Goal: Use online tool/utility: Utilize a website feature to perform a specific function

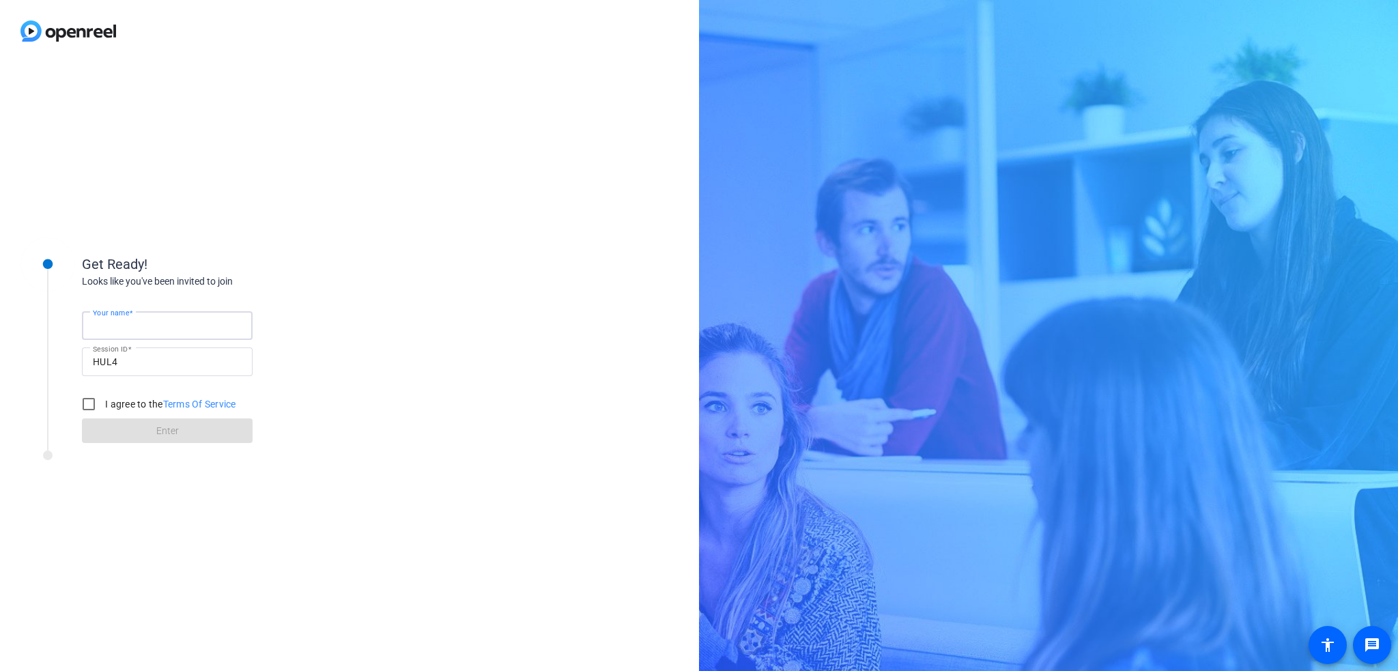
click at [119, 318] on div "Your name" at bounding box center [167, 325] width 149 height 29
type input "New [PERSON_NAME]"
click at [97, 403] on input "I agree to the Terms Of Service" at bounding box center [88, 403] width 27 height 27
checkbox input "true"
click at [133, 431] on span at bounding box center [167, 430] width 171 height 33
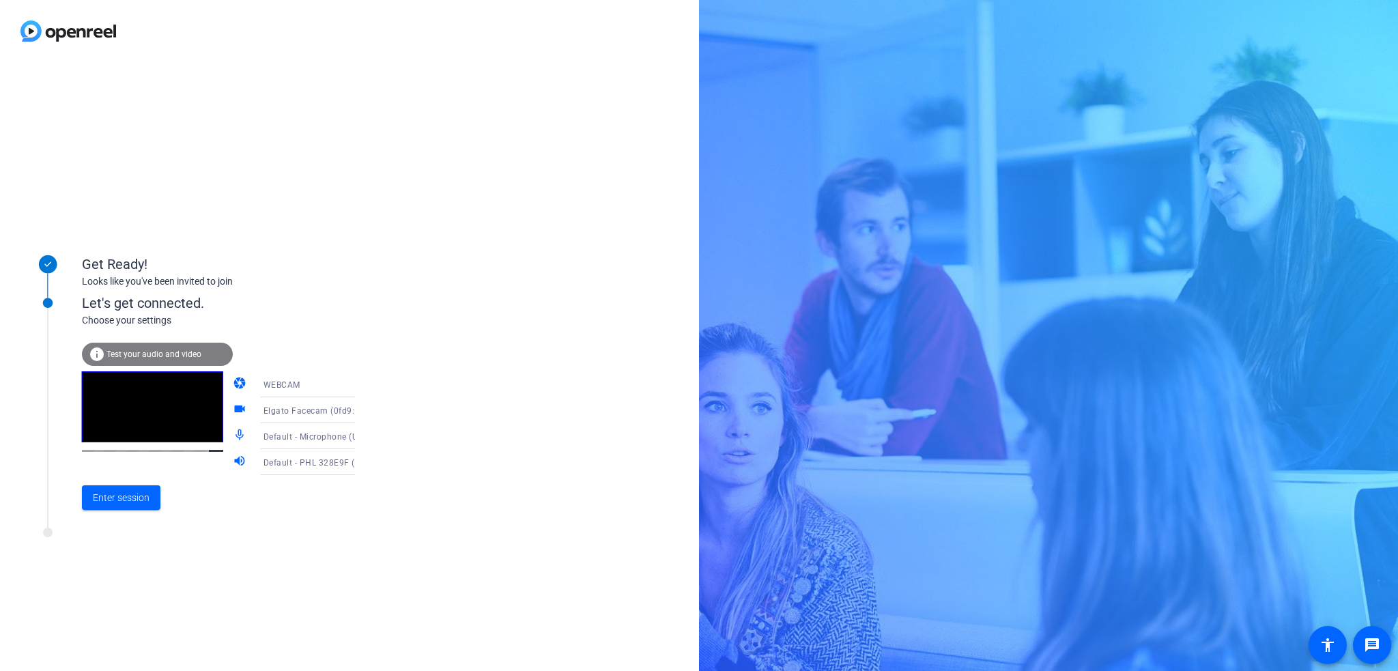
click at [128, 356] on span "Test your audio and video" at bounding box center [153, 355] width 95 height 10
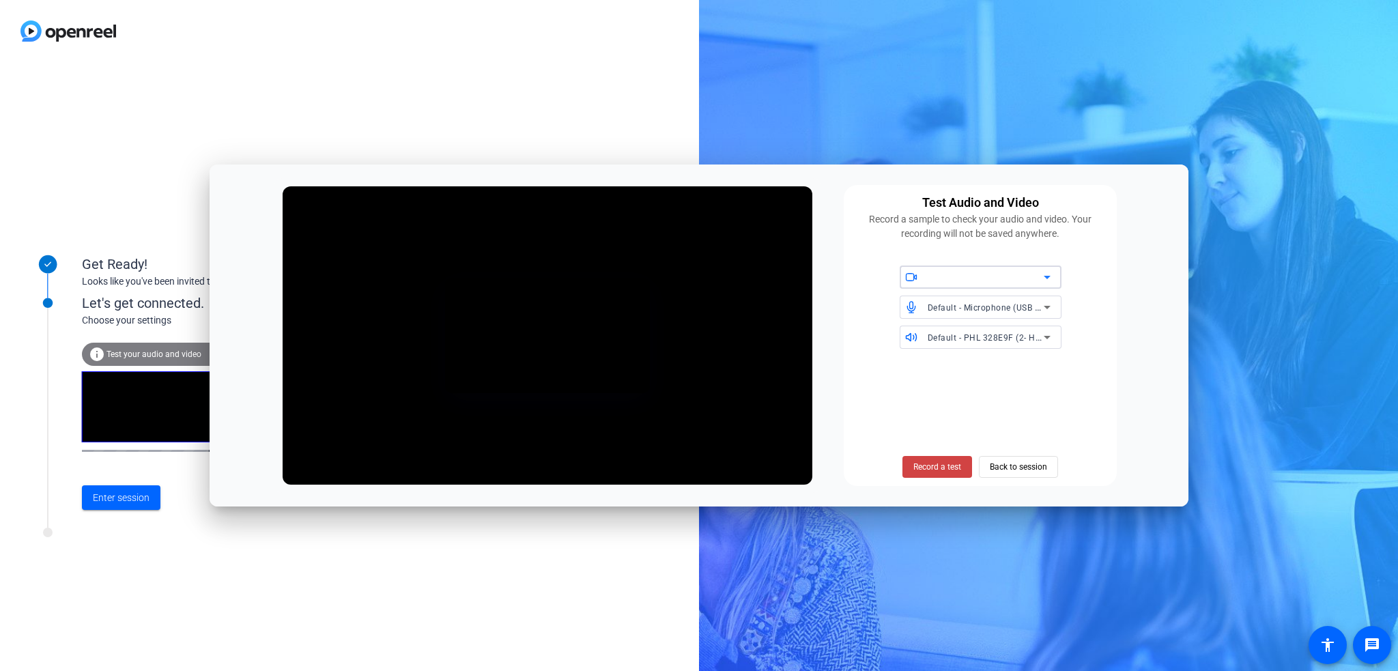
click at [1035, 307] on span "Default - Microphone (USB PnP Audio Device) (0d8c:0134)" at bounding box center [1044, 307] width 233 height 11
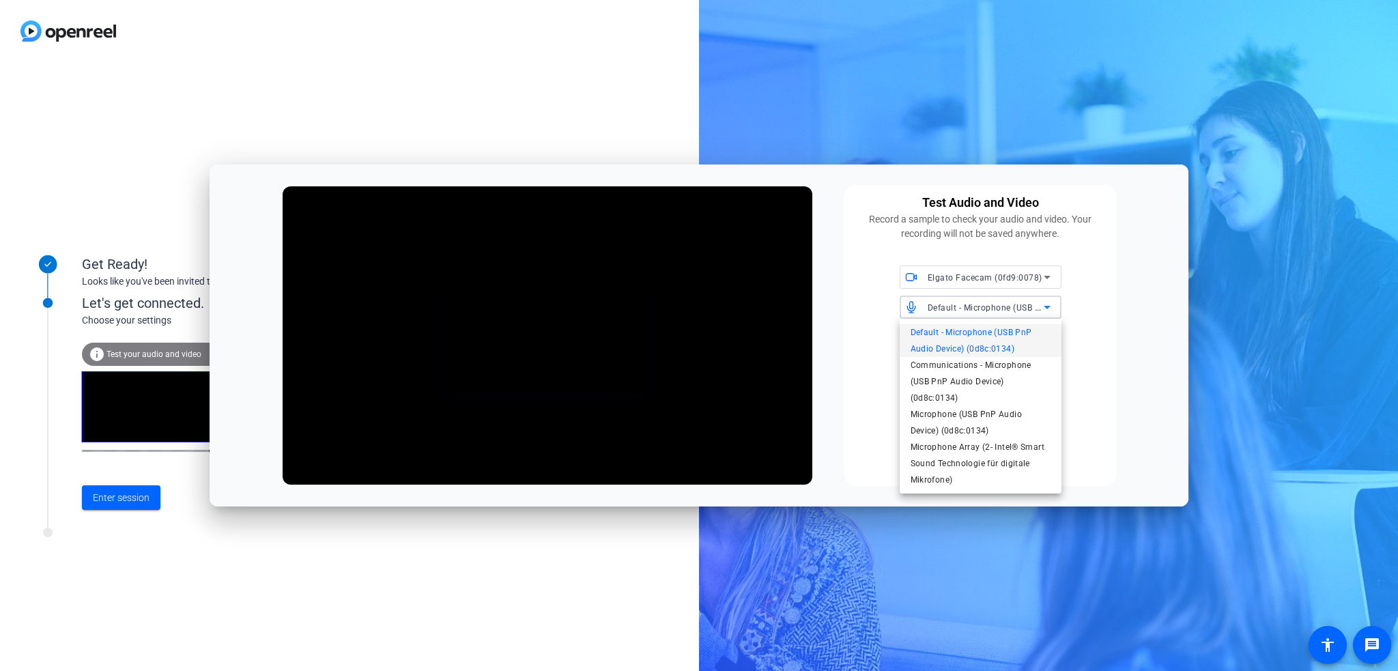
click at [1035, 307] on div at bounding box center [699, 335] width 1398 height 671
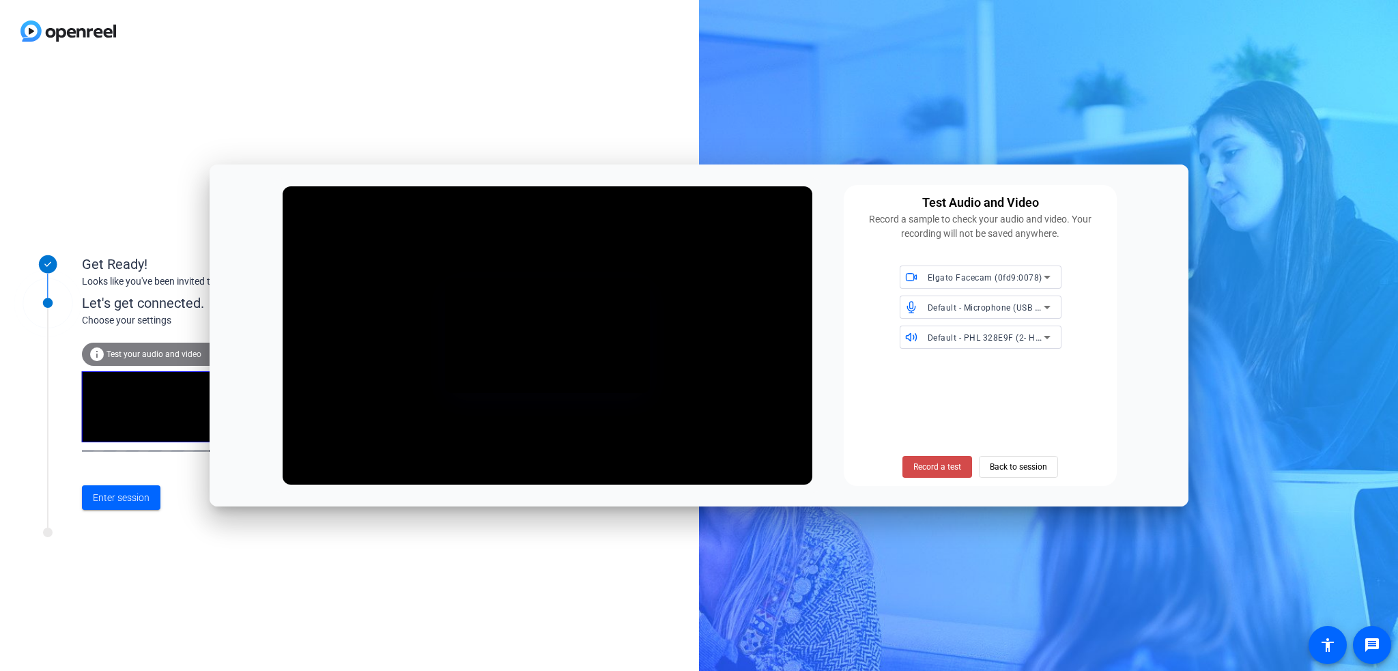
click at [937, 468] on span "Record a test" at bounding box center [937, 467] width 48 height 12
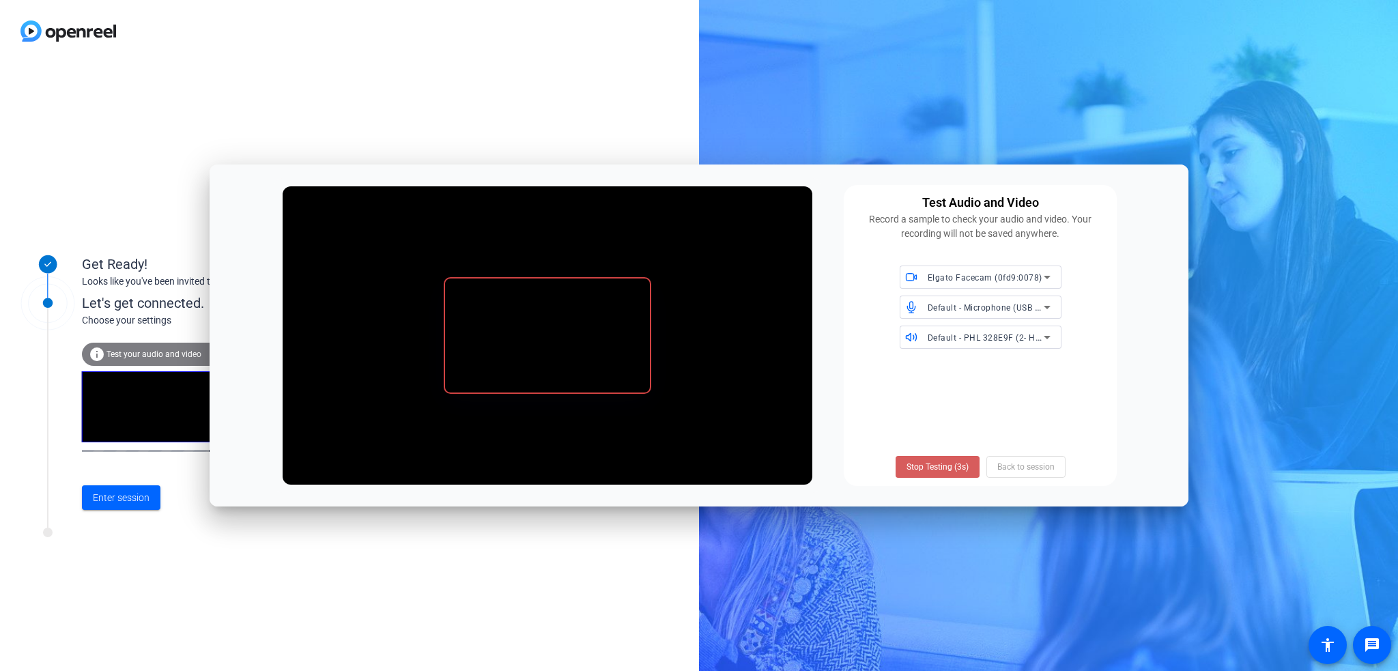
click at [925, 468] on span "Stop Testing (3s)" at bounding box center [938, 467] width 62 height 12
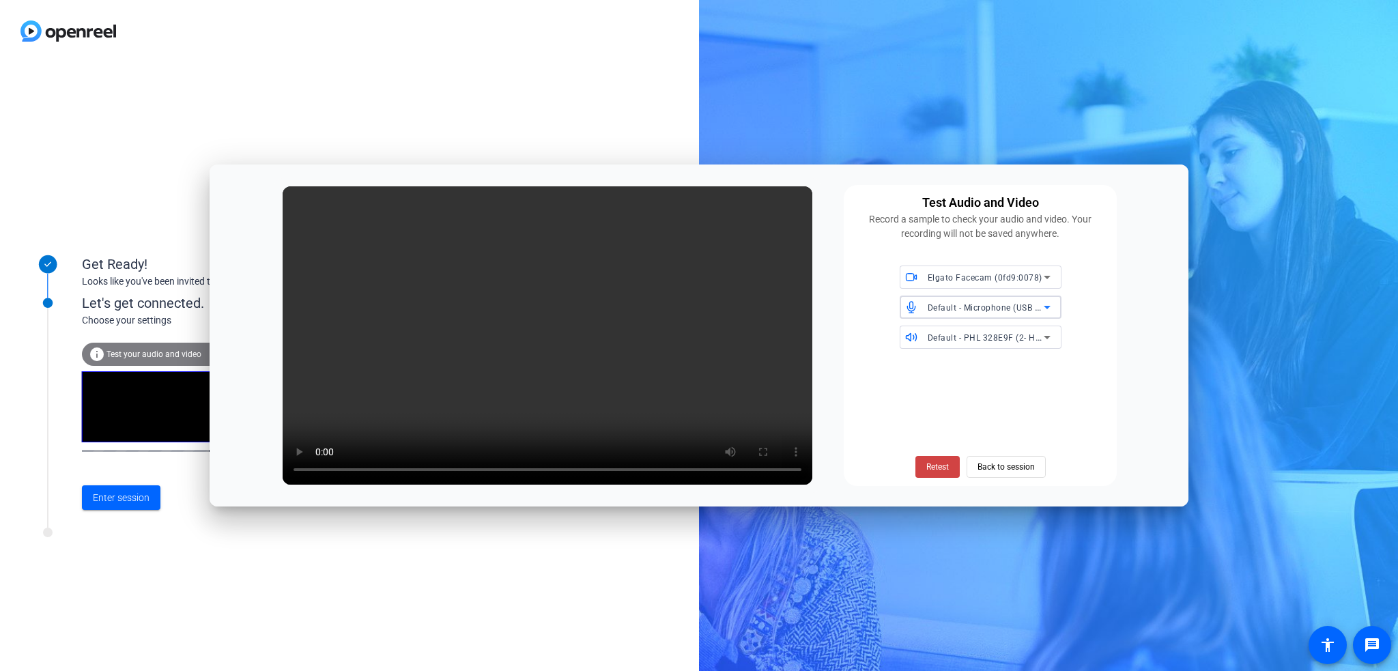
click at [1023, 308] on span "Default - Microphone (USB PnP Audio Device) (0d8c:0134)" at bounding box center [1044, 307] width 233 height 11
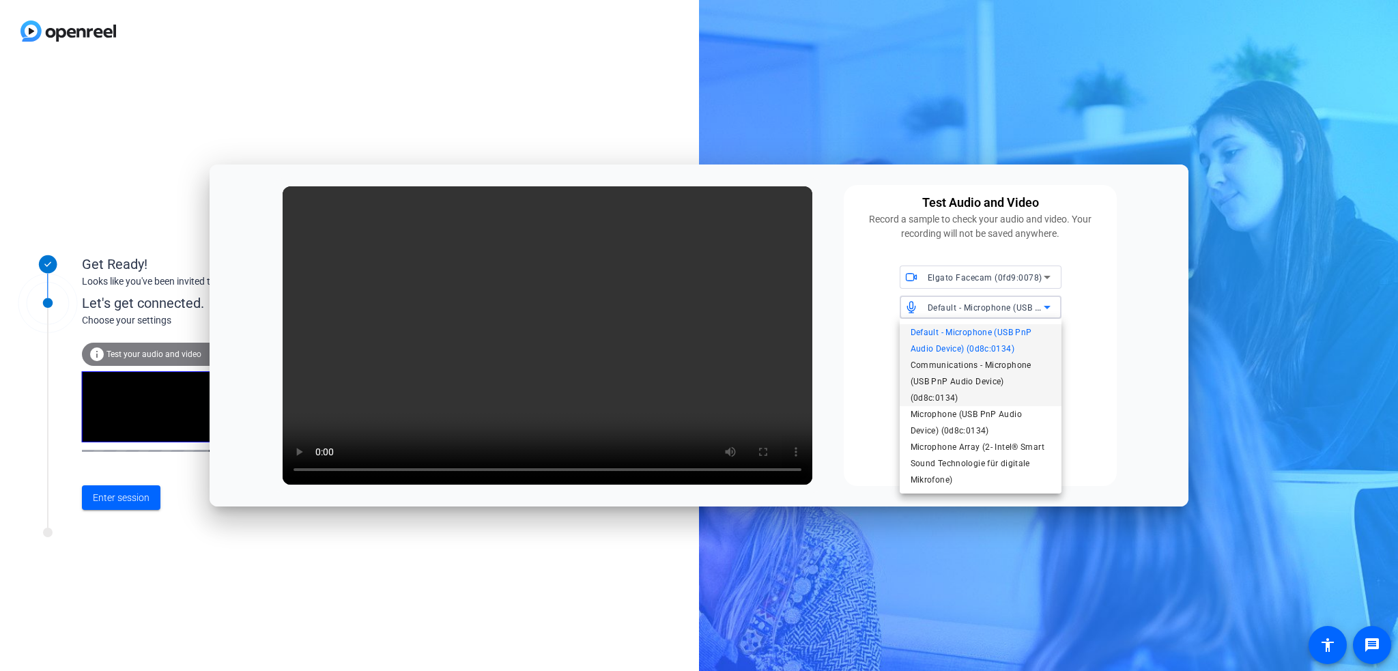
click at [974, 392] on span "Communications - Microphone (USB PnP Audio Device) (0d8c:0134)" at bounding box center [981, 381] width 140 height 49
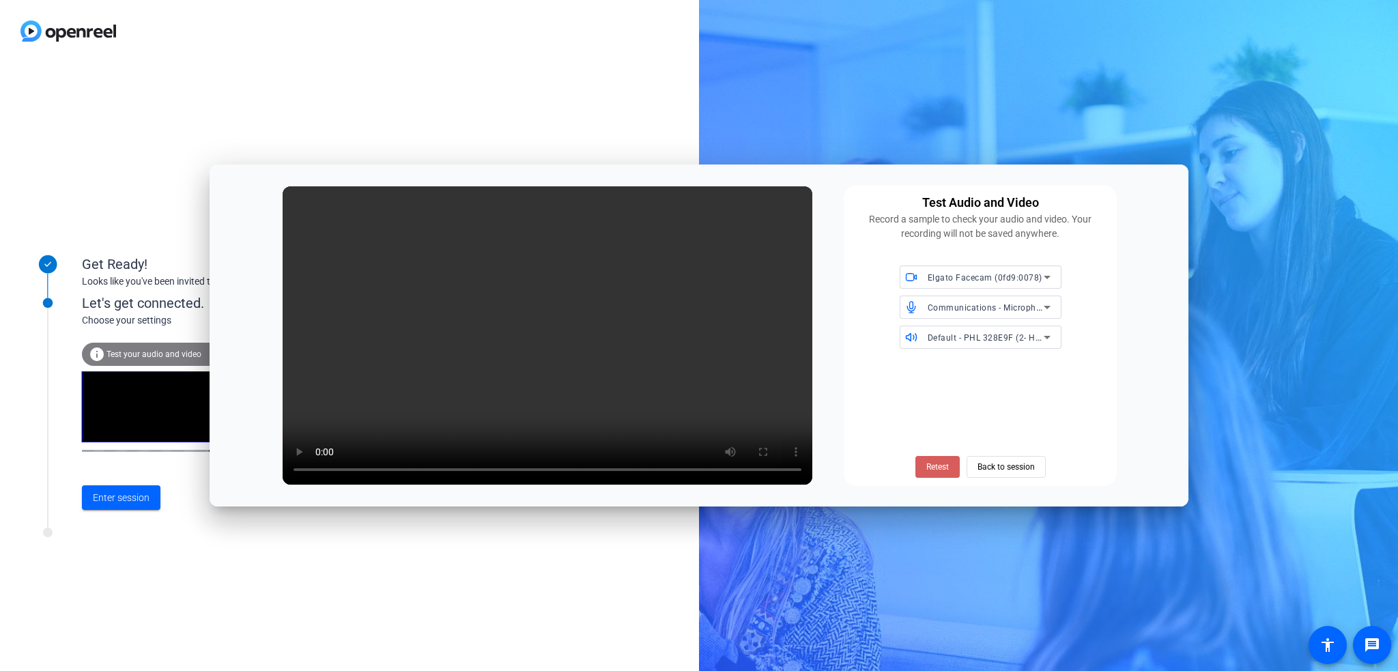
click at [931, 472] on span "Retest" at bounding box center [937, 467] width 23 height 12
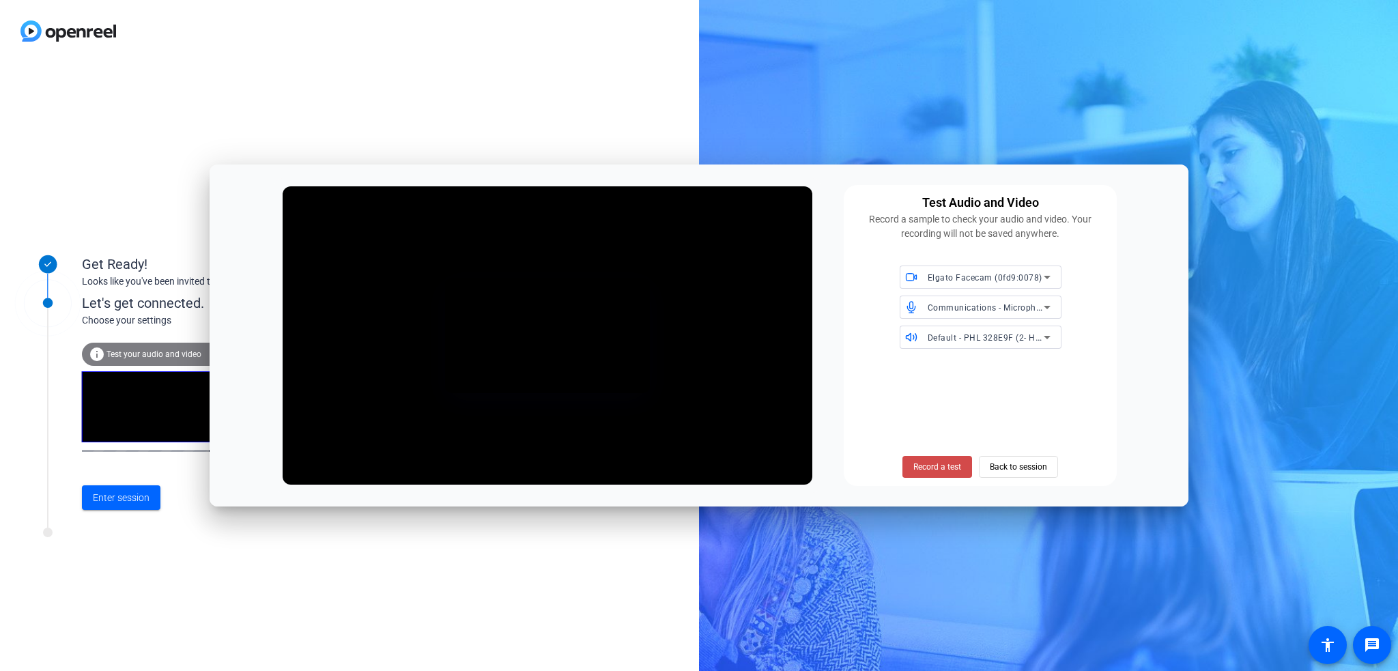
click at [928, 467] on span "Record a test" at bounding box center [937, 467] width 48 height 12
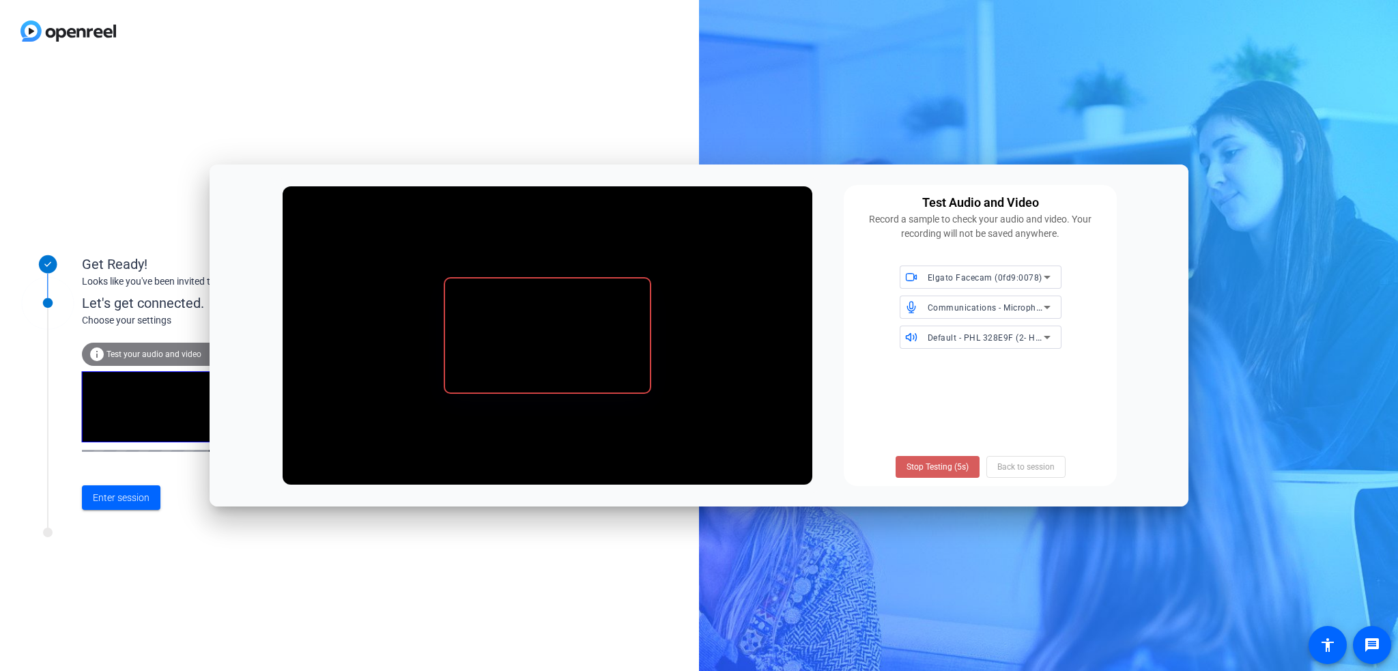
click at [926, 468] on span "Stop Testing (5s)" at bounding box center [938, 467] width 62 height 12
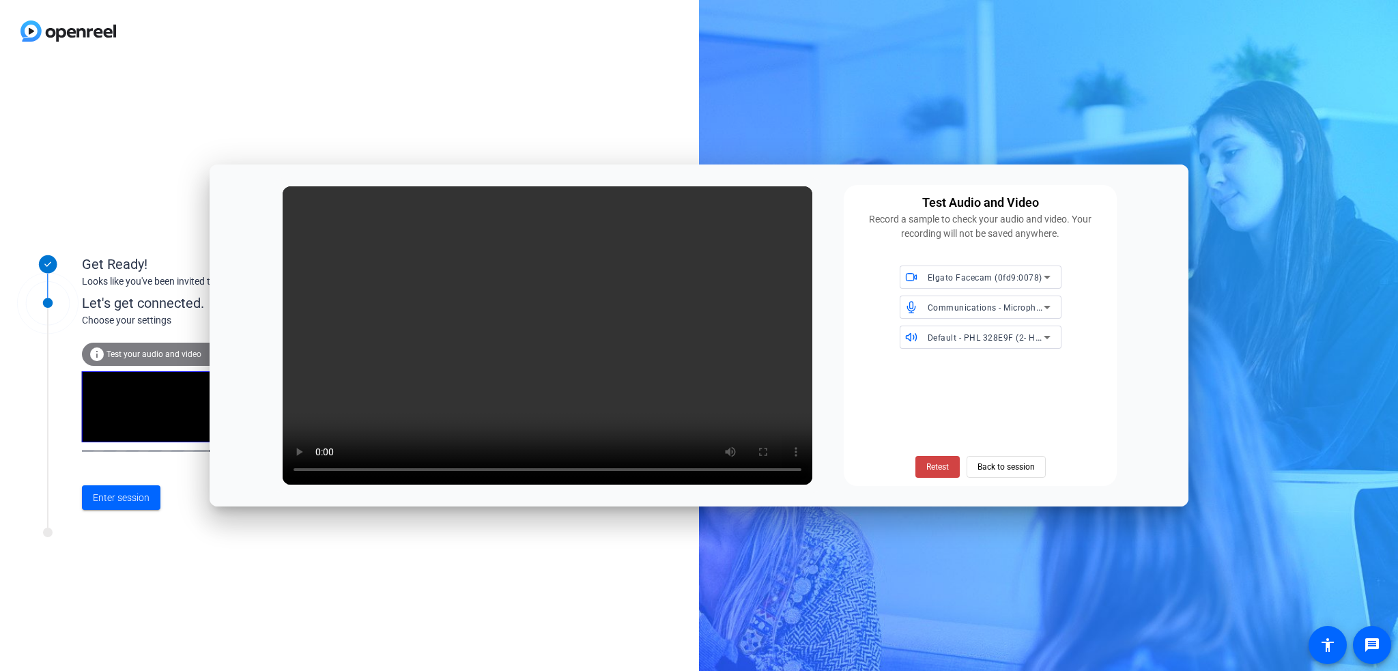
click at [978, 307] on span "Communications - Microphone (USB PnP Audio Device) (0d8c:0134)" at bounding box center [1064, 307] width 272 height 11
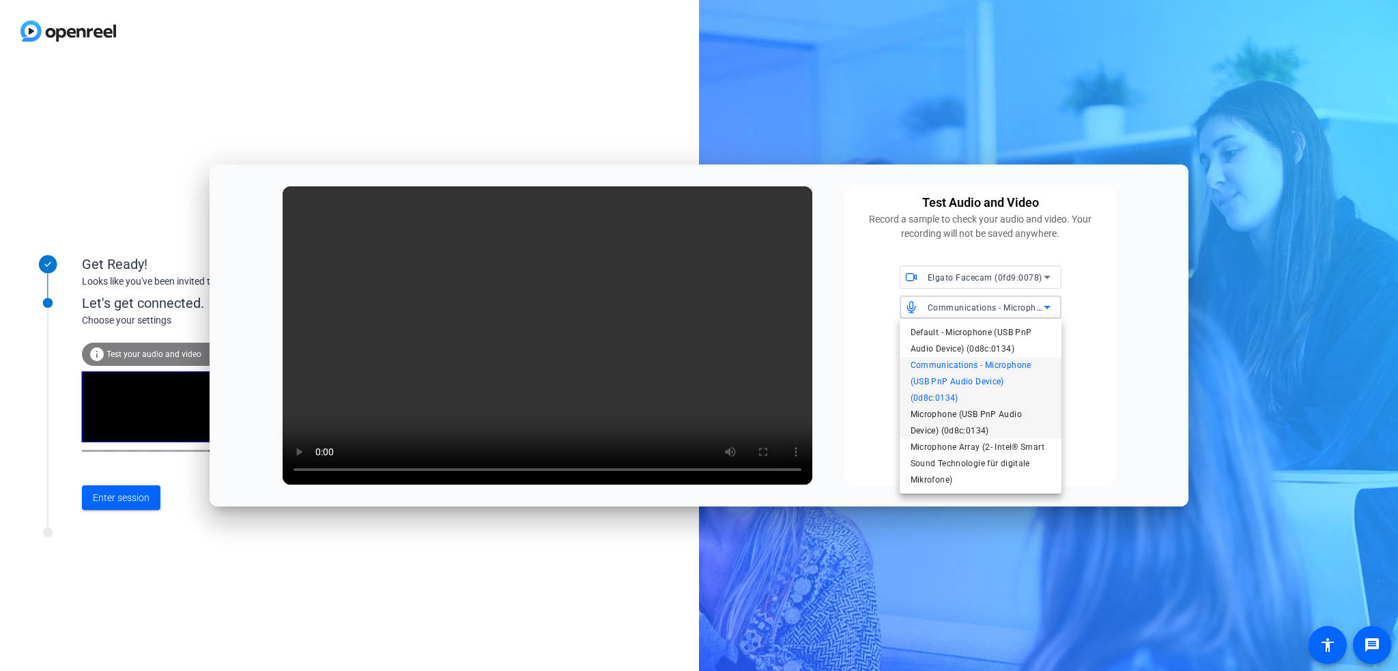
click at [963, 418] on span "Microphone (USB PnP Audio Device) (0d8c:0134)" at bounding box center [981, 422] width 140 height 33
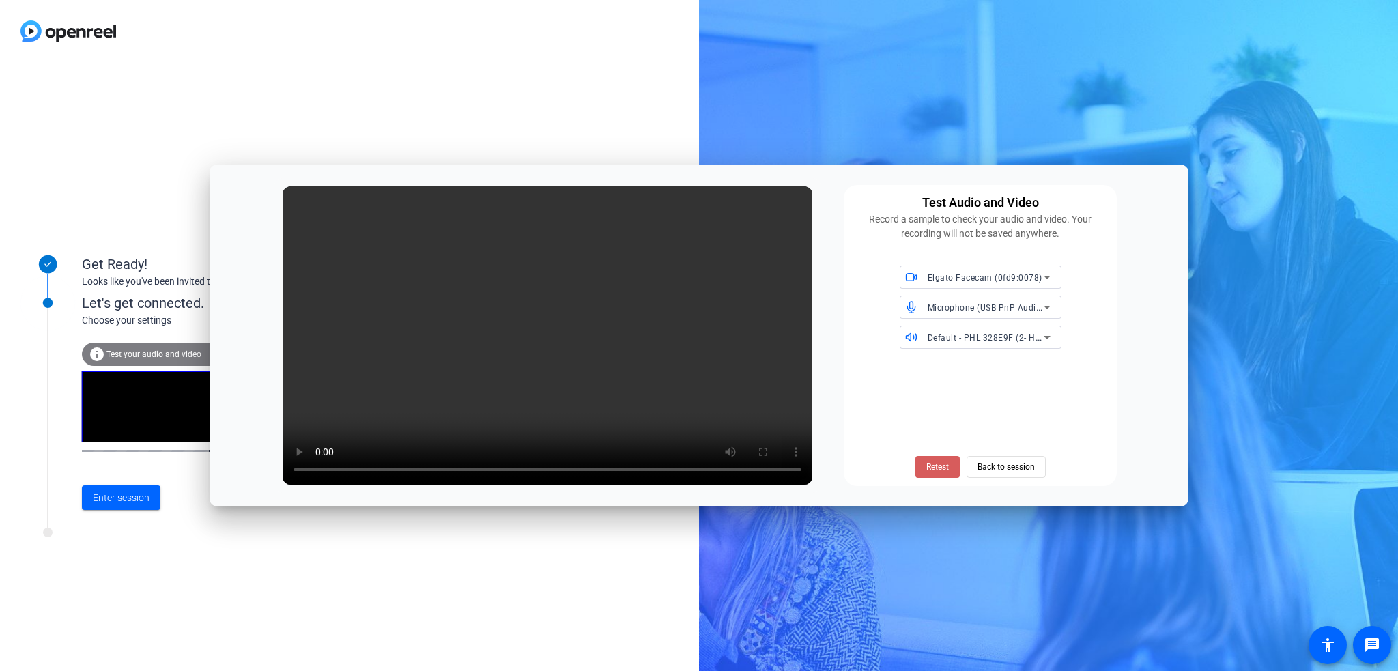
click at [943, 466] on span "Retest" at bounding box center [937, 467] width 23 height 12
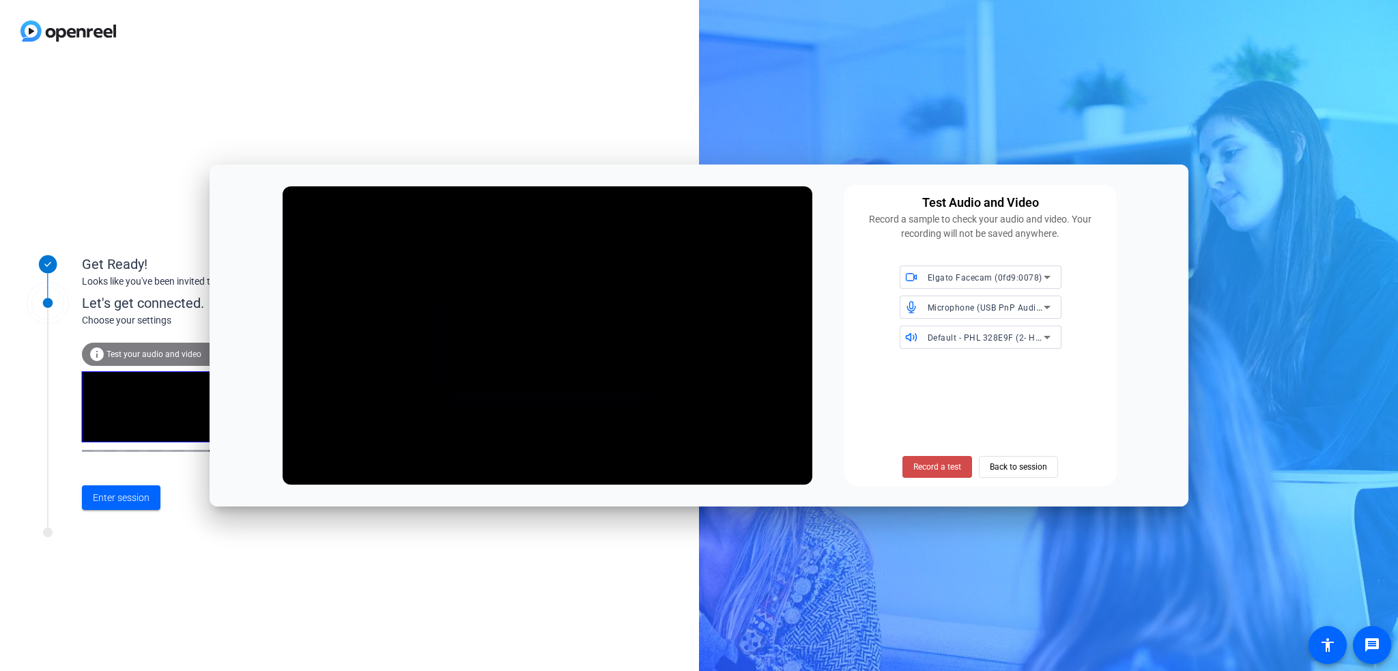
click at [922, 469] on span "Record a test" at bounding box center [937, 467] width 48 height 12
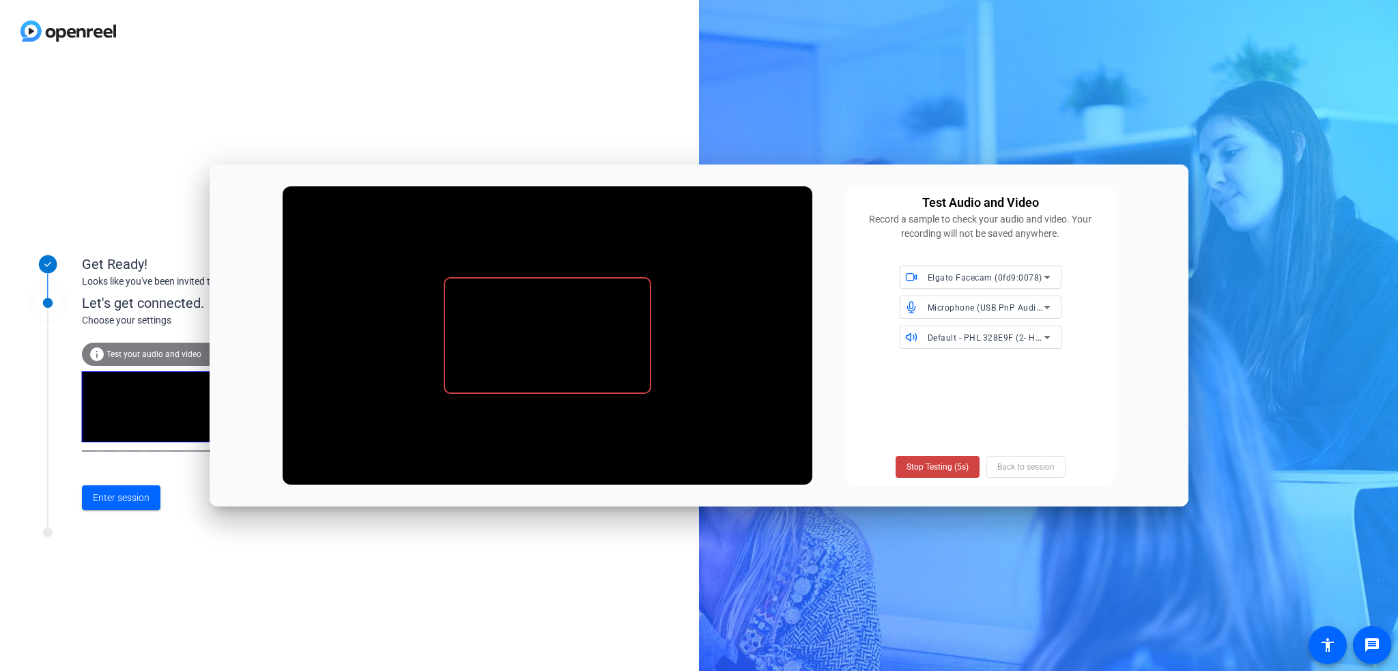
click at [922, 469] on span "Stop Testing (5s)" at bounding box center [938, 467] width 62 height 12
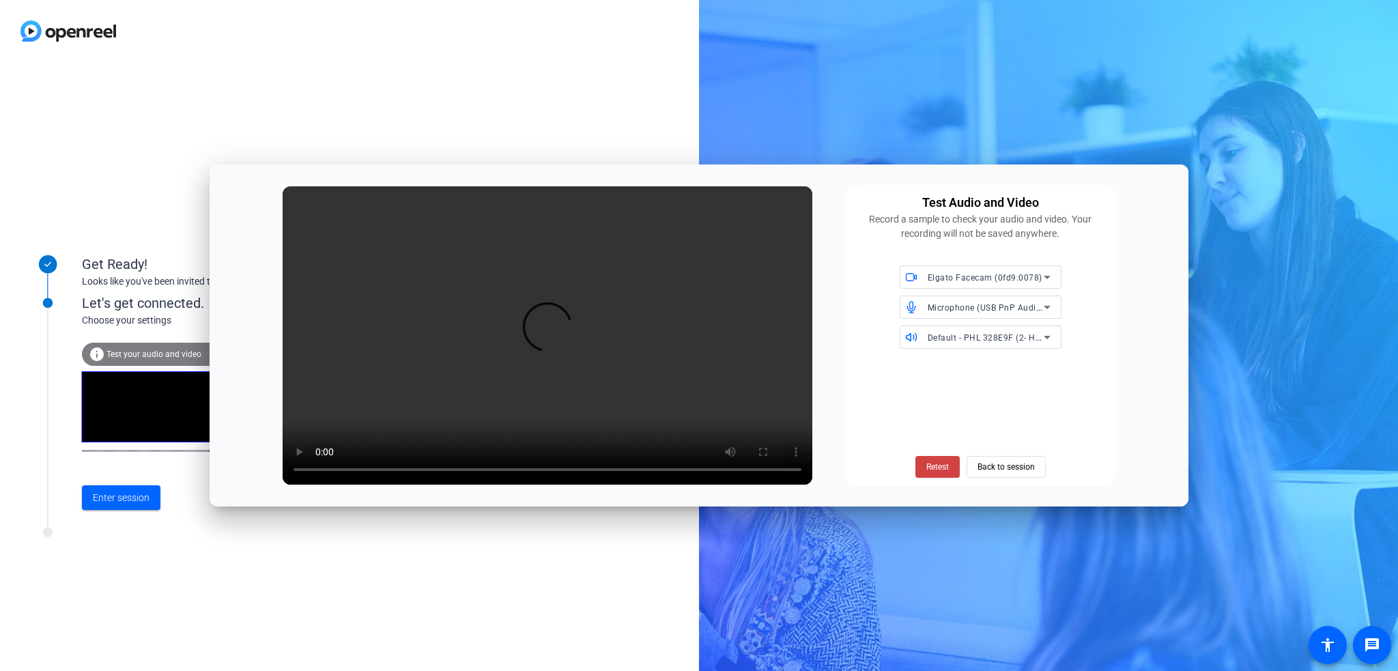
click at [976, 301] on div "Microphone (USB PnP Audio Device) (0d8c:0134)" at bounding box center [986, 307] width 116 height 17
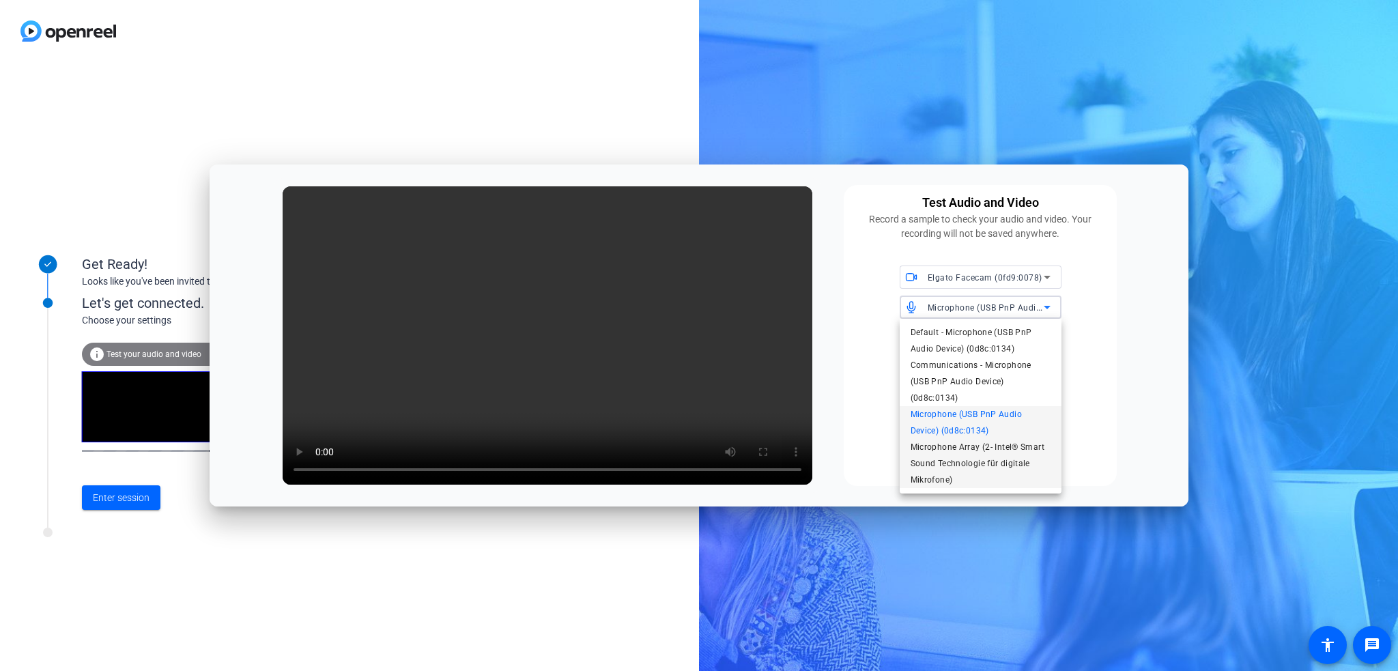
click at [977, 467] on span "Microphone Array (2- Intel® Smart Sound Technologie für digitale Mikrofone)" at bounding box center [981, 463] width 140 height 49
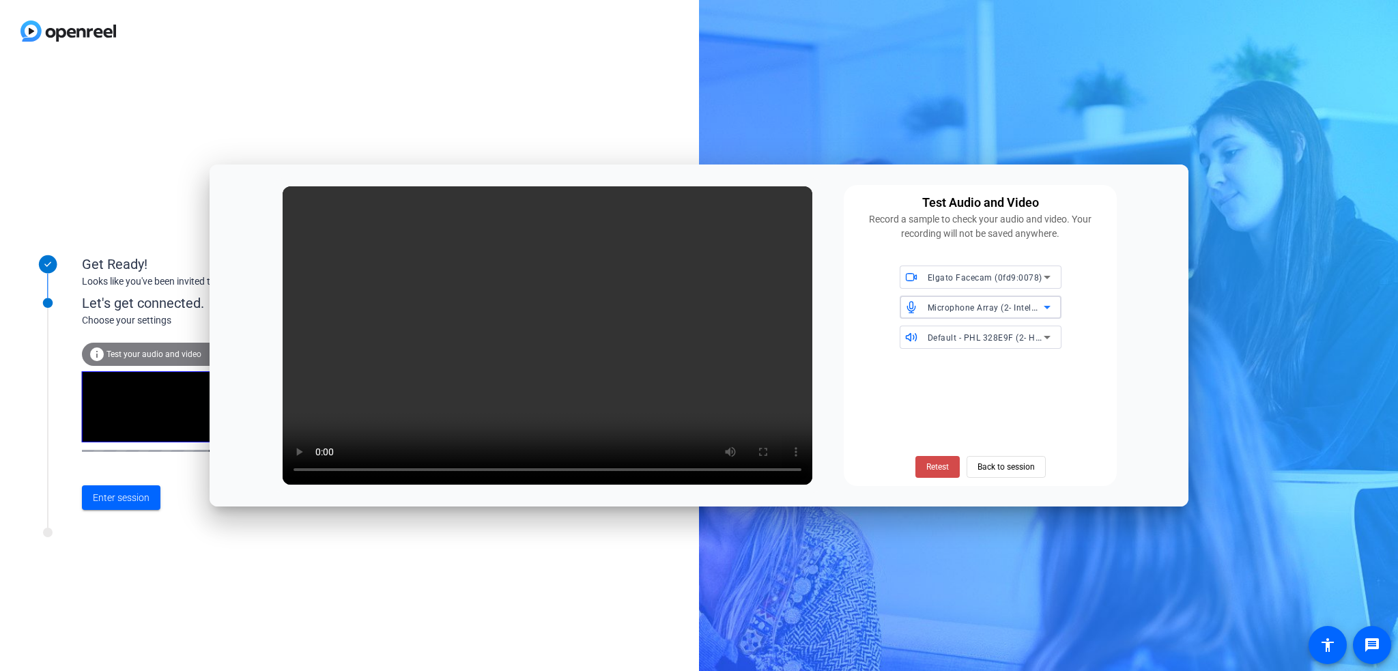
click at [935, 464] on span "Retest" at bounding box center [937, 467] width 23 height 12
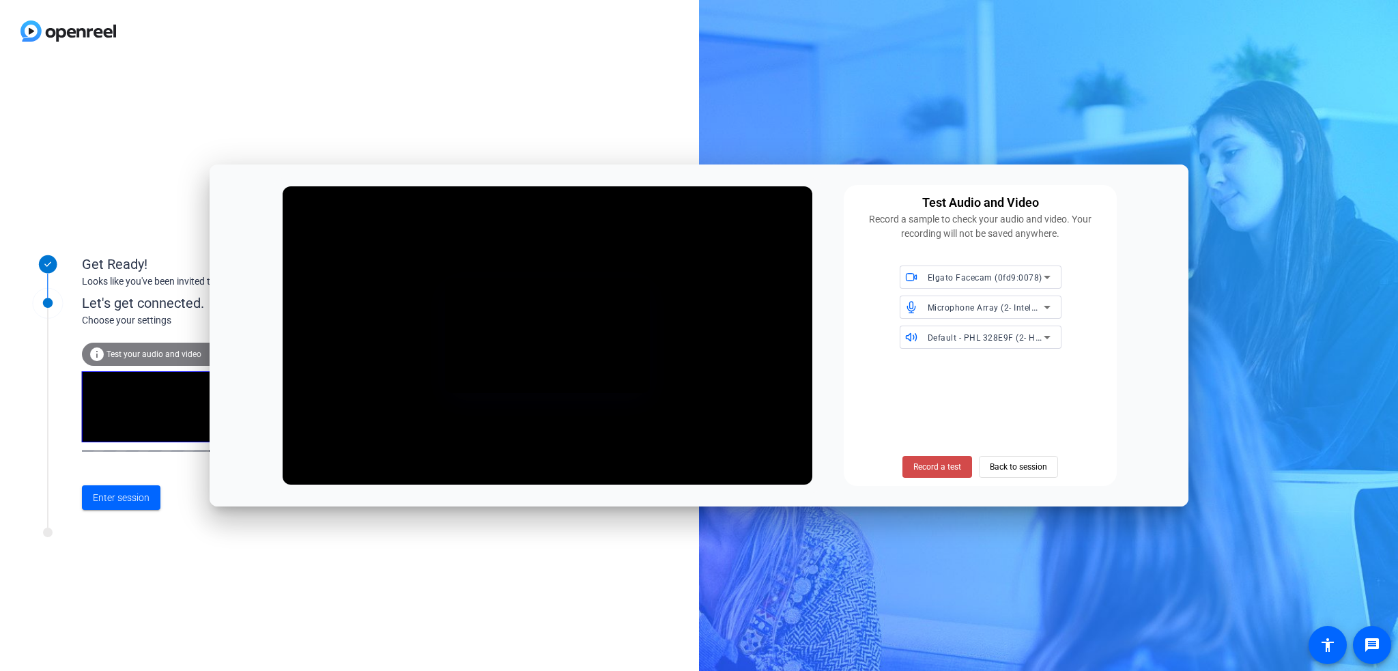
click at [926, 470] on span "Record a test" at bounding box center [937, 467] width 48 height 12
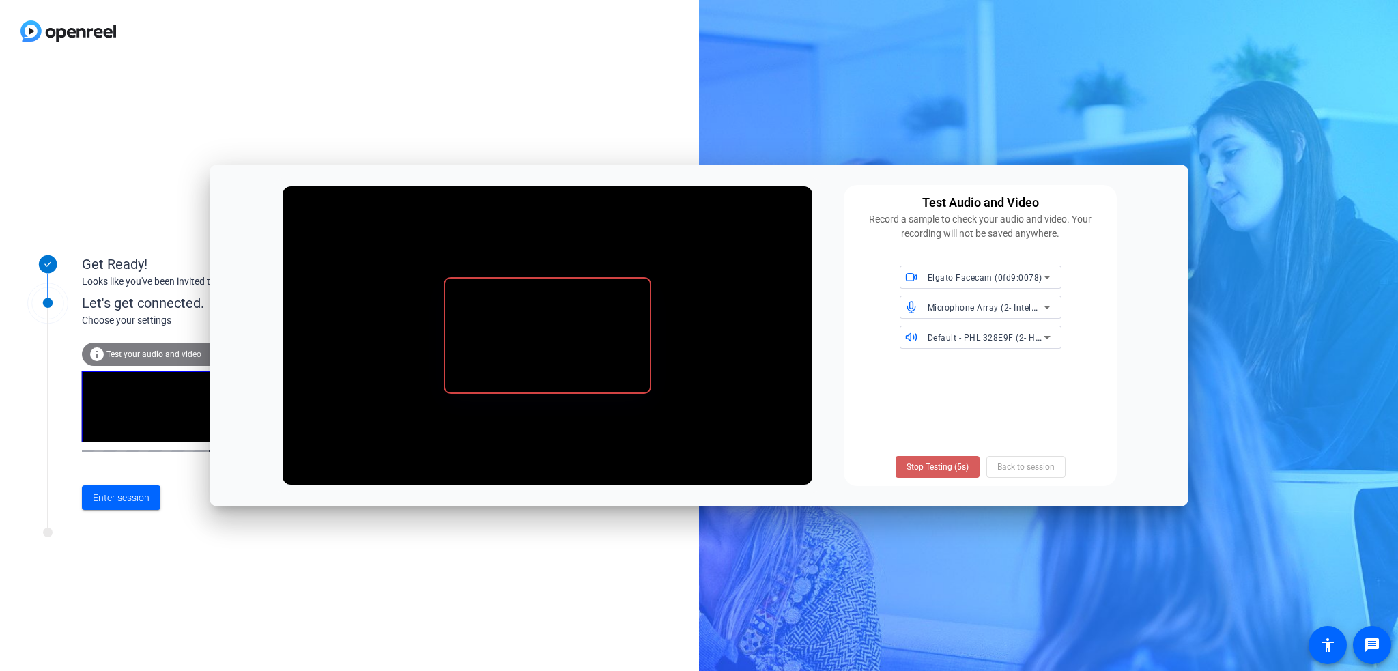
click at [930, 468] on span "Stop Testing (5s)" at bounding box center [938, 467] width 62 height 12
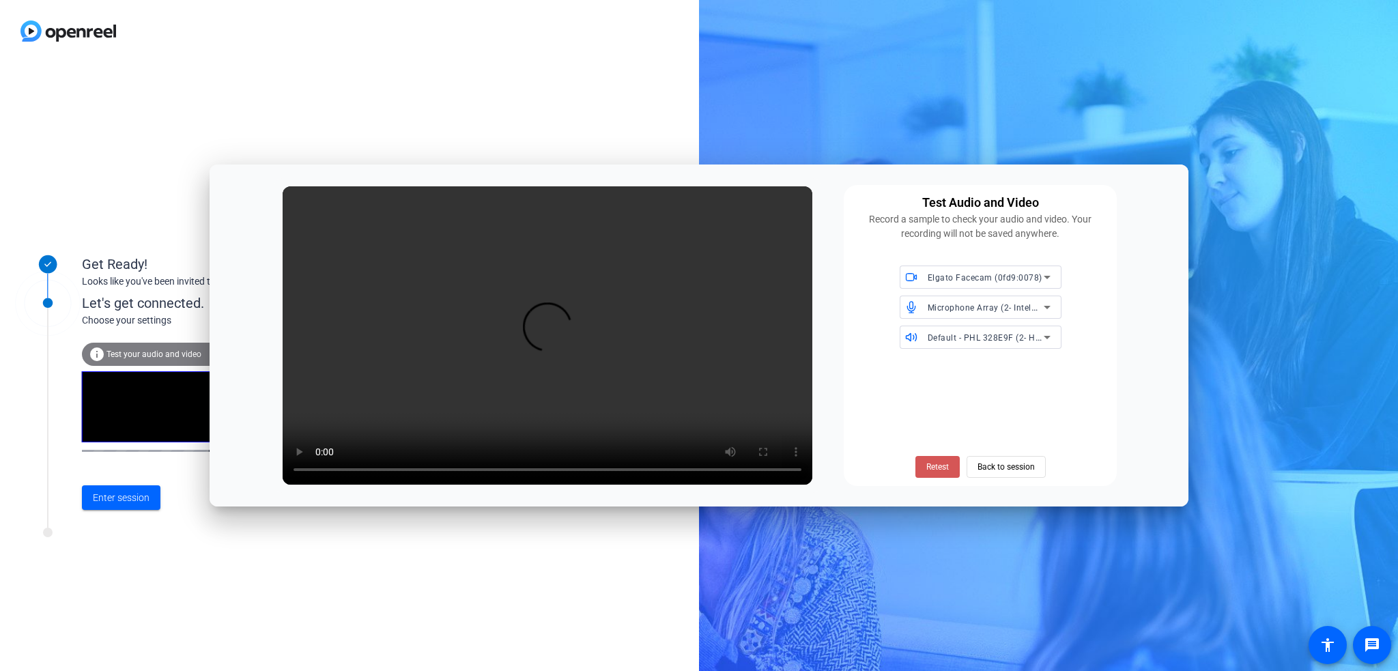
click at [930, 468] on span "Retest" at bounding box center [937, 467] width 23 height 12
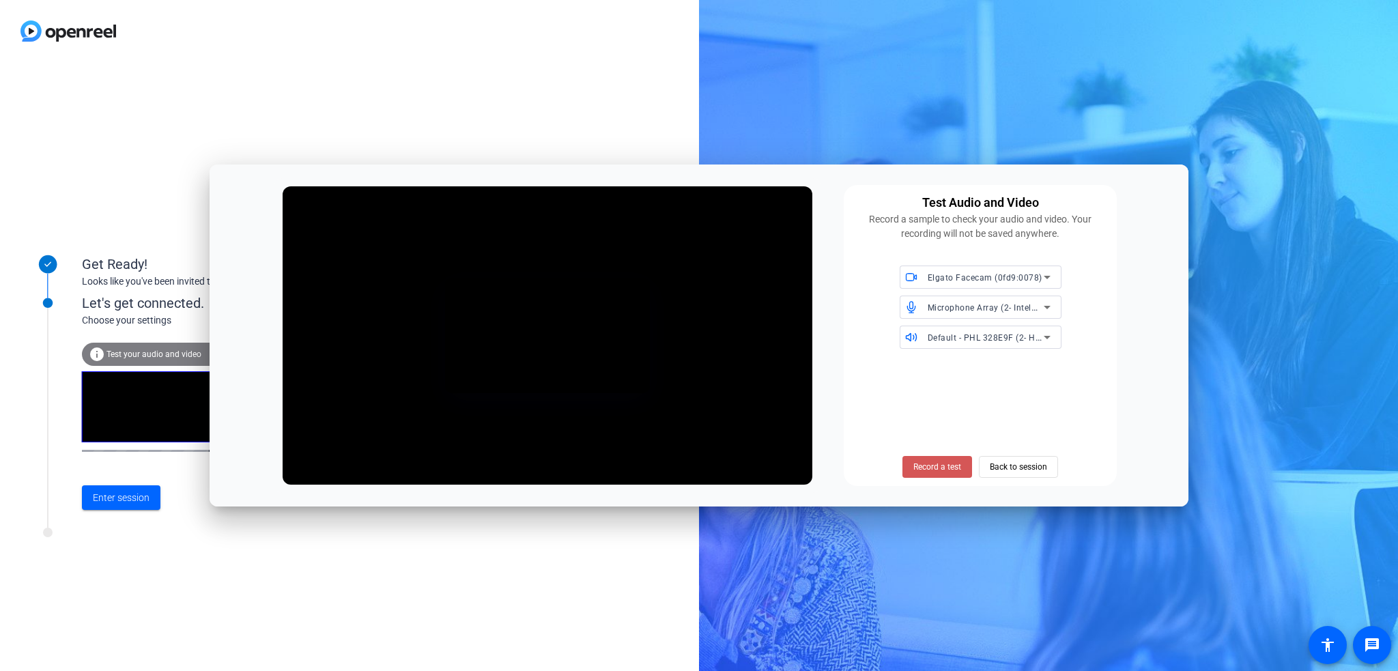
click at [930, 468] on span "Record a test" at bounding box center [937, 467] width 48 height 12
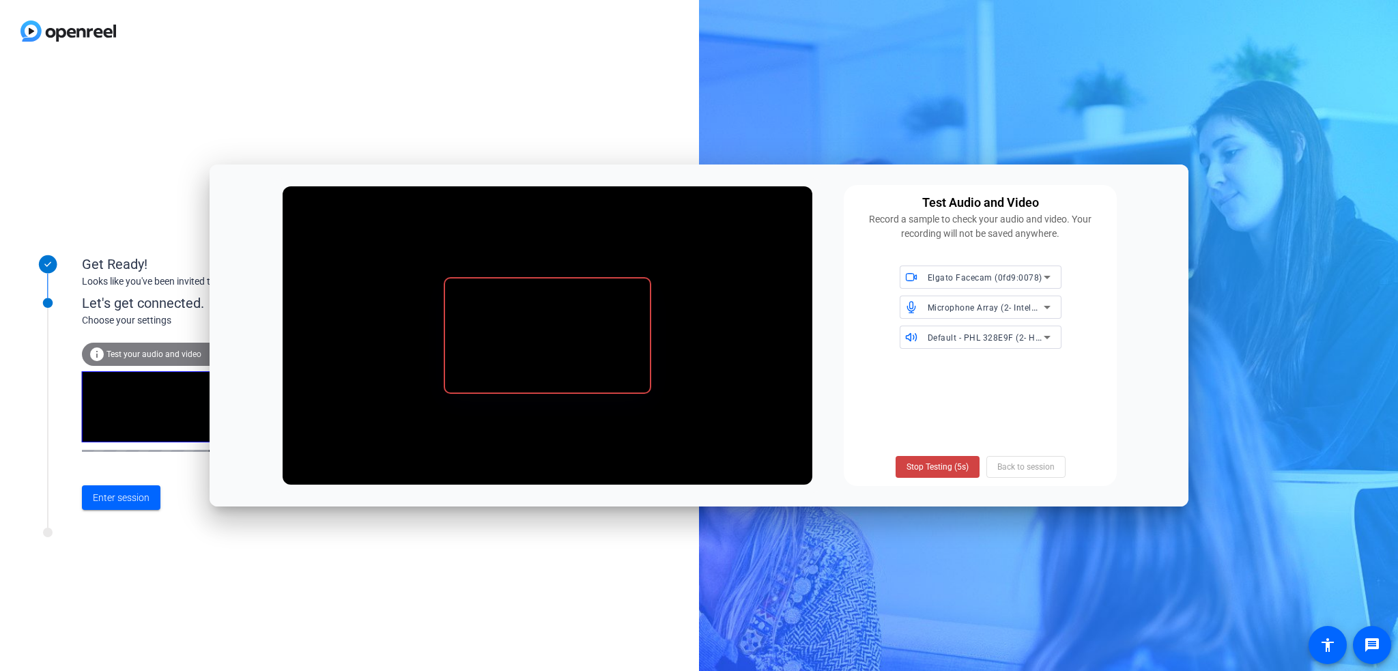
click at [930, 468] on span "Stop Testing (5s)" at bounding box center [938, 467] width 62 height 12
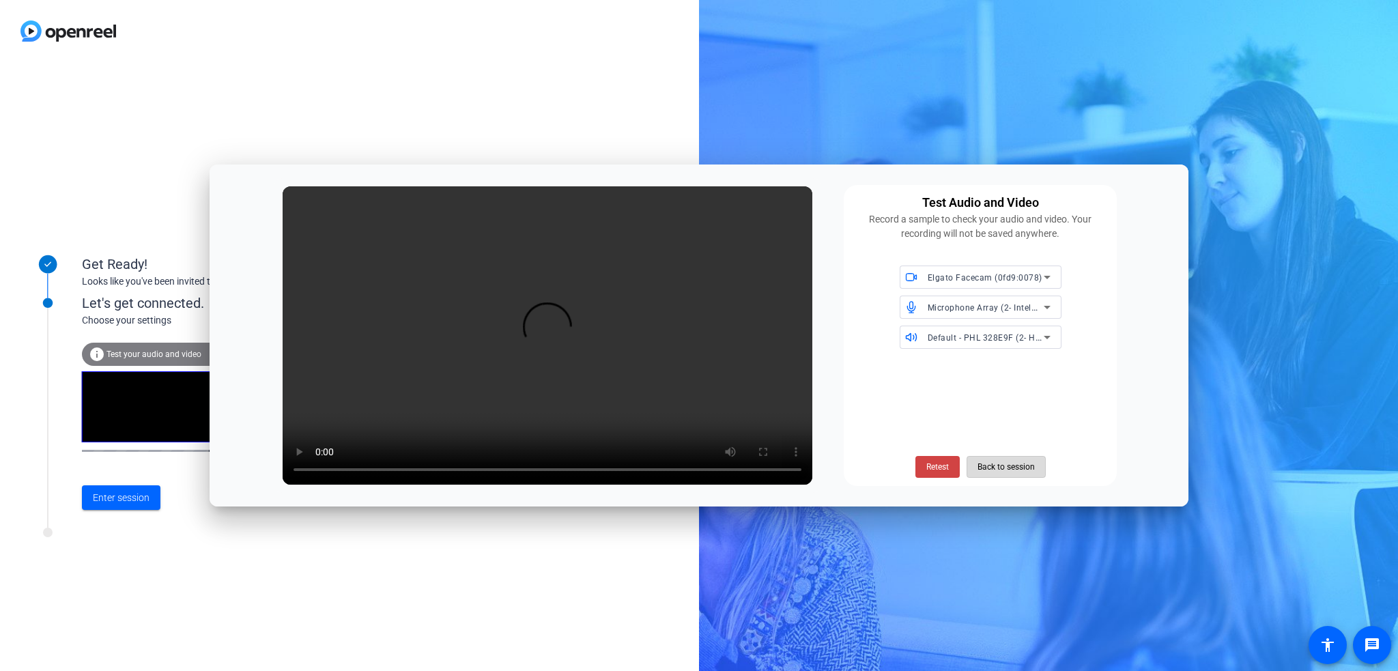
click at [1022, 466] on span "Back to session" at bounding box center [1006, 467] width 57 height 26
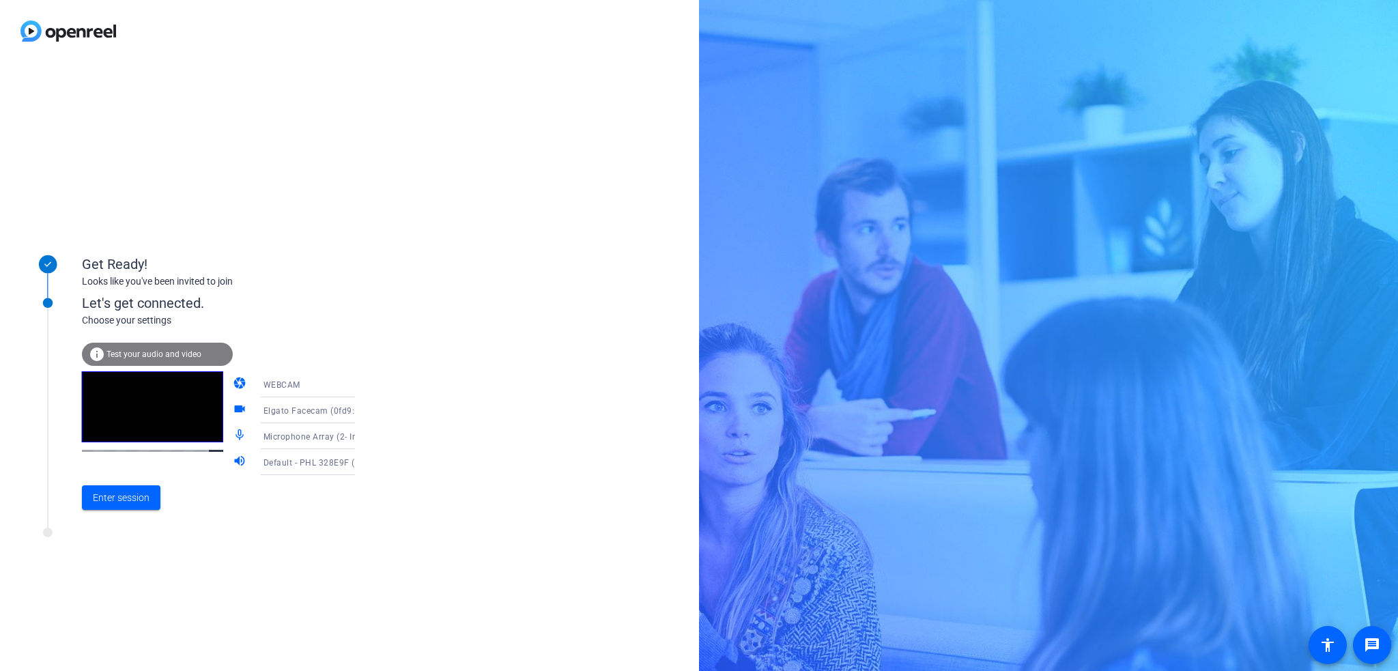
click at [176, 350] on span "Test your audio and video" at bounding box center [153, 355] width 95 height 10
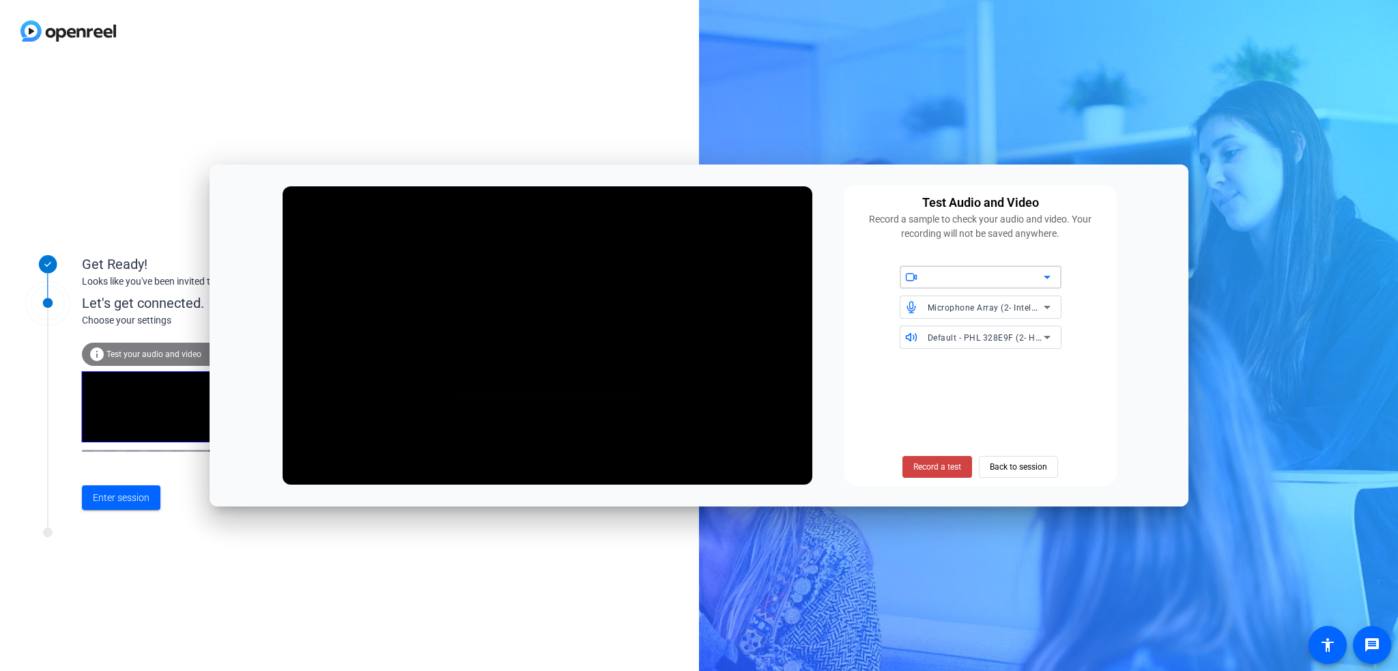
click at [1023, 304] on span "Microphone Array (2- Intel® Smart Sound Technologie für digitale Mikrofone)" at bounding box center [1081, 307] width 307 height 11
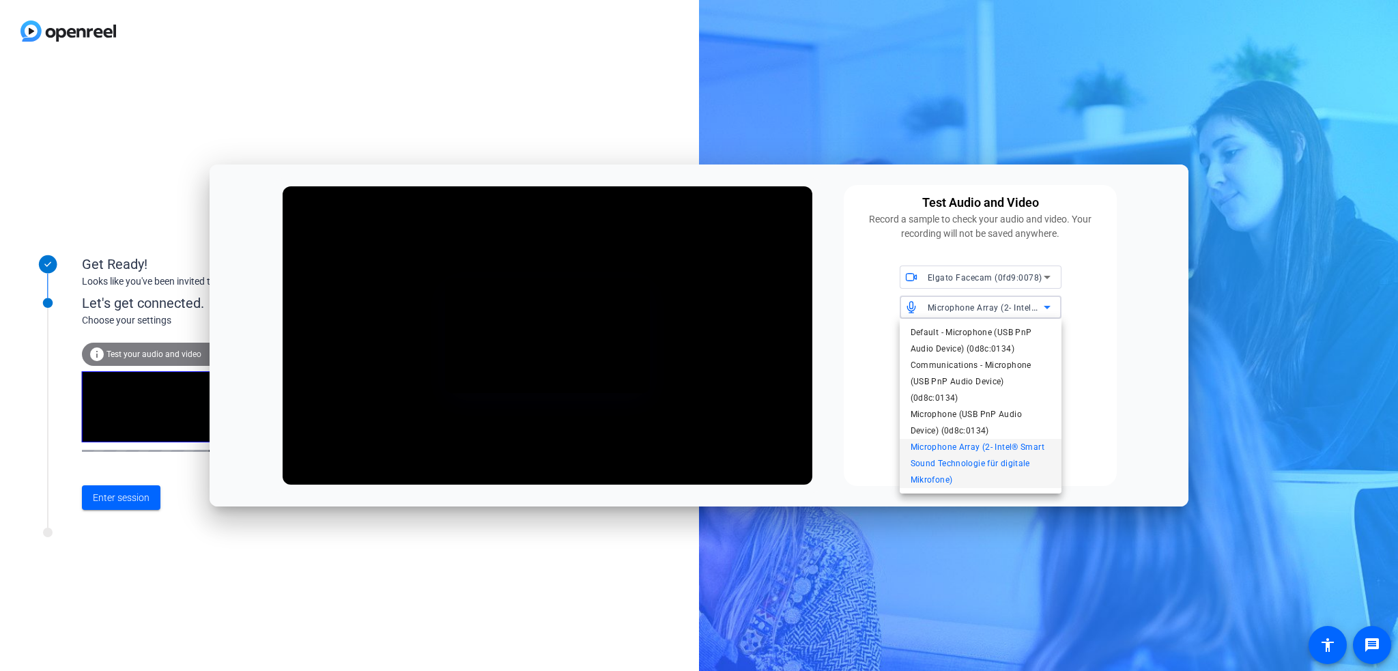
click at [1023, 304] on div at bounding box center [699, 335] width 1398 height 671
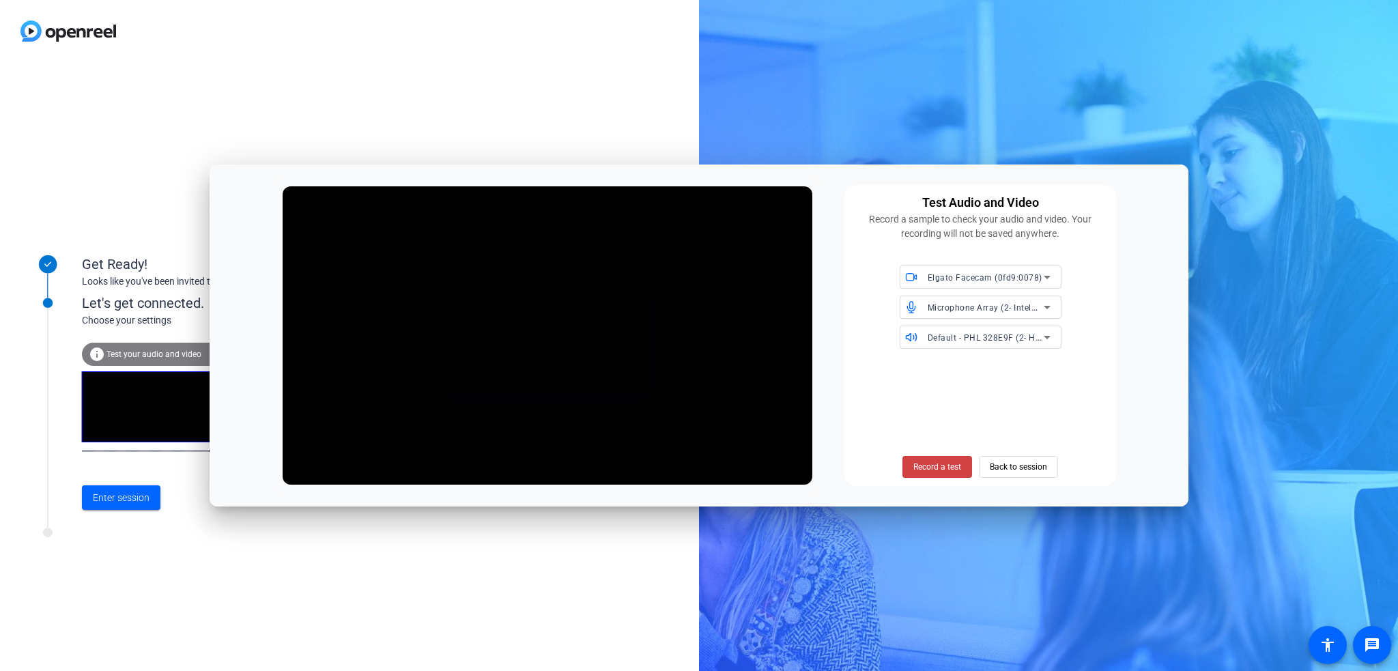
click at [859, 294] on div "Elgato Facecam (0fd9:0078) Microphone Array (2- Intel® Smart Sound Technologie …" at bounding box center [980, 307] width 257 height 83
click at [976, 324] on div "Elgato Facecam (0fd9:0078) Microphone Array (2- Intel® Smart Sound Technologie …" at bounding box center [980, 307] width 257 height 83
click at [979, 313] on div "Microphone Array (2- Intel® Smart Sound Technologie für digitale Mikrofone)" at bounding box center [986, 307] width 116 height 17
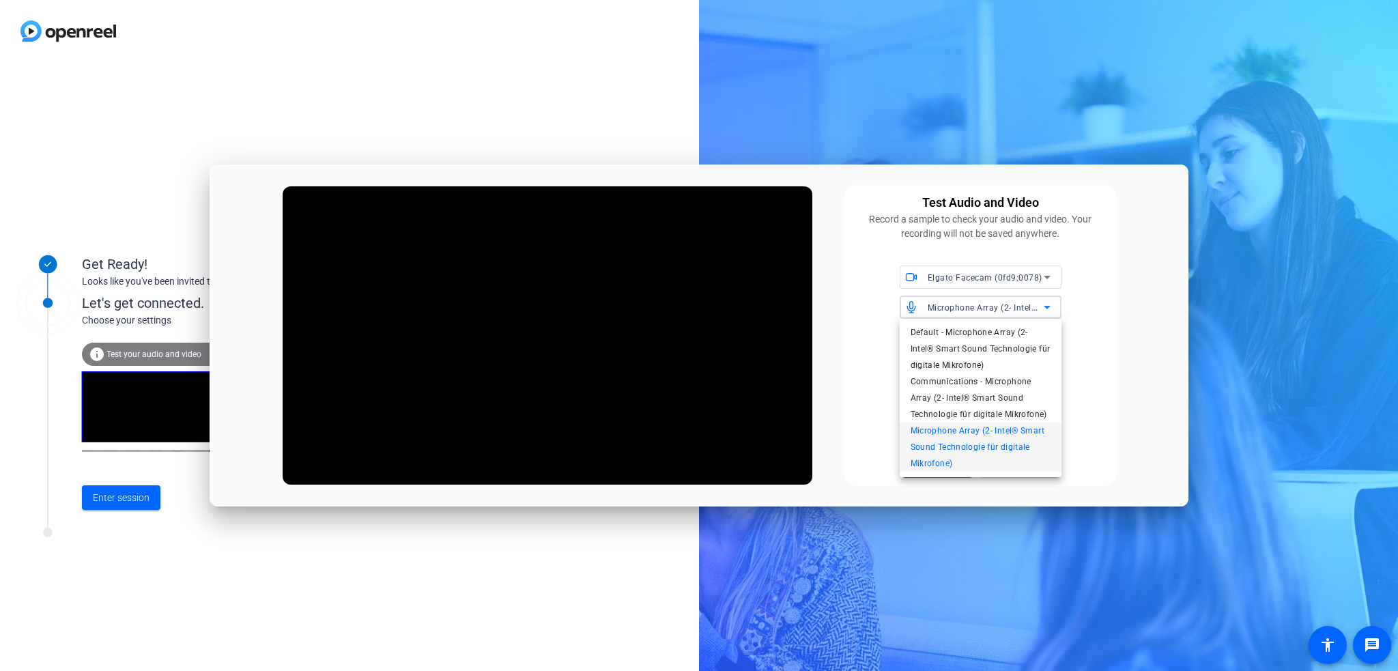
click at [979, 313] on div at bounding box center [699, 335] width 1398 height 671
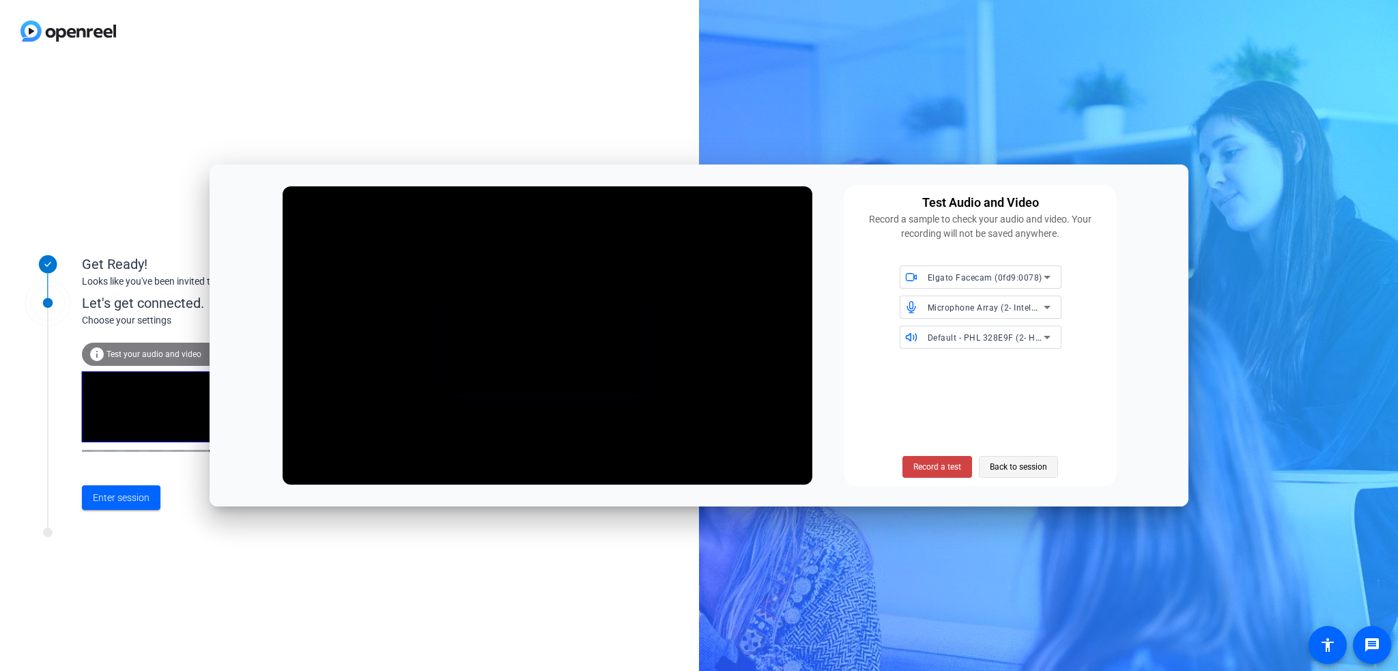
click at [1008, 465] on span "Back to session" at bounding box center [1018, 467] width 57 height 26
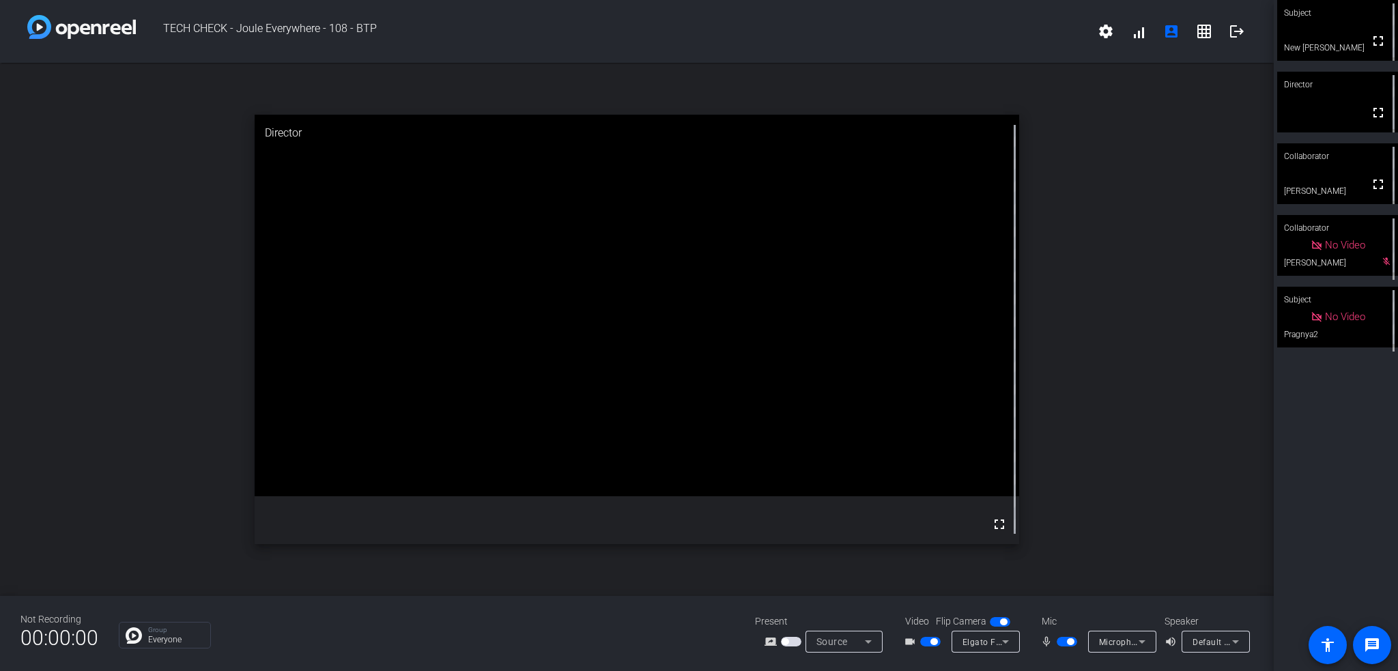
click at [1145, 640] on icon at bounding box center [1142, 641] width 16 height 16
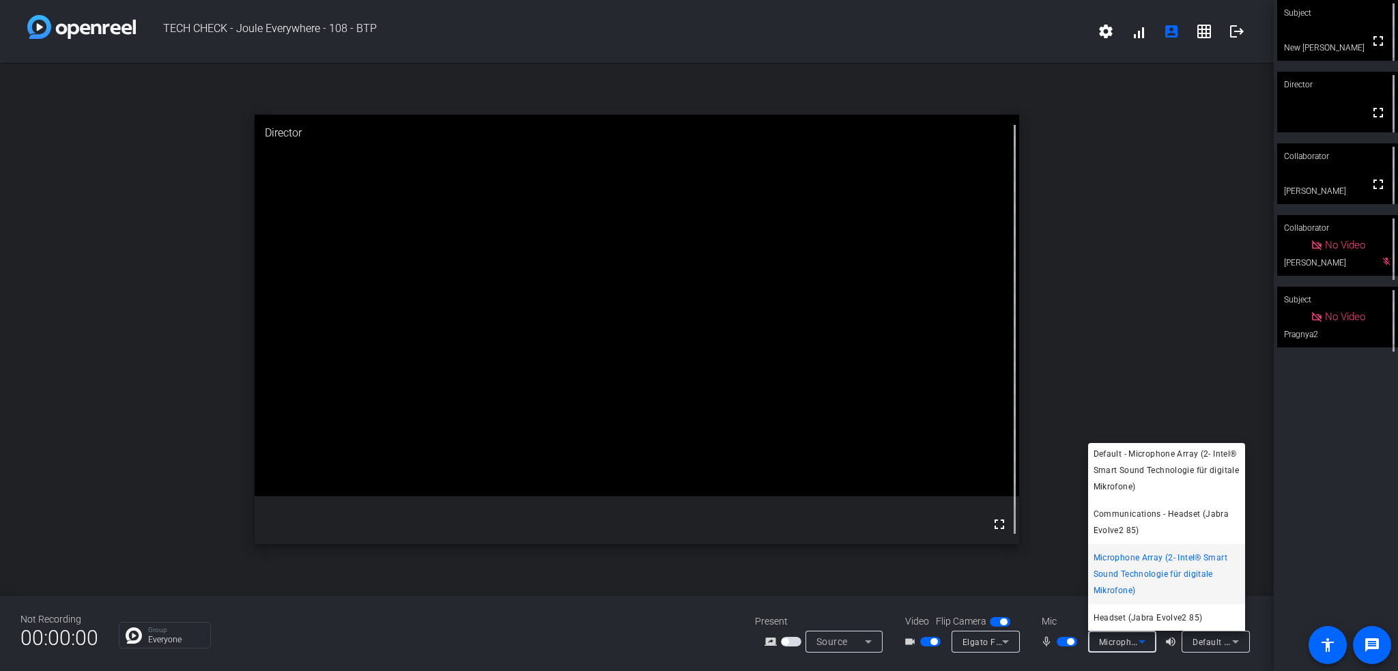
scroll to position [3, 0]
click at [1148, 619] on span "Headset (Jabra Evolve2 85)" at bounding box center [1148, 618] width 109 height 16
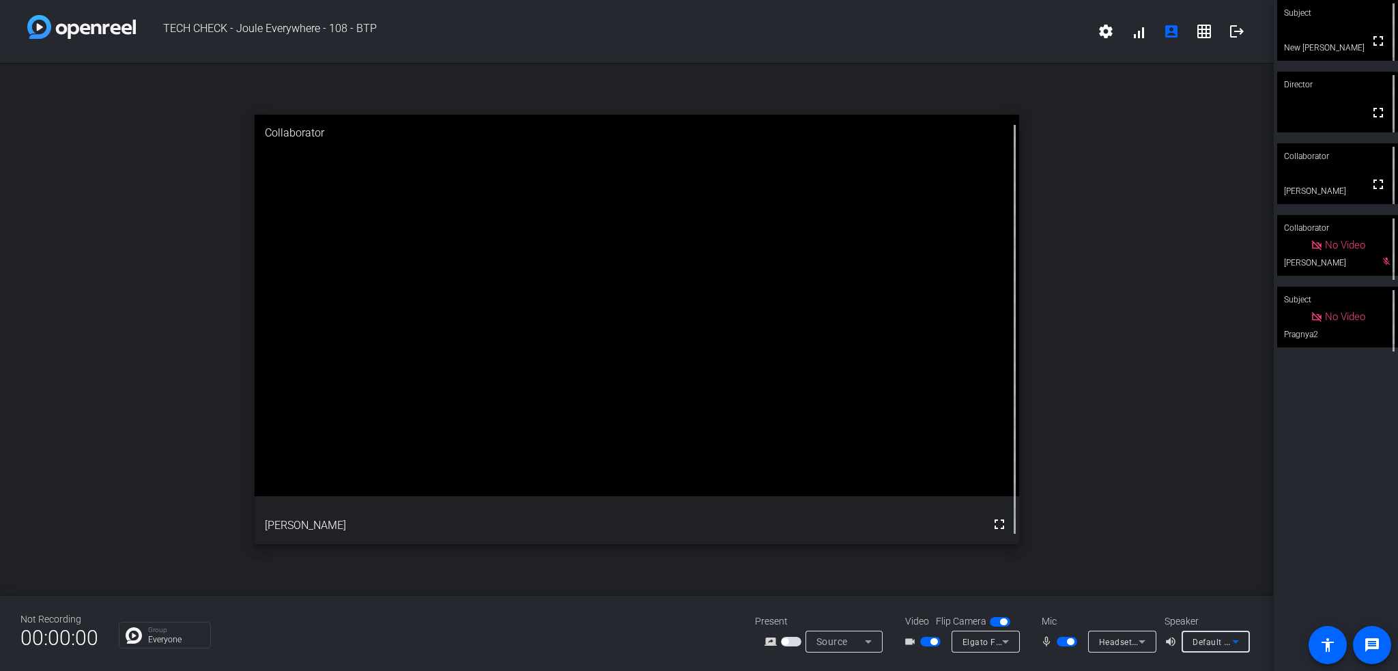
click at [1220, 647] on div "Default - Headphones (Jabra Evolve2 85)" at bounding box center [1213, 641] width 40 height 17
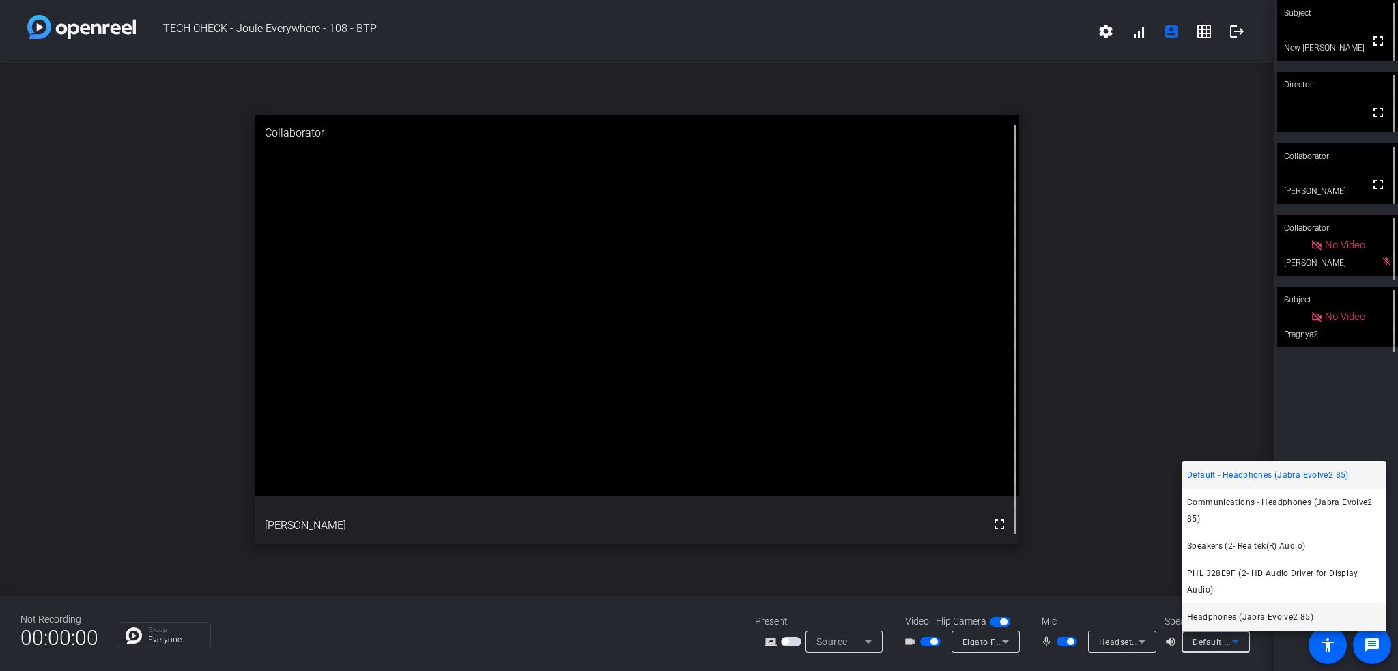
click at [1221, 618] on span "Headphones (Jabra Evolve2 85)" at bounding box center [1250, 617] width 126 height 16
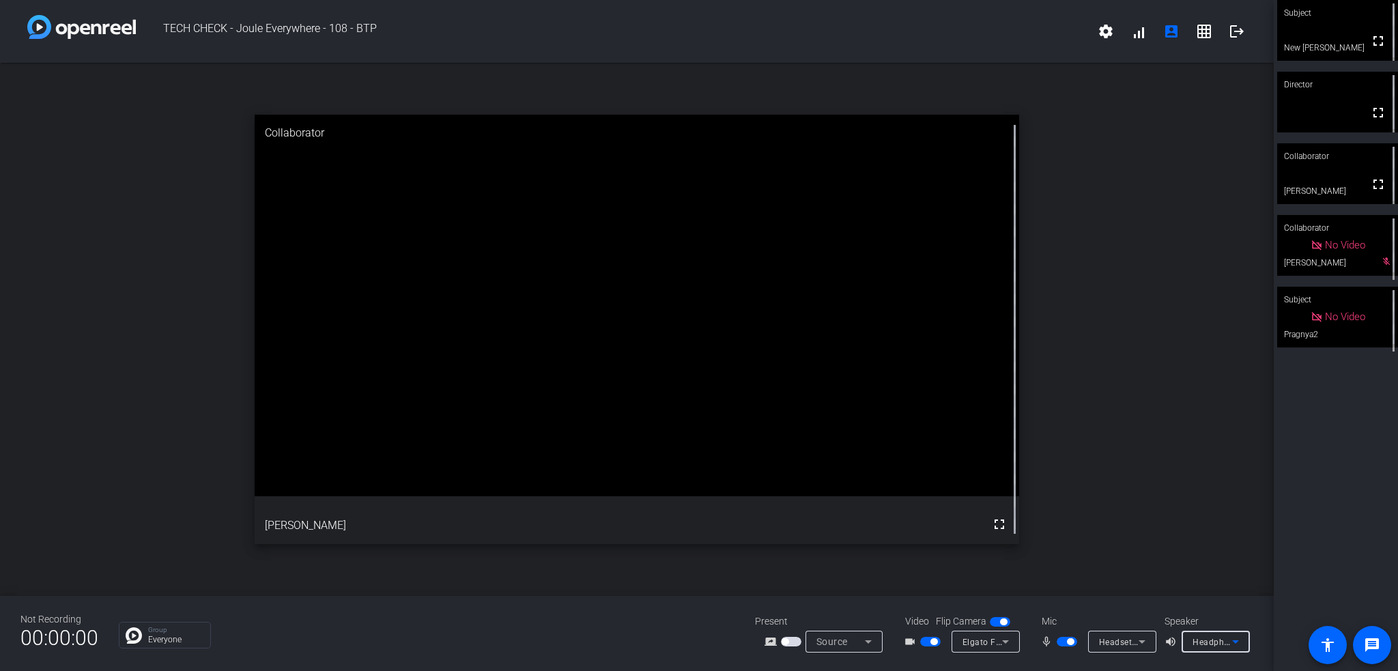
click at [171, 642] on p "Everyone" at bounding box center [175, 640] width 55 height 8
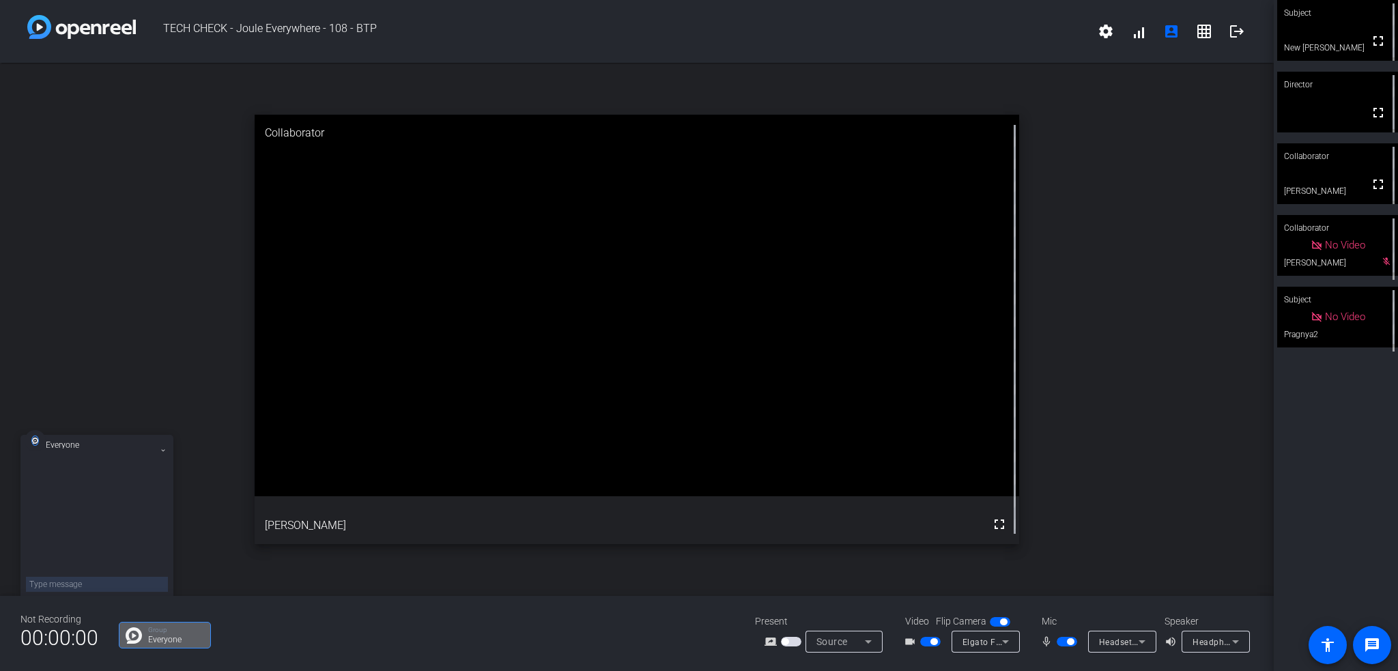
click at [112, 584] on textarea at bounding box center [97, 584] width 142 height 15
type textarea "I do it every time"
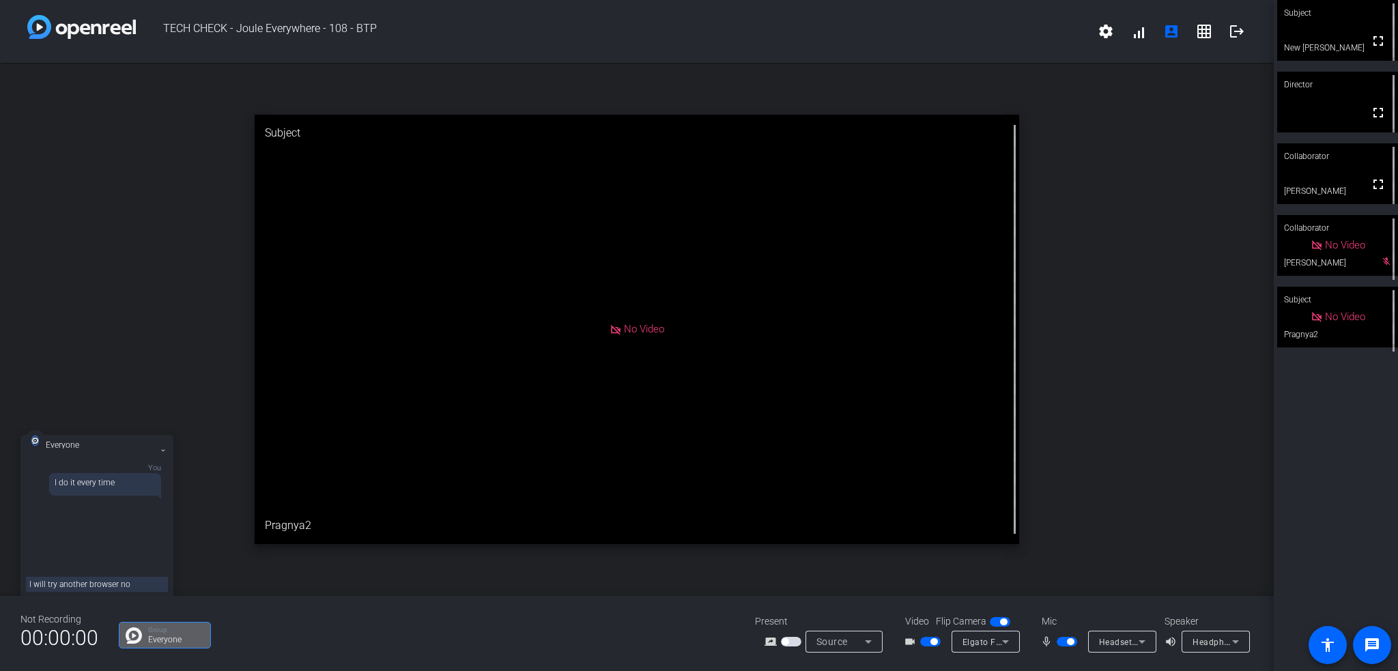
type textarea "I will try another browser now"
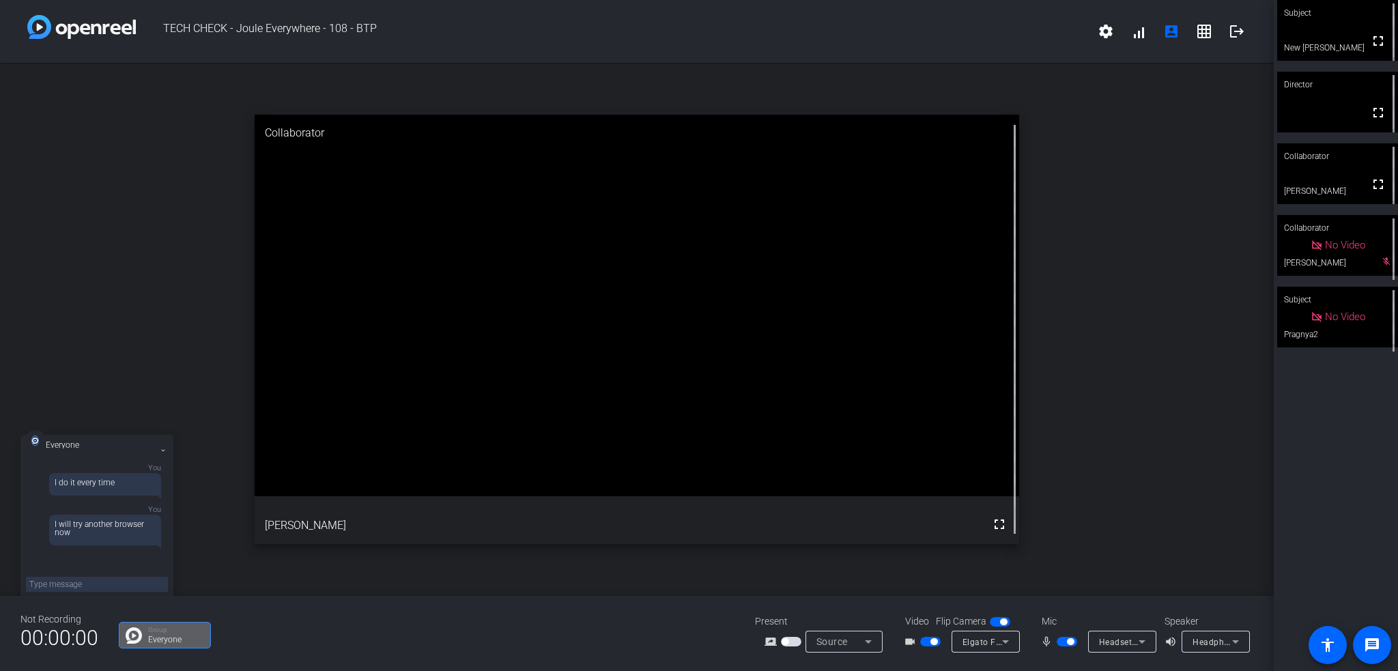
click at [102, 586] on textarea at bounding box center [97, 584] width 142 height 15
click at [1129, 636] on div "Headset (Jabra Evolve2 85)" at bounding box center [1119, 641] width 40 height 17
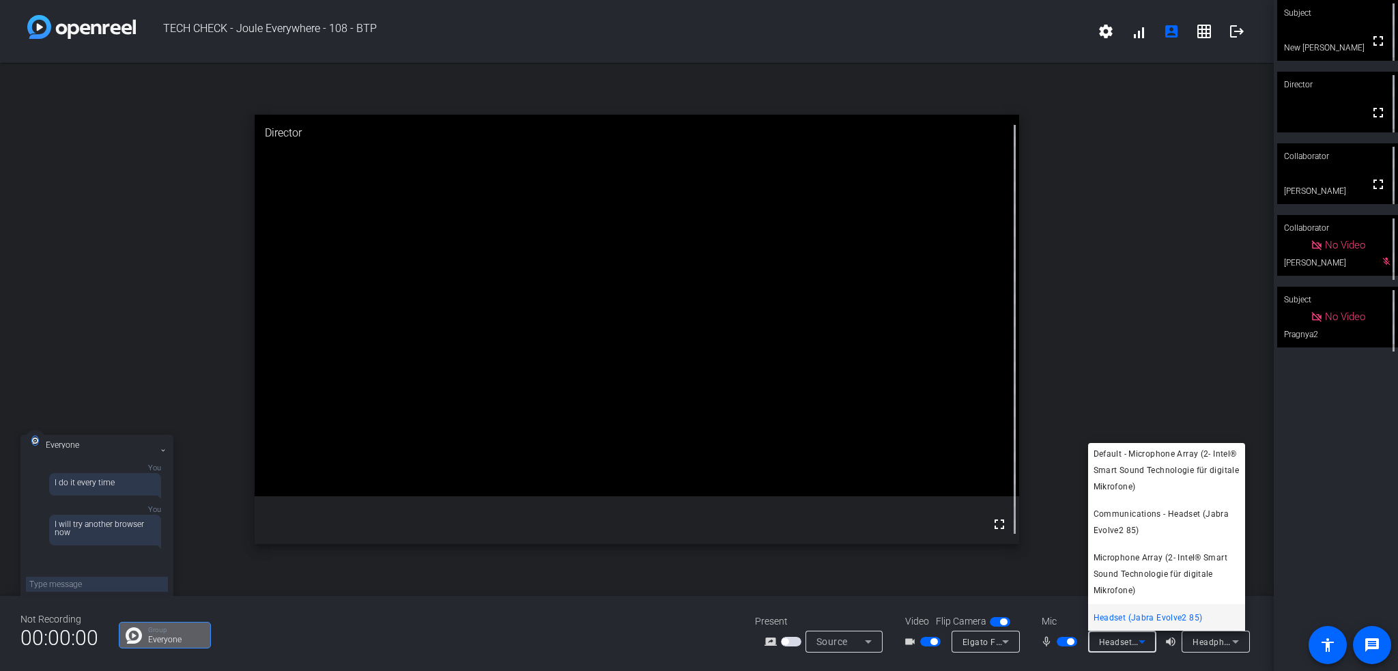
click at [1365, 545] on div at bounding box center [699, 335] width 1398 height 671
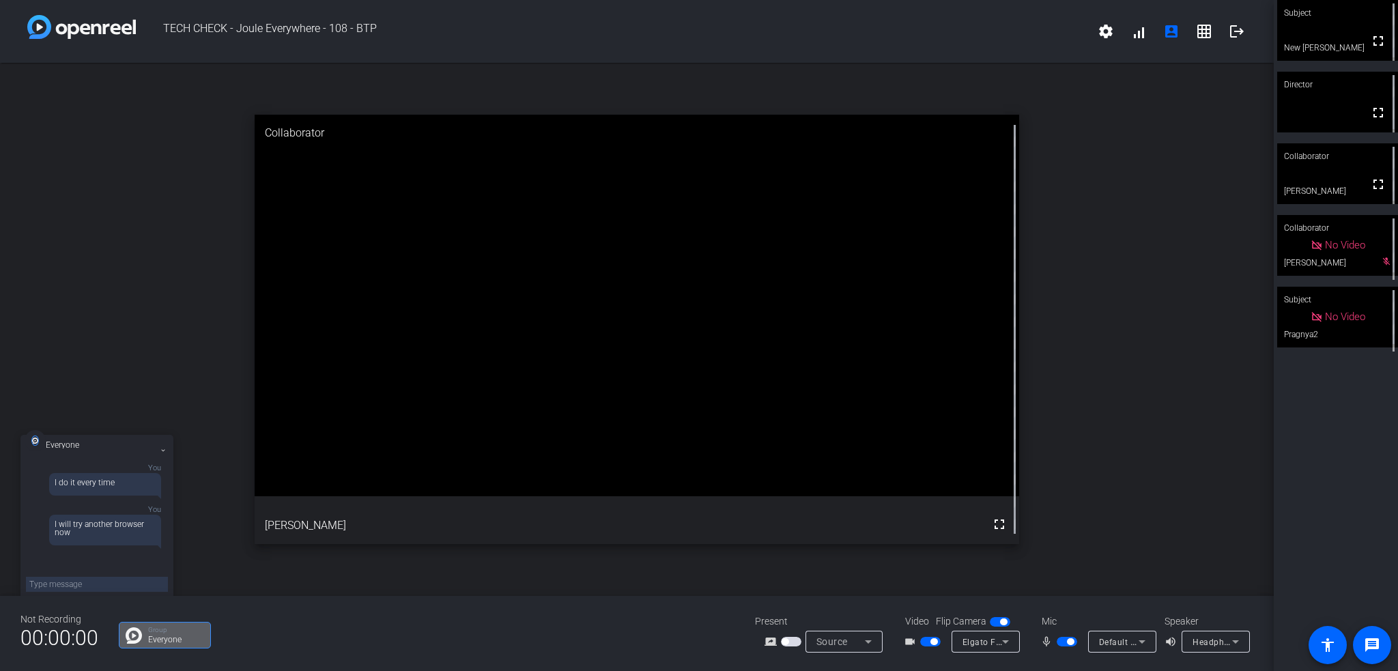
click at [1126, 645] on span "Default - Microphone Array (2- Intel® Smart Sound Technologie für digitale Mikr…" at bounding box center [1270, 641] width 343 height 11
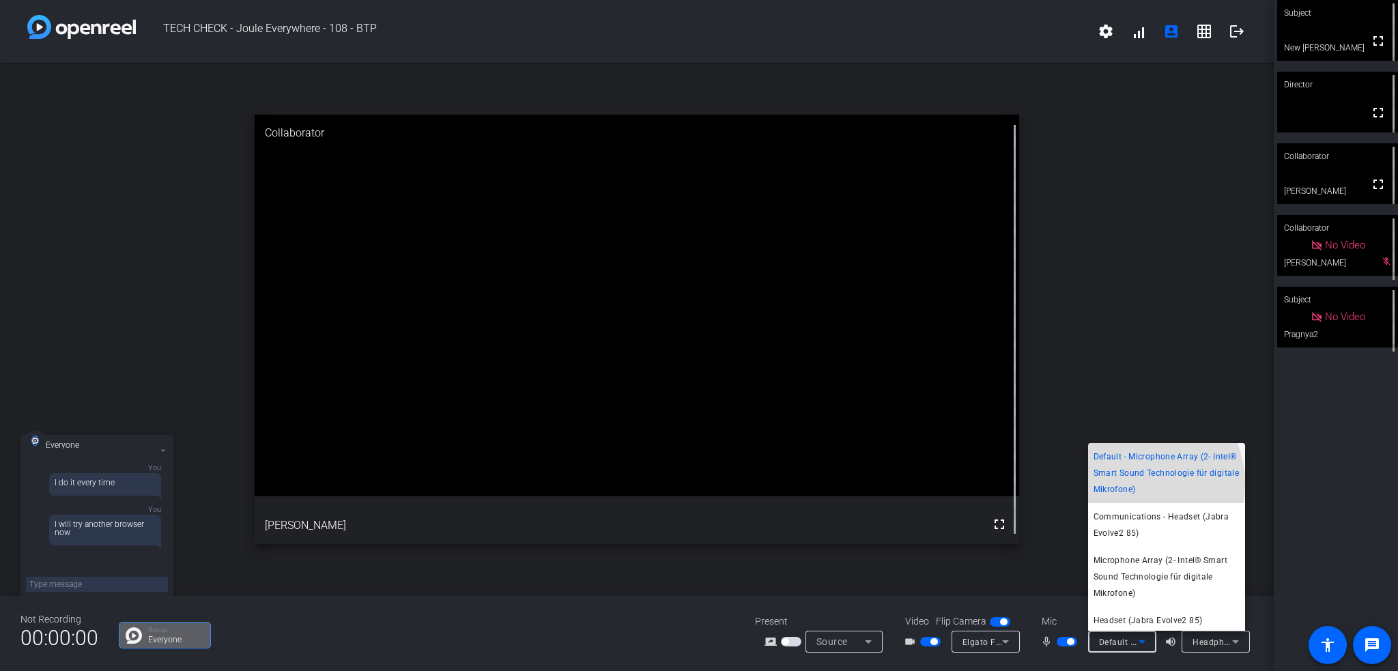
click at [1135, 483] on span "Default - Microphone Array (2- Intel® Smart Sound Technologie für digitale Mikr…" at bounding box center [1167, 472] width 146 height 49
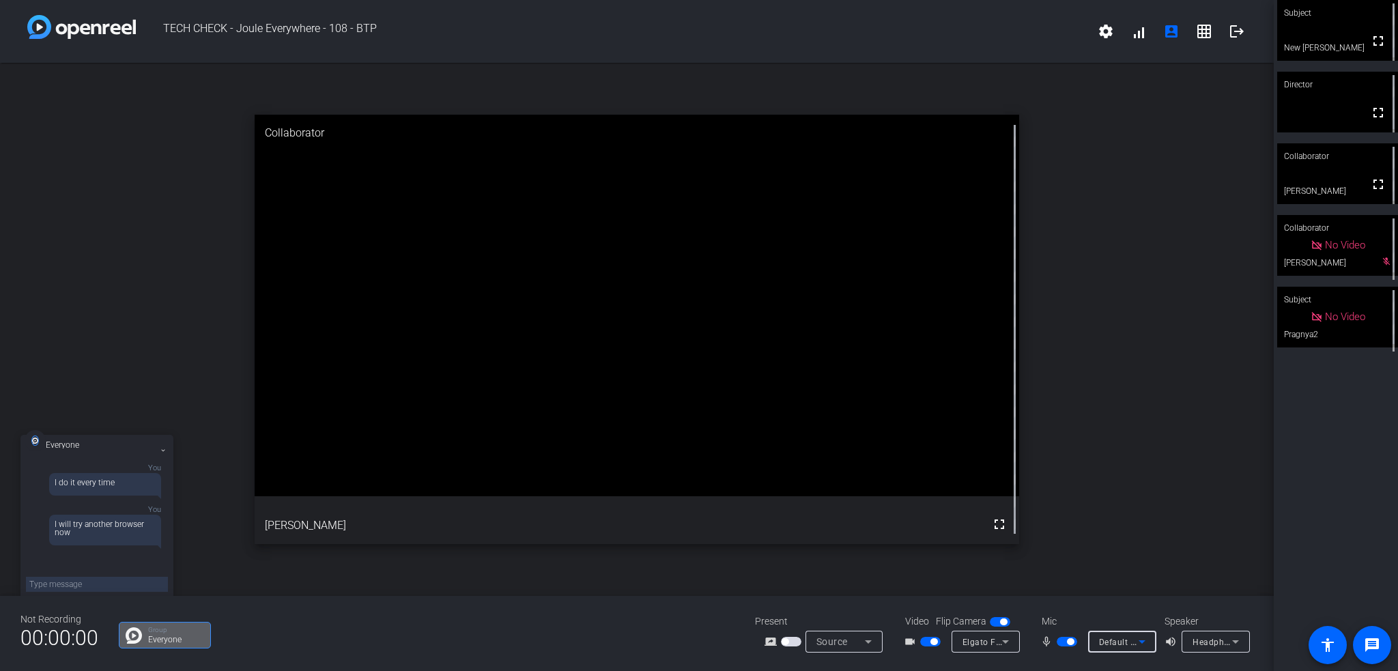
click at [1134, 638] on icon at bounding box center [1142, 641] width 16 height 16
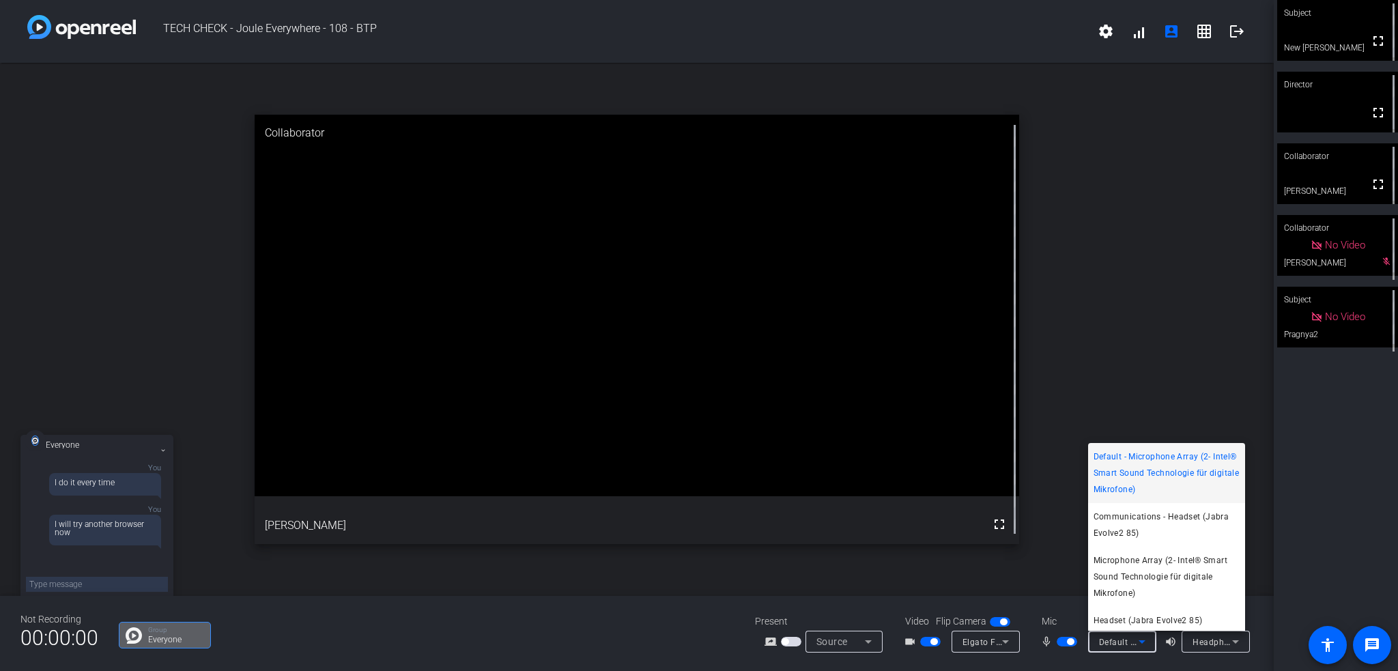
click at [1381, 511] on div at bounding box center [699, 335] width 1398 height 671
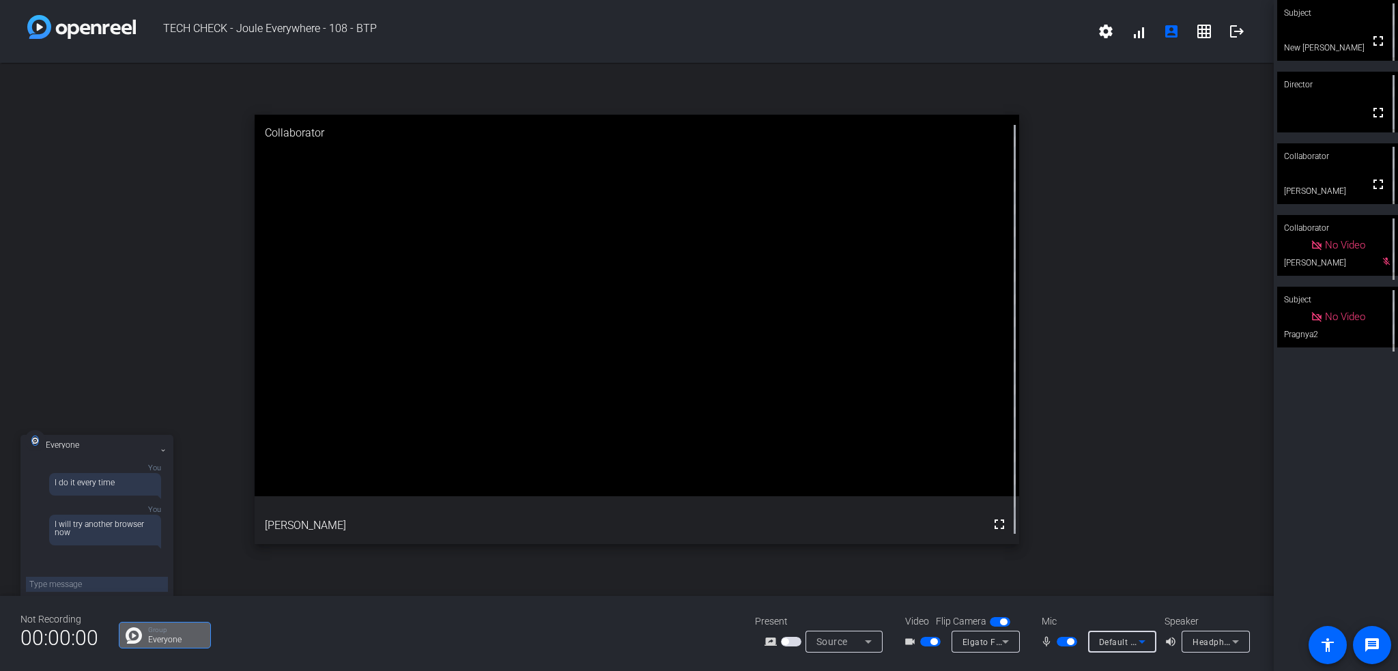
click at [1111, 647] on div "Default - Microphone Array (2- Intel® Smart Sound Technologie für digitale Mikr…" at bounding box center [1119, 641] width 40 height 17
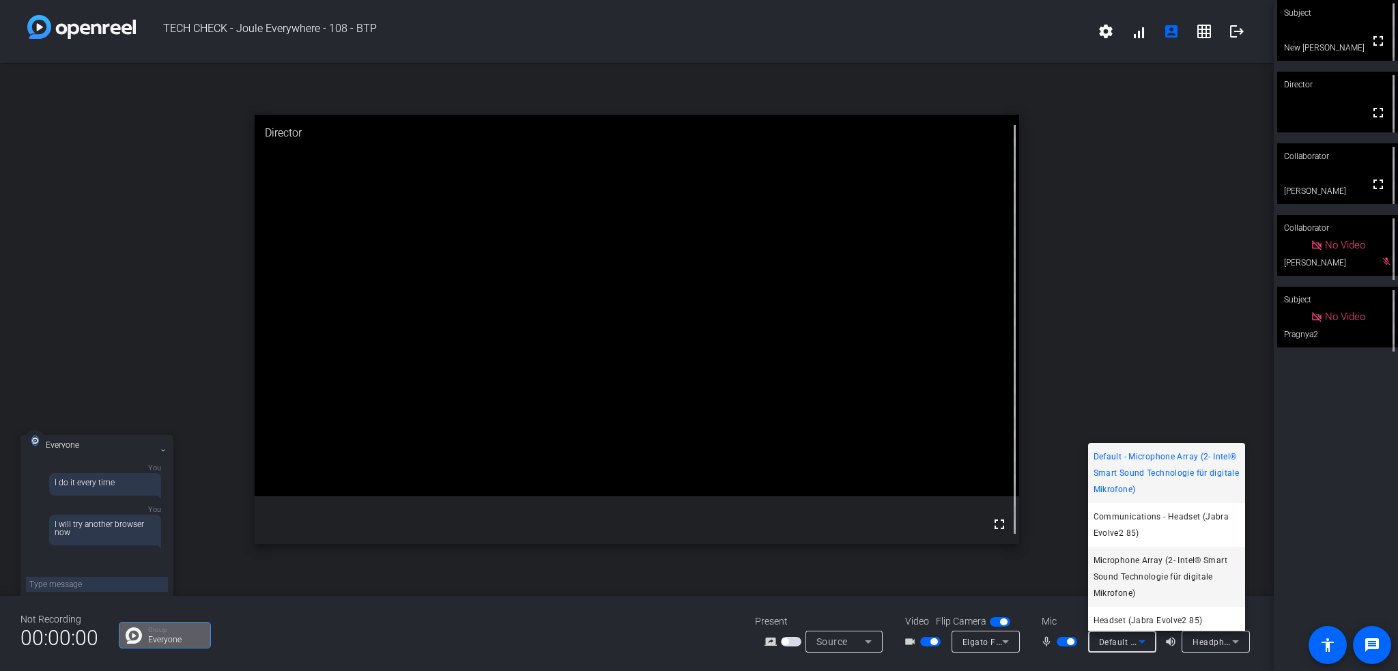
click at [1125, 571] on span "Microphone Array (2- Intel® Smart Sound Technologie für digitale Mikrofone)" at bounding box center [1167, 576] width 146 height 49
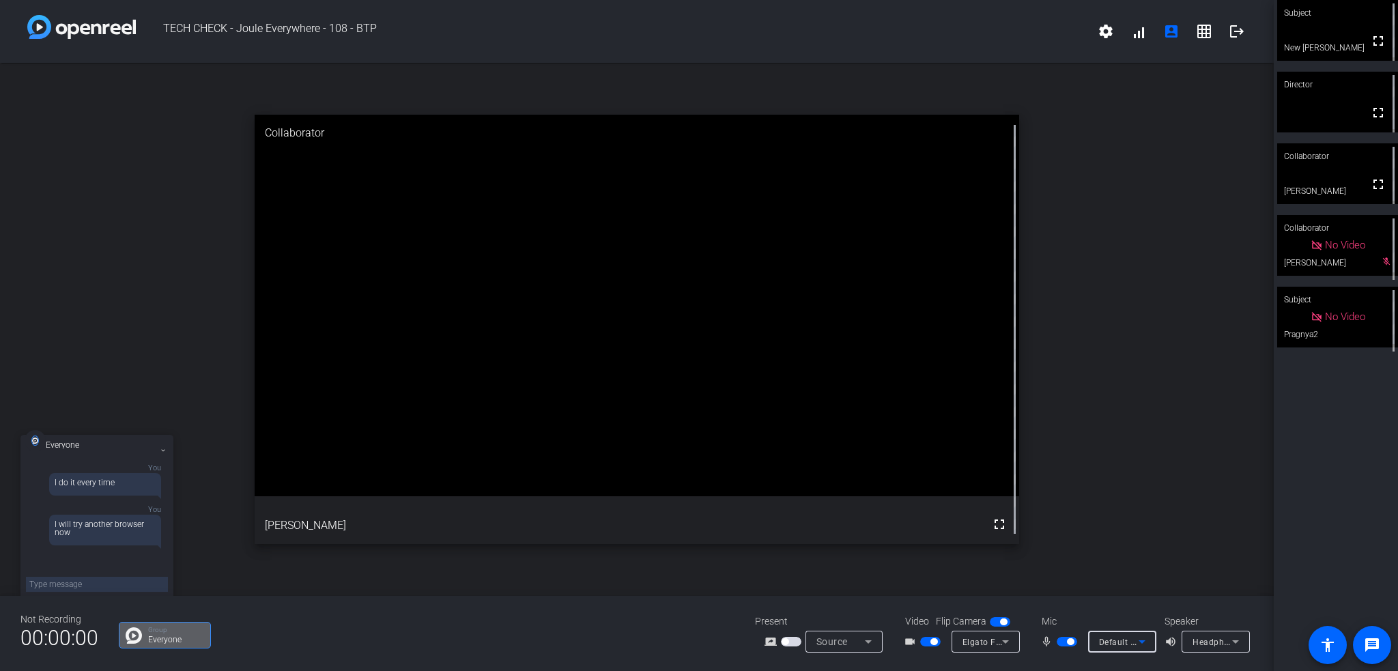
click at [1130, 641] on span "Default - Microphone (USB PnP Audio Device) (0d8c:0134)" at bounding box center [1215, 641] width 233 height 11
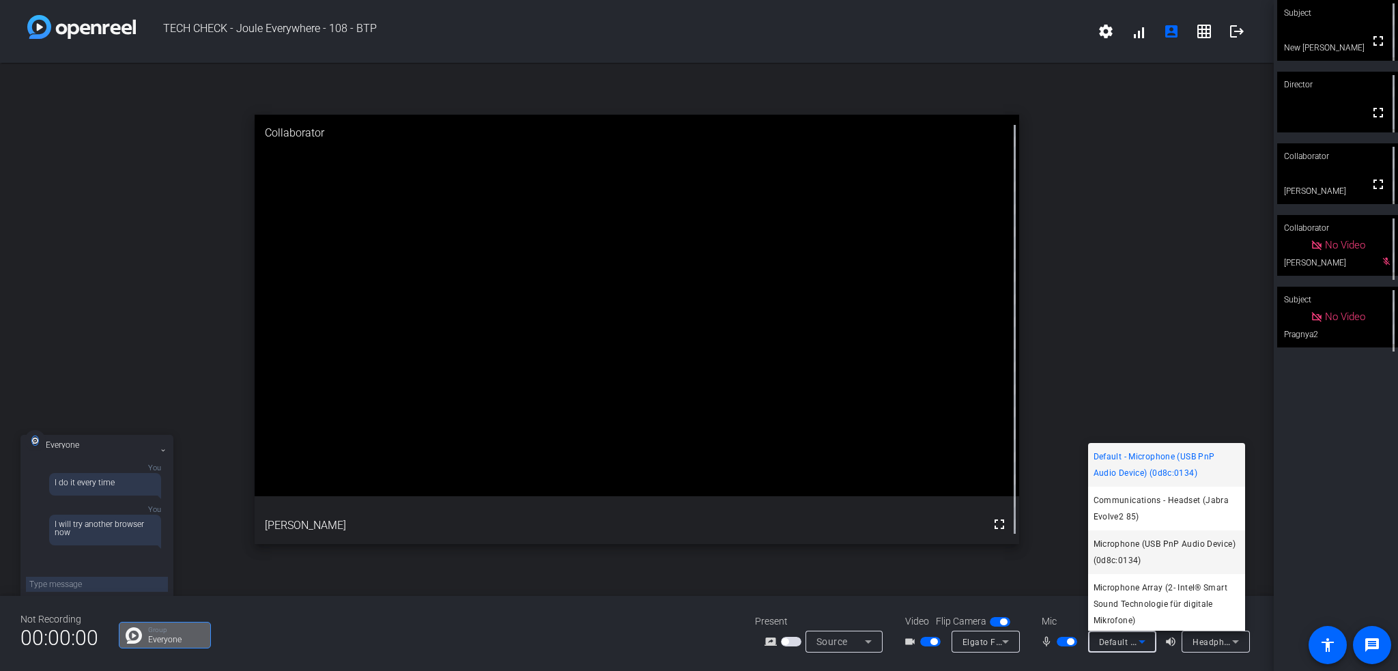
click at [1147, 541] on span "Microphone (USB PnP Audio Device) (0d8c:0134)" at bounding box center [1167, 552] width 146 height 33
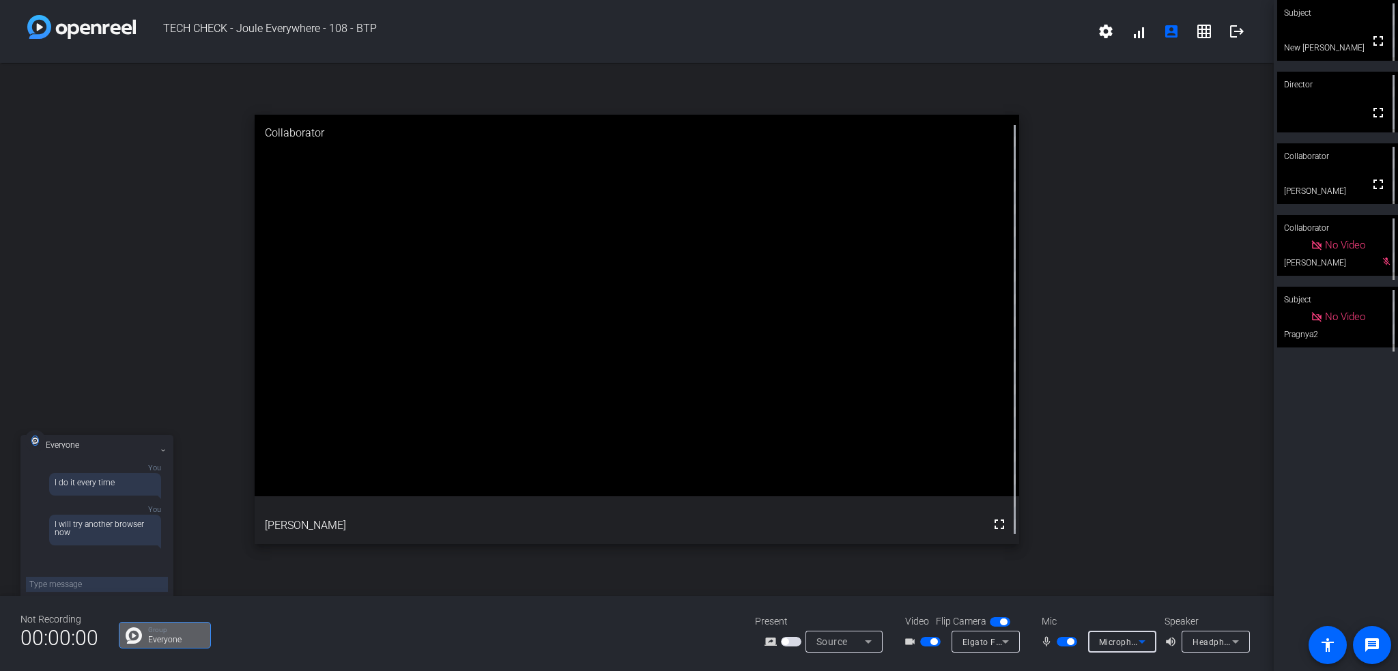
click at [1144, 635] on icon at bounding box center [1142, 641] width 16 height 16
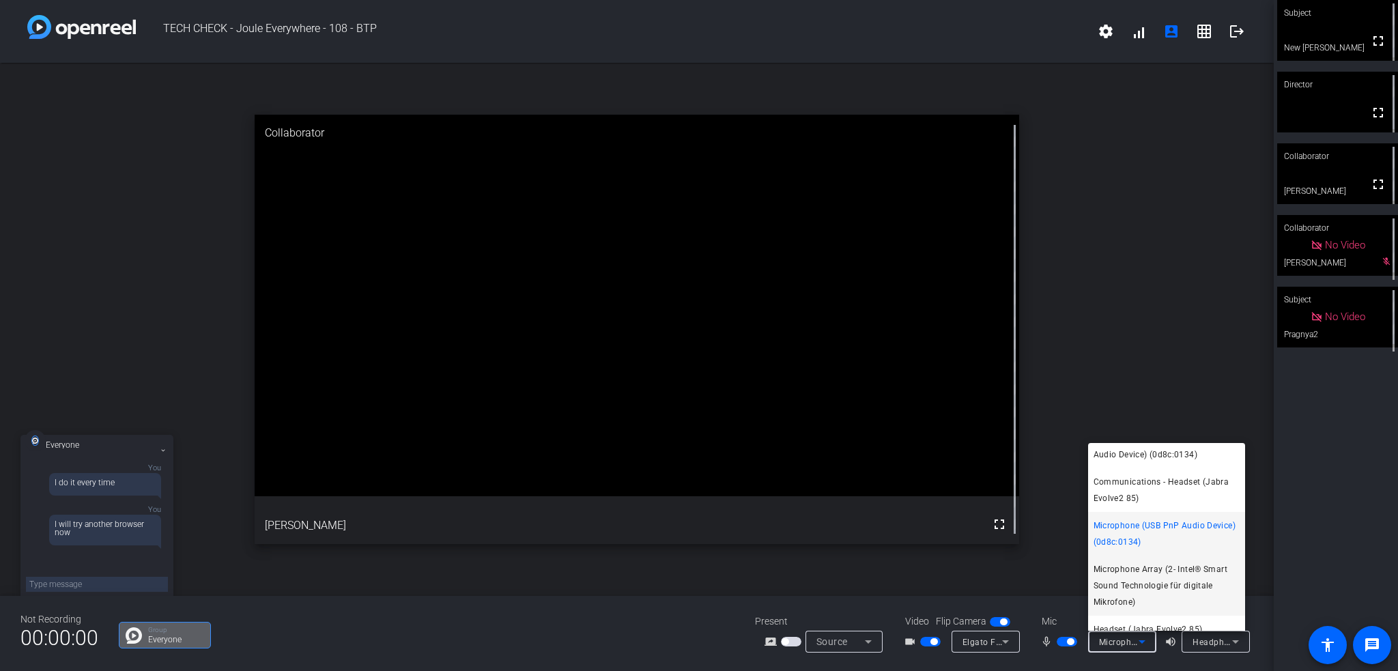
scroll to position [30, 0]
click at [1142, 622] on span "Headset (Jabra Evolve2 85)" at bounding box center [1148, 618] width 109 height 16
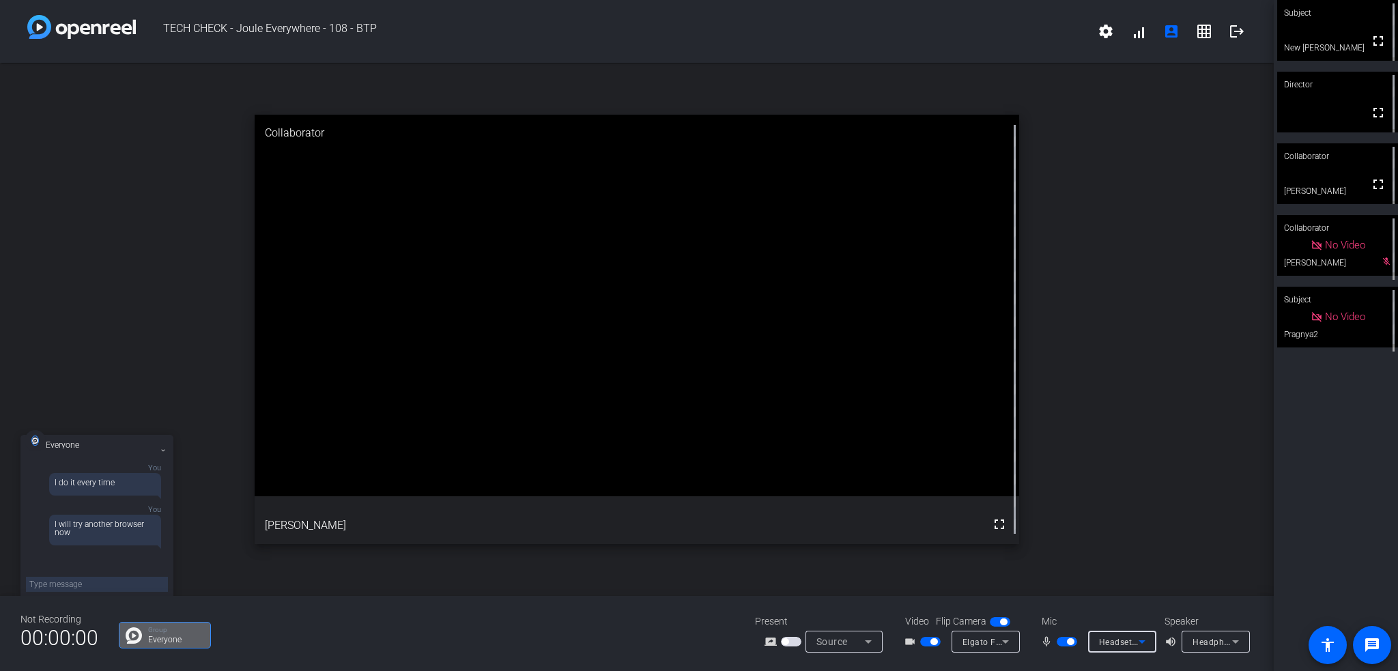
click at [1122, 638] on span "Headset (Jabra Evolve2 85)" at bounding box center [1154, 641] width 111 height 11
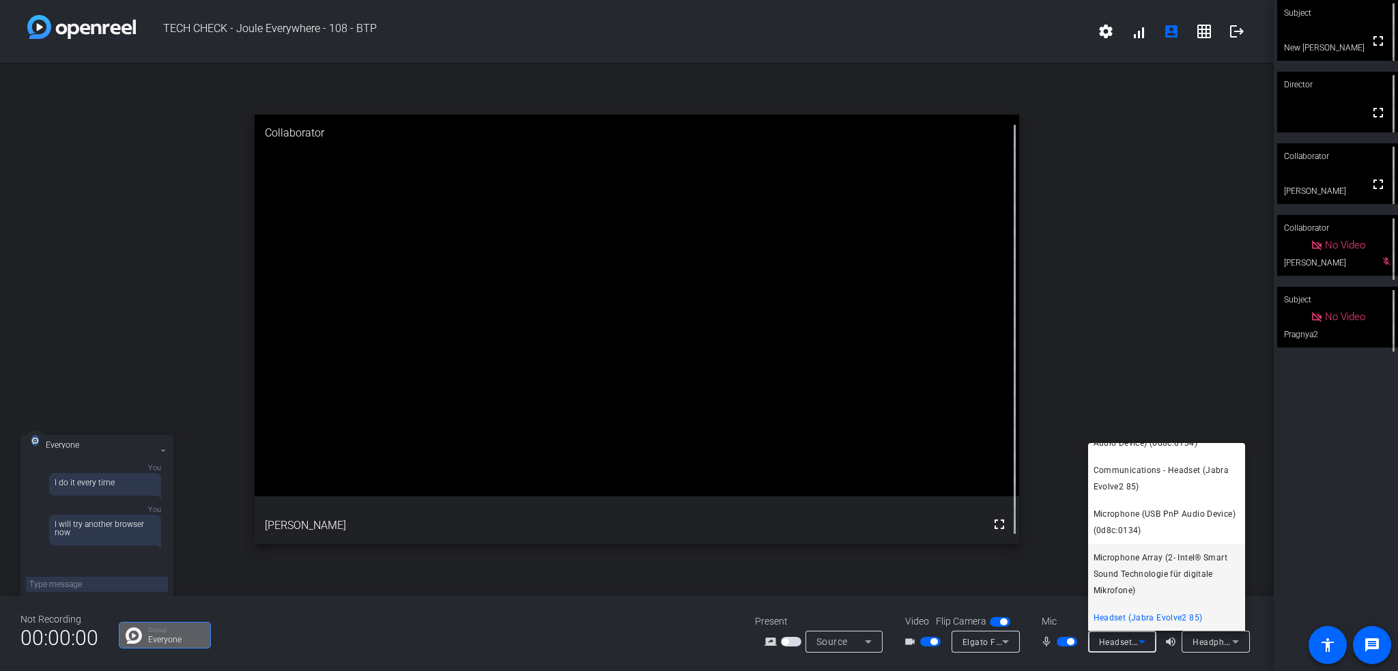
scroll to position [0, 0]
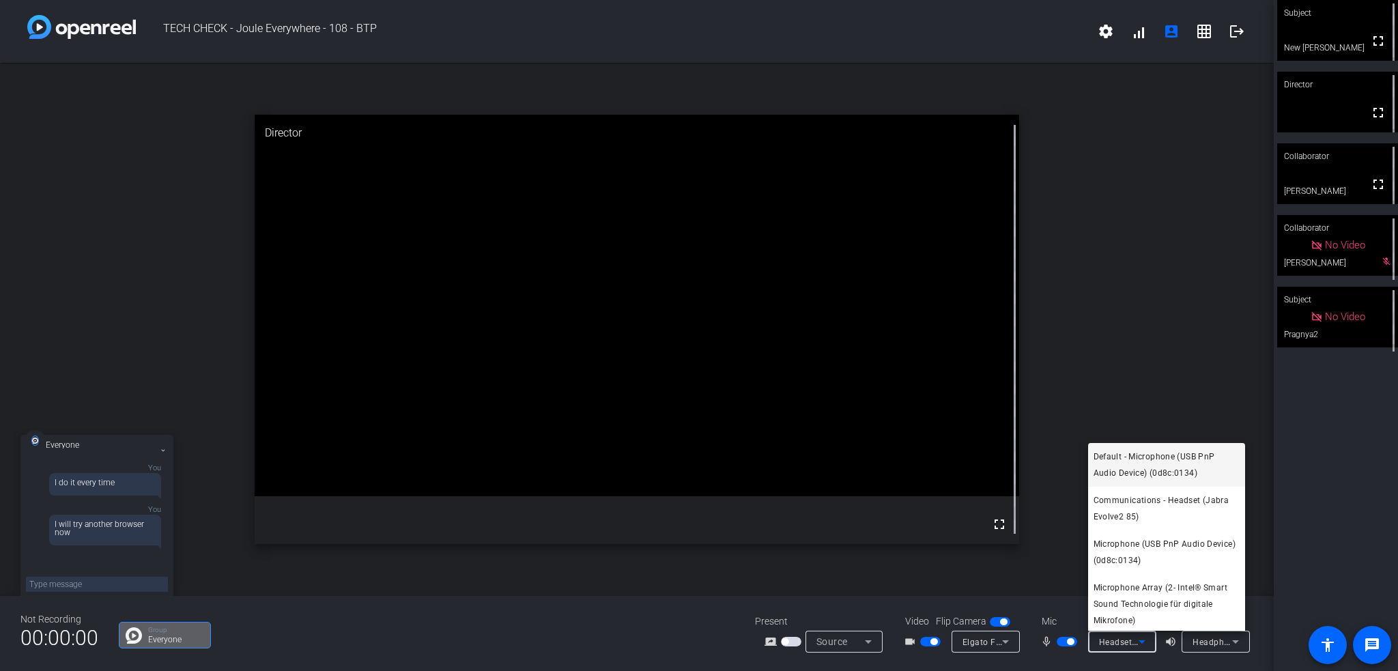
click at [1137, 457] on span "Default - Microphone (USB PnP Audio Device) (0d8c:0134)" at bounding box center [1167, 464] width 146 height 33
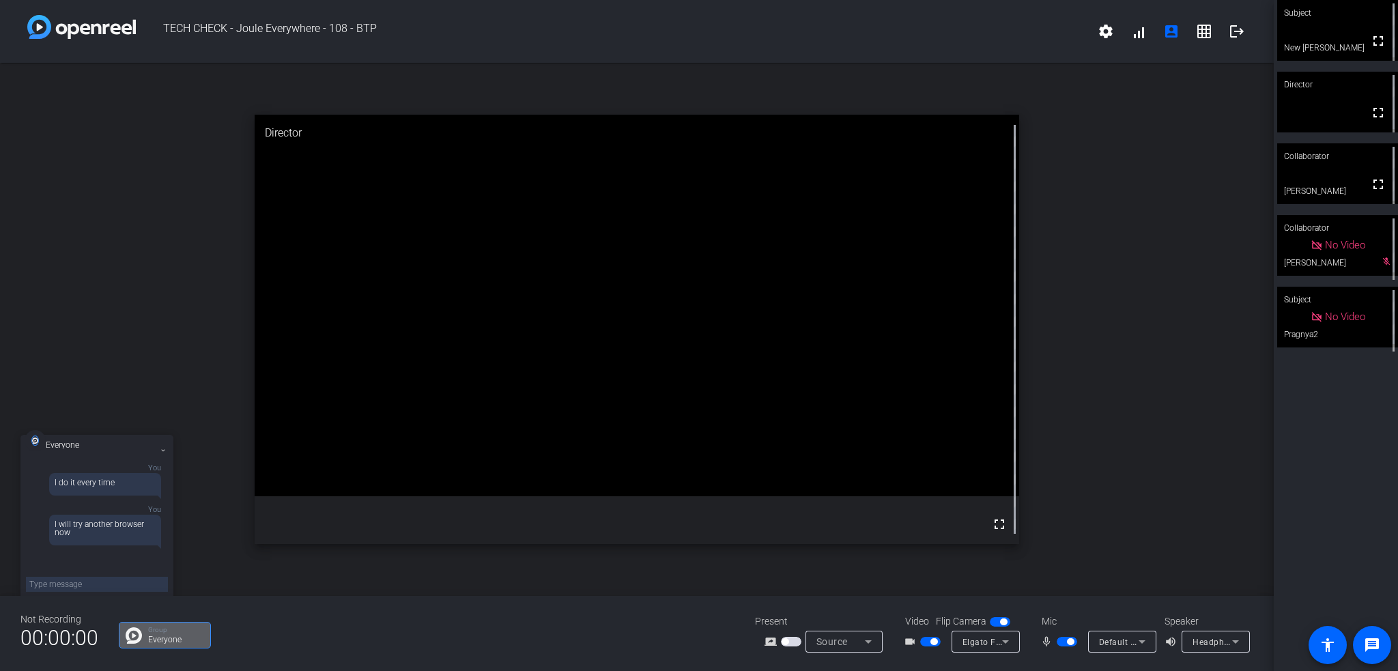
click at [126, 592] on div "Everyone You I do it every time You I will try another browser now" at bounding box center [96, 523] width 153 height 177
click at [126, 586] on textarea at bounding box center [97, 584] width 142 height 15
click at [1124, 625] on div "Mic" at bounding box center [1096, 621] width 137 height 14
click at [1135, 636] on icon at bounding box center [1142, 641] width 16 height 16
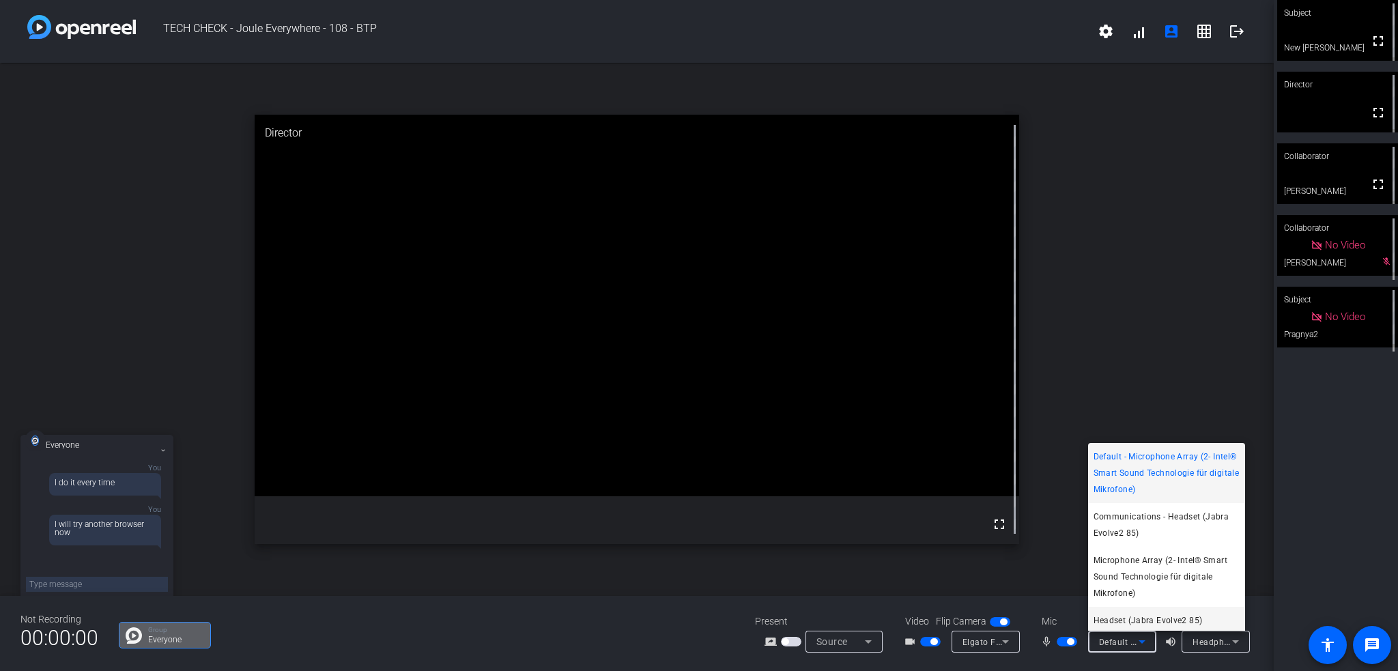
click at [1163, 613] on span "Headset (Jabra Evolve2 85)" at bounding box center [1148, 620] width 109 height 16
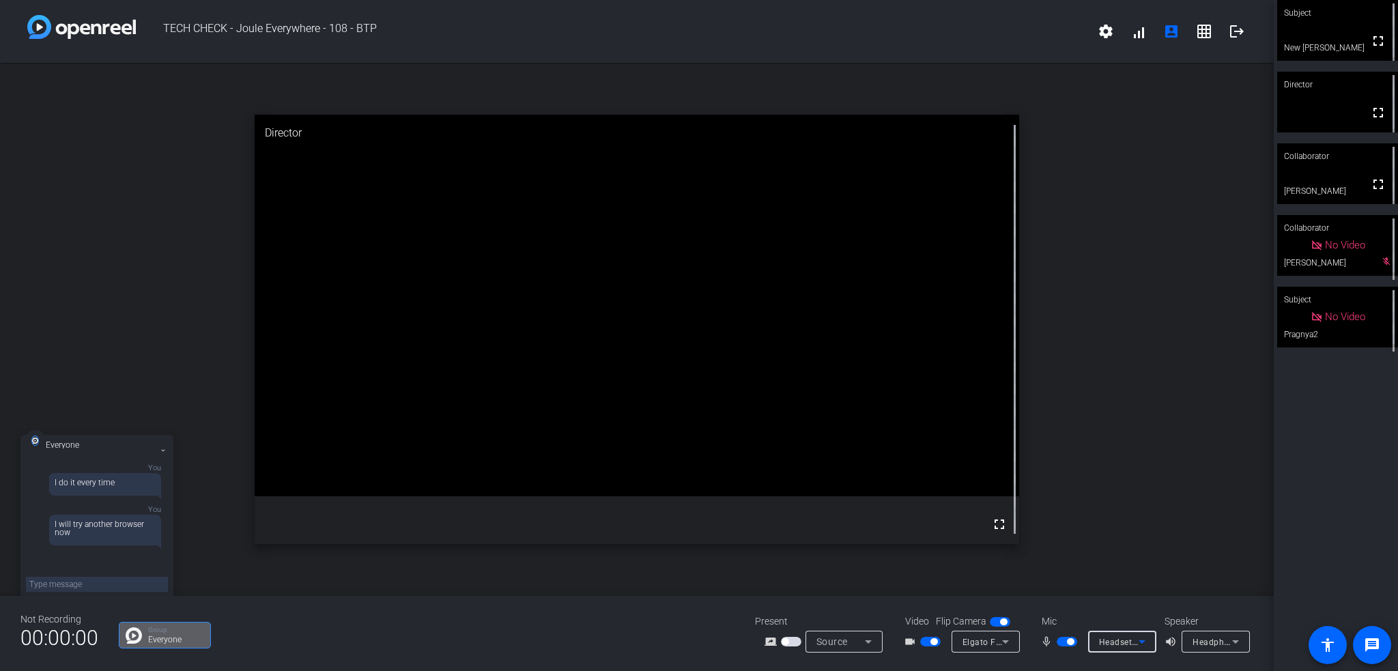
scroll to position [3, 0]
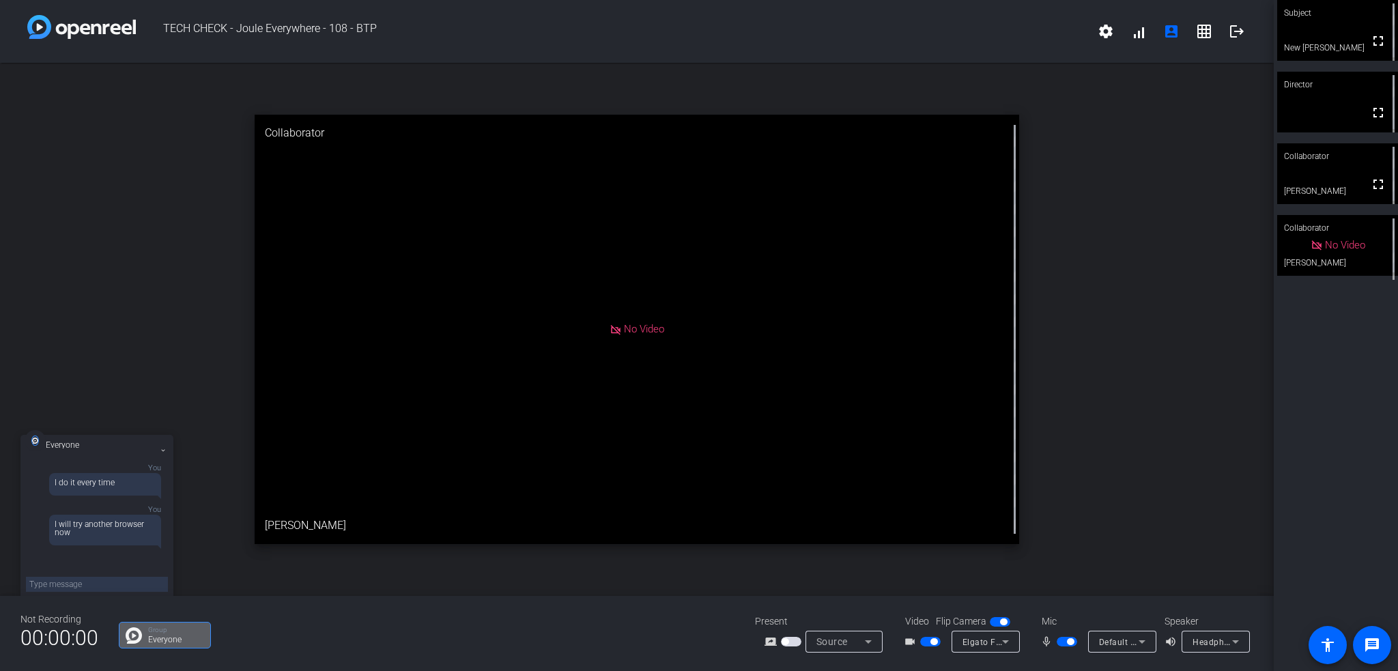
click at [1131, 629] on div "Mic mic_none Default - Microphone (USB PnP Audio Device)" at bounding box center [1096, 633] width 137 height 38
click at [1130, 631] on div "Default - Microphone (USB PnP Audio Device)" at bounding box center [1122, 642] width 46 height 22
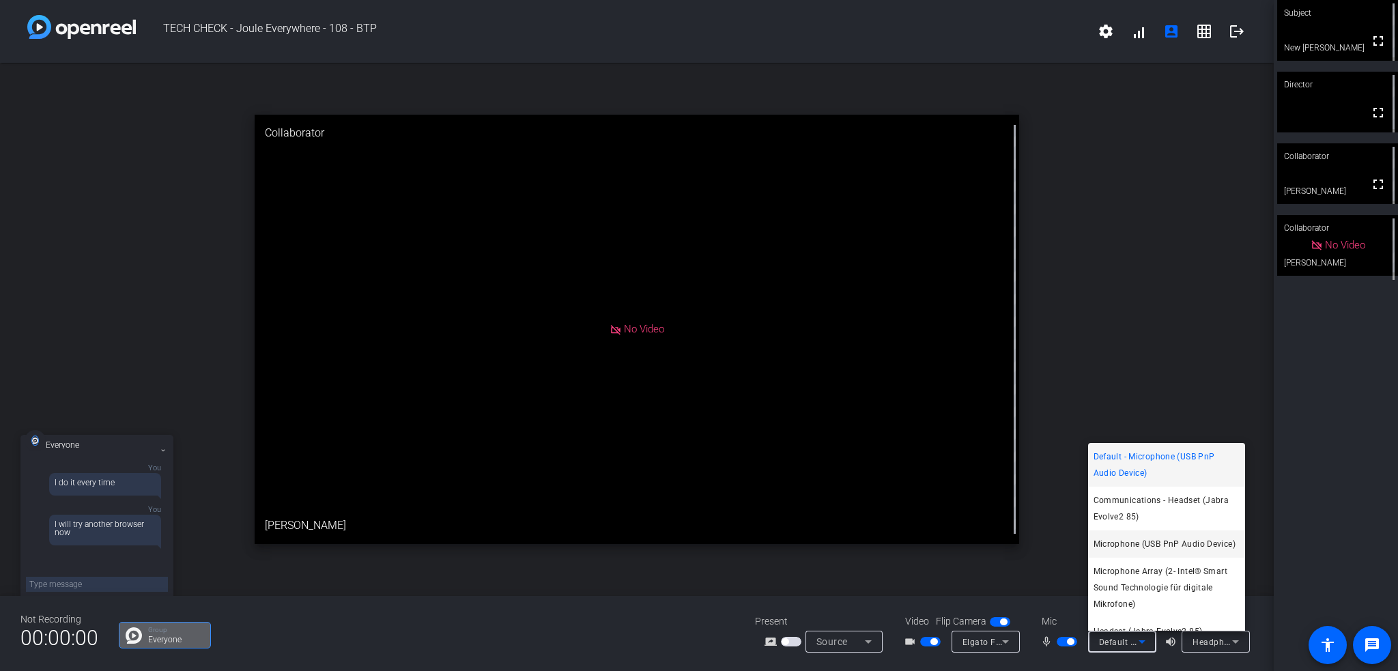
click at [1111, 552] on span "Microphone (USB PnP Audio Device)" at bounding box center [1165, 544] width 142 height 16
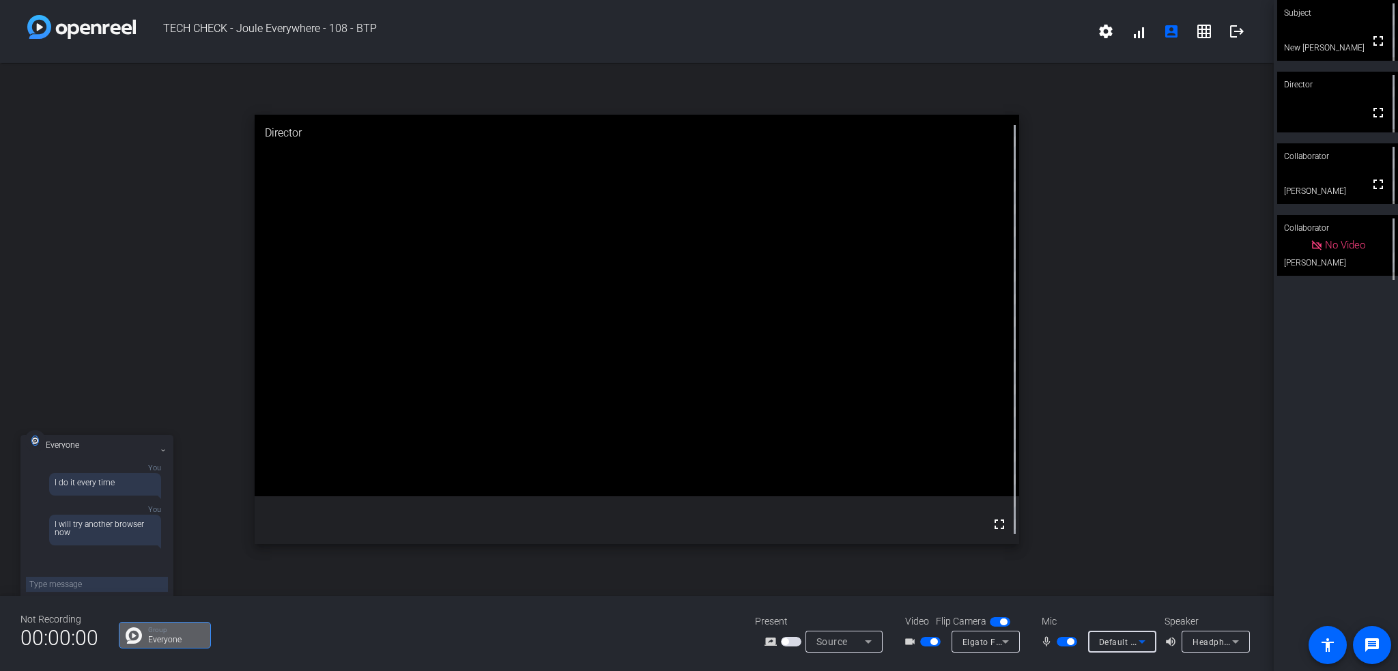
click at [1135, 646] on icon at bounding box center [1142, 641] width 16 height 16
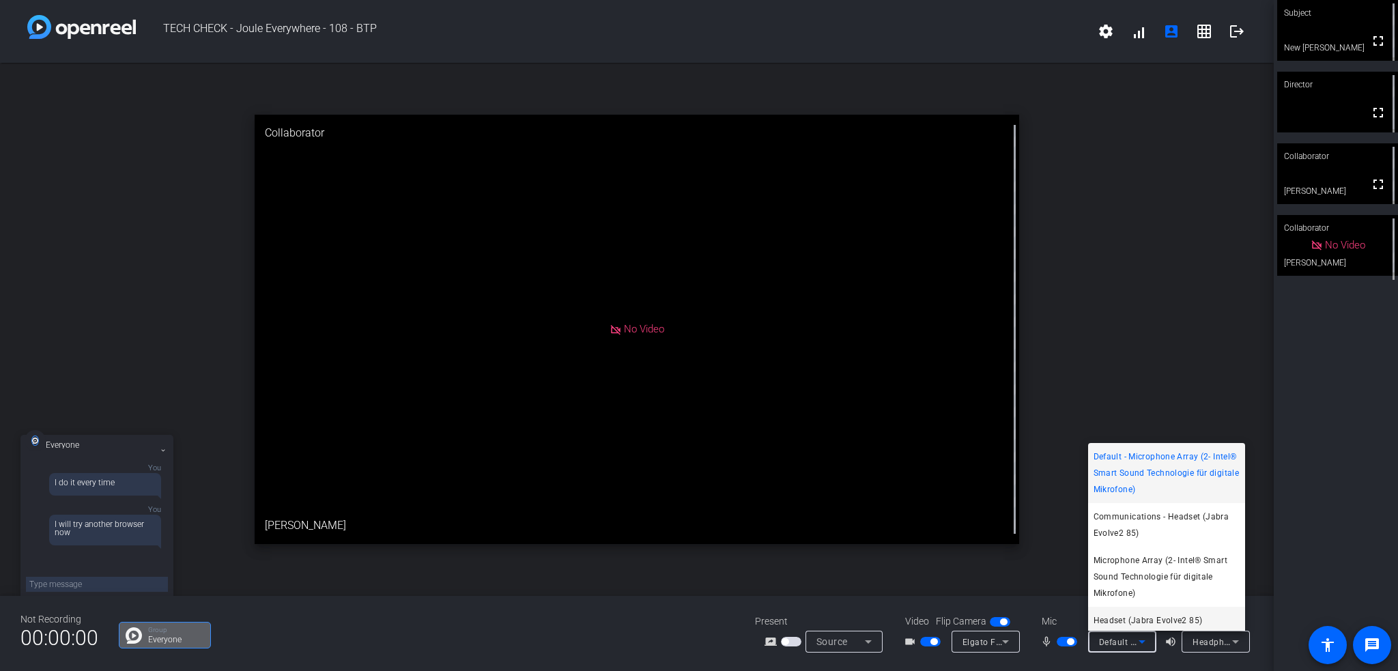
click at [1174, 618] on span "Headset (Jabra Evolve2 85)" at bounding box center [1148, 620] width 109 height 16
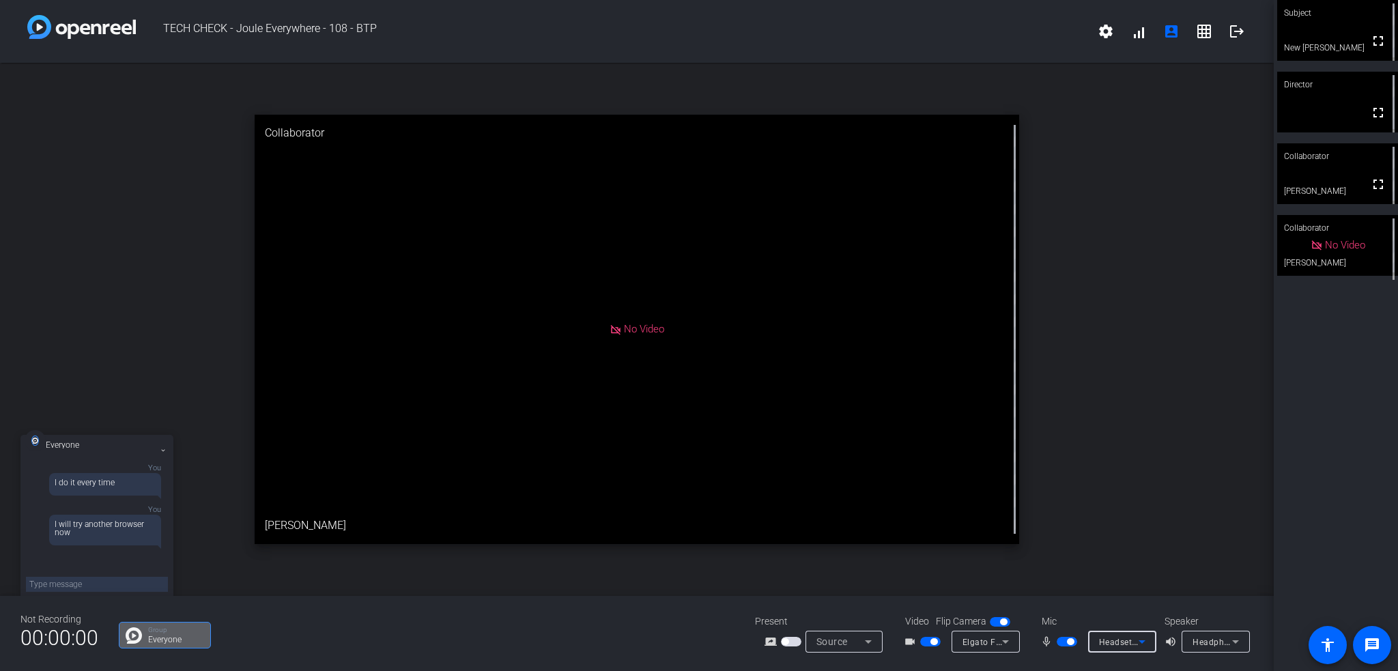
click at [1235, 644] on icon at bounding box center [1235, 641] width 16 height 16
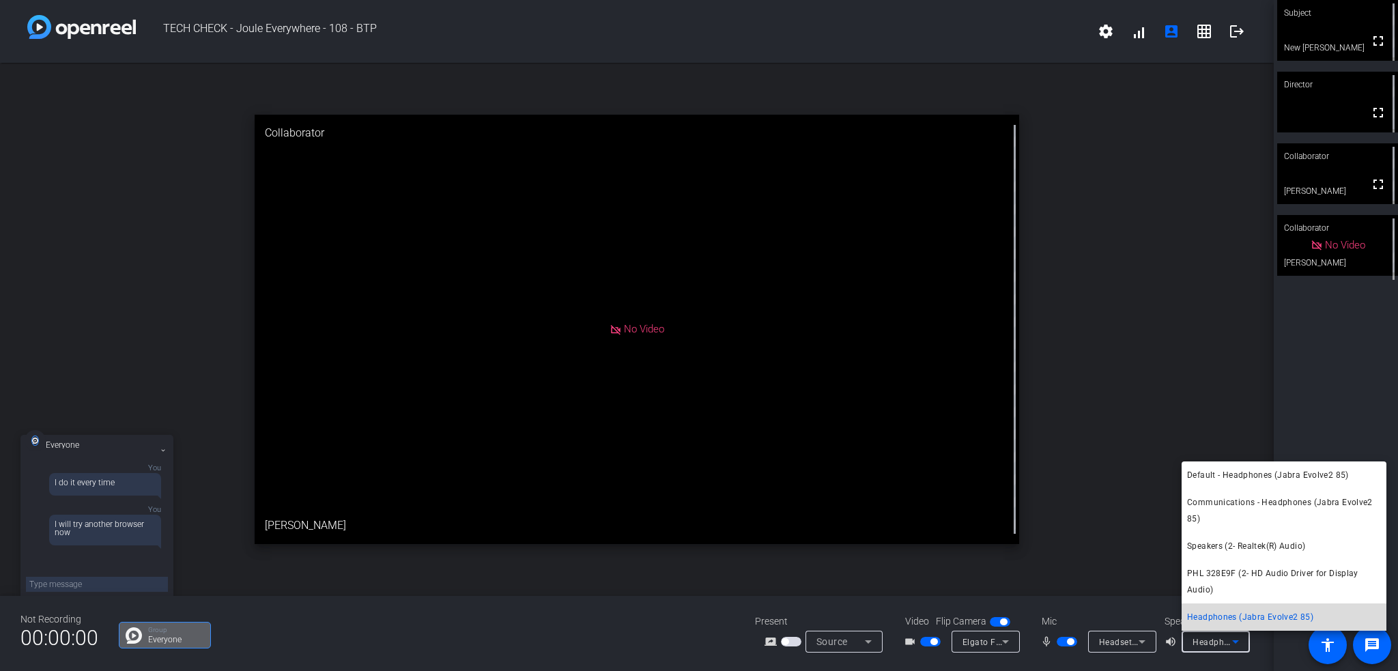
click at [1239, 614] on span "Headphones (Jabra Evolve2 85)" at bounding box center [1250, 617] width 126 height 16
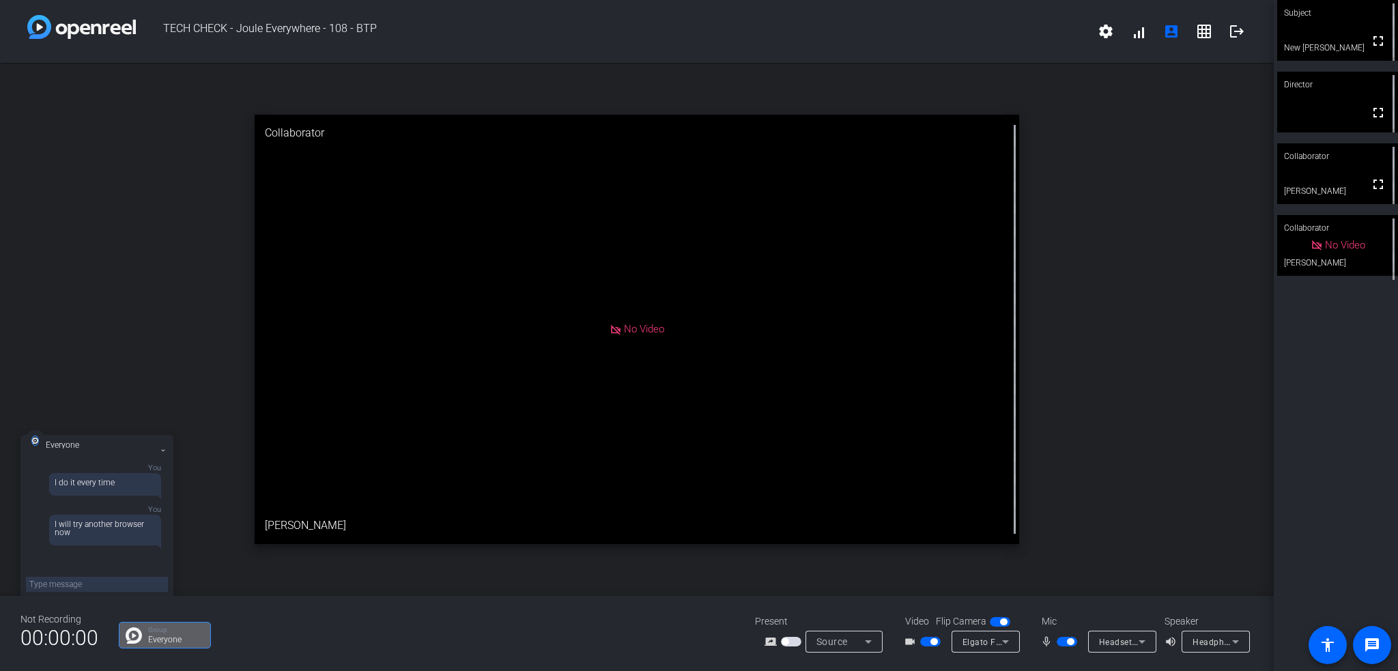
click at [1334, 481] on div "Subject fullscreen New Ilya Director fullscreen Collaborator fullscreen Mike Co…" at bounding box center [1336, 335] width 124 height 671
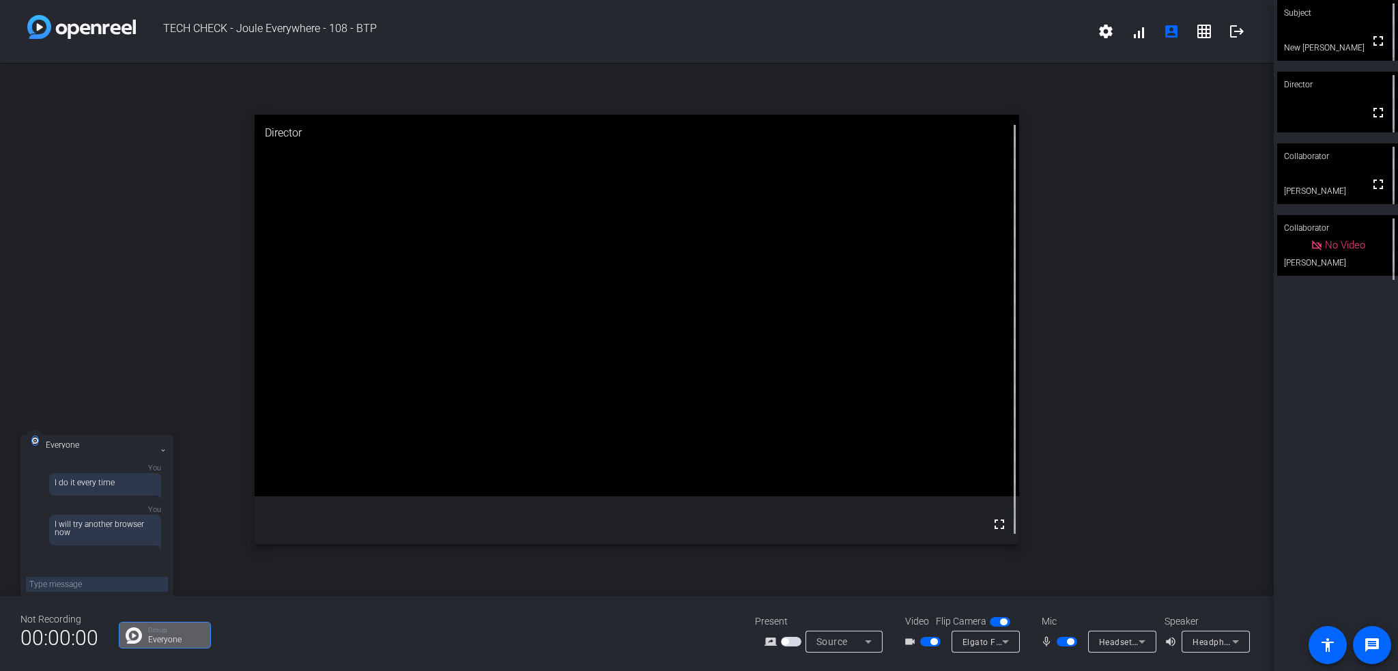
click at [1223, 643] on span "Headphones (Jabra Evolve2 85)" at bounding box center [1257, 641] width 129 height 11
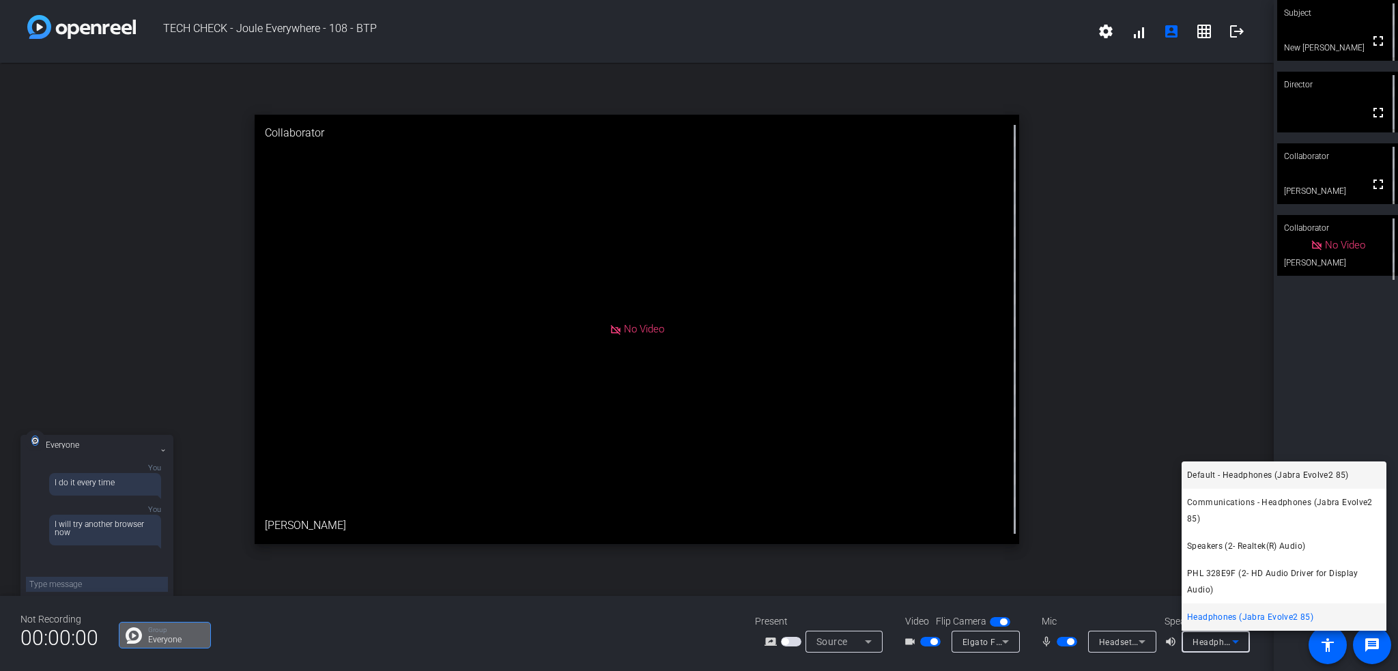
click at [1251, 477] on span "Default - Headphones (Jabra Evolve2 85)" at bounding box center [1268, 475] width 162 height 16
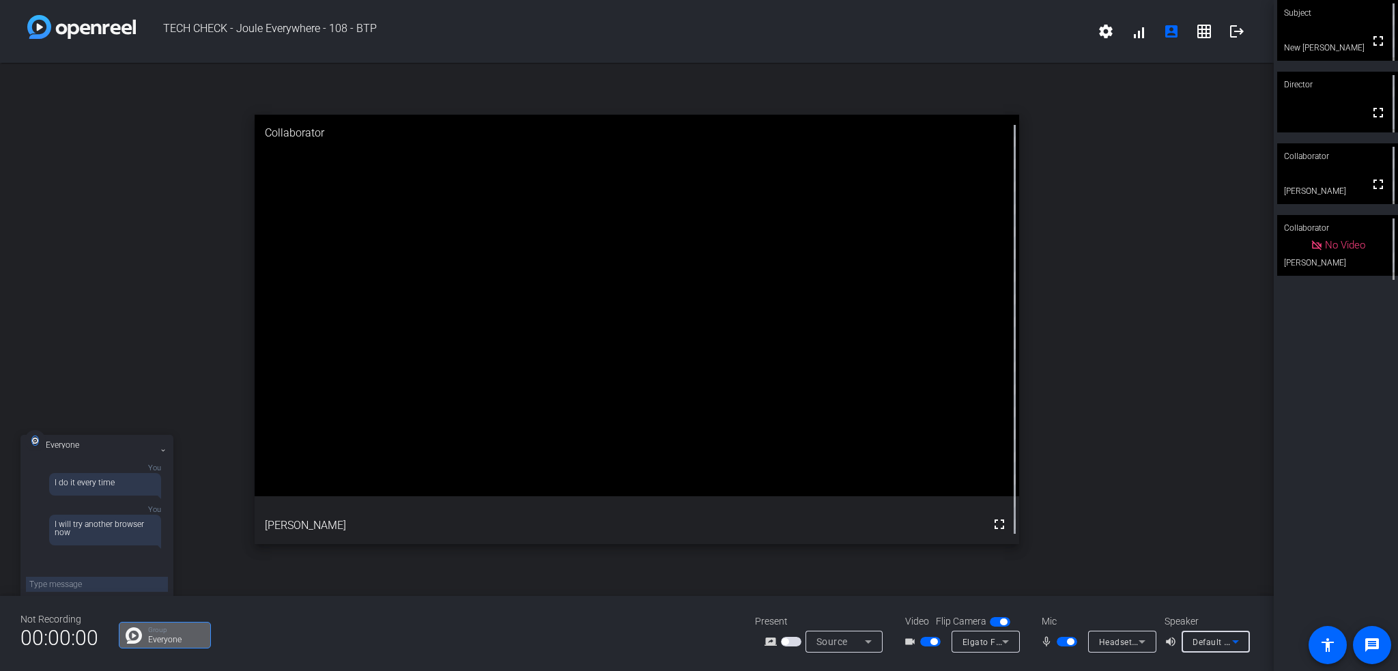
click at [1117, 636] on div "Headset (Jabra Evolve2 85)" at bounding box center [1119, 641] width 40 height 17
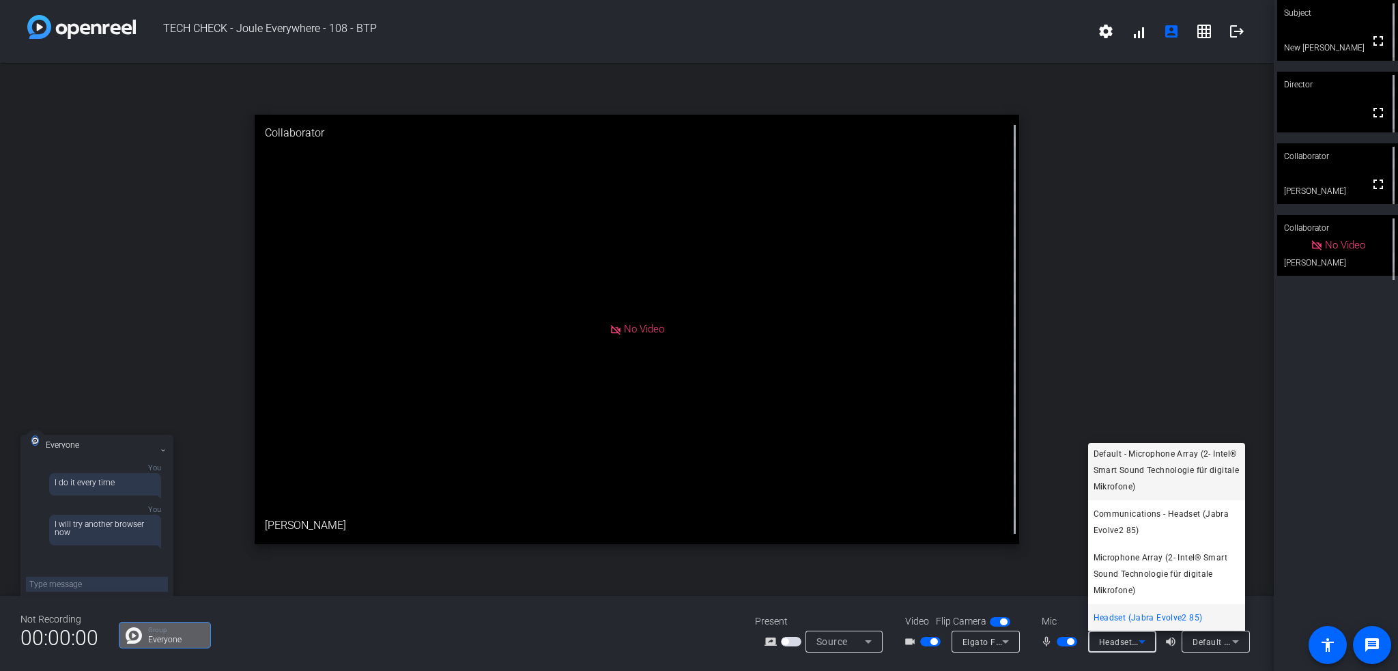
scroll to position [0, 0]
click at [1163, 473] on span "Default - Microphone Array (2- Intel® Smart Sound Technologie für digitale Mikr…" at bounding box center [1167, 472] width 146 height 49
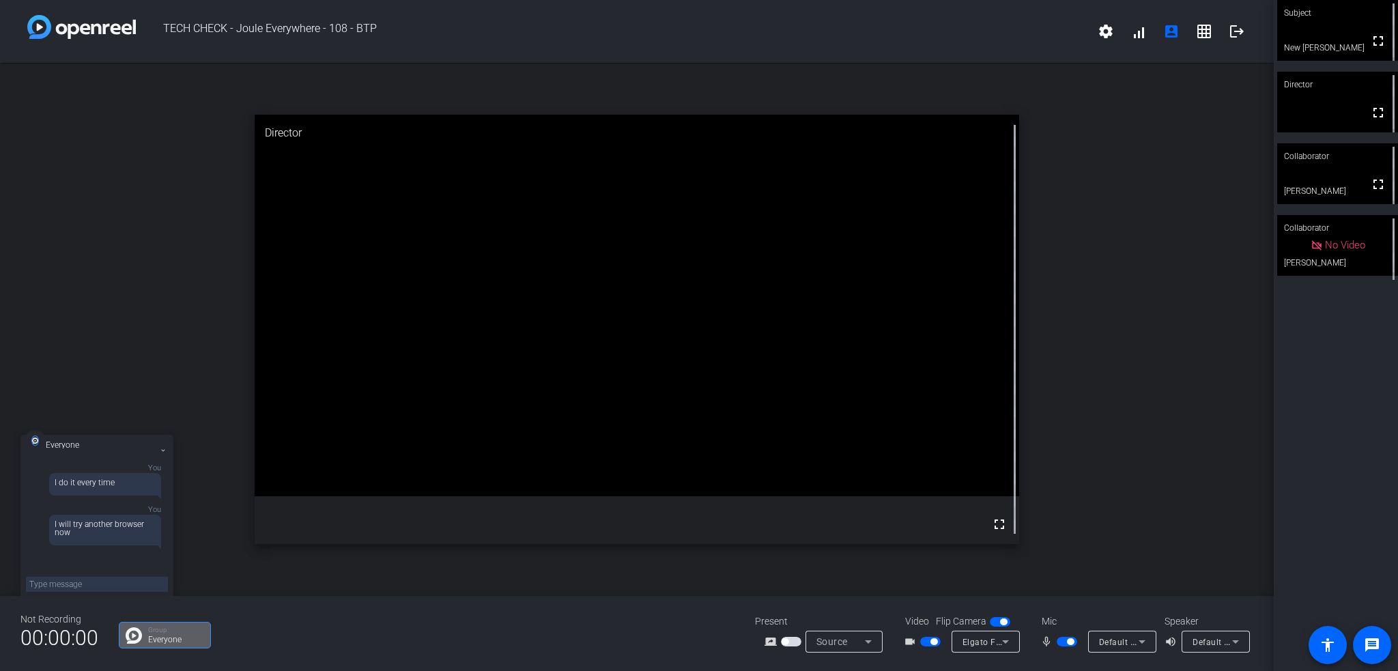
click at [1343, 511] on div "Subject fullscreen New Ilya Director fullscreen Collaborator fullscreen Mike Co…" at bounding box center [1336, 335] width 124 height 671
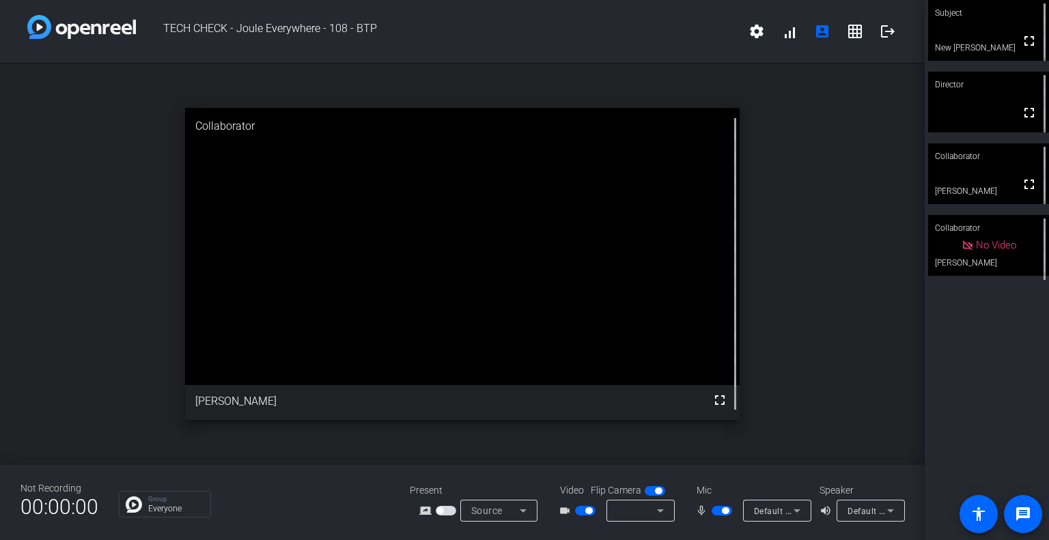
click at [664, 513] on icon at bounding box center [660, 510] width 16 height 16
click at [664, 490] on span "HP HD Camera (0408:5445)" at bounding box center [666, 486] width 111 height 16
click at [784, 513] on span "Default - Microphone Array (2- Intel® Smart Sound Technologie für digitale Mikr…" at bounding box center [925, 510] width 343 height 11
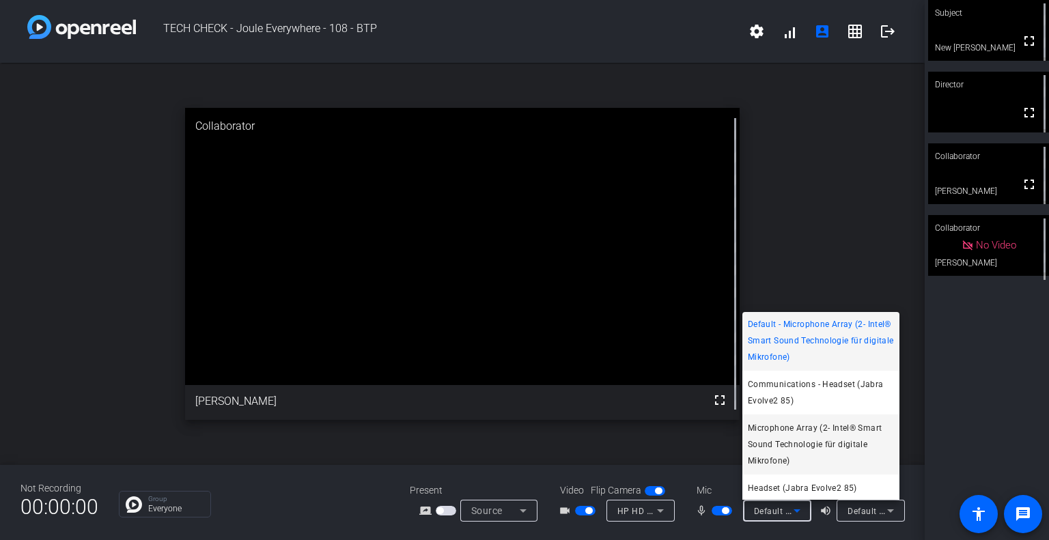
scroll to position [3, 0]
click at [806, 532] on div at bounding box center [524, 270] width 1049 height 540
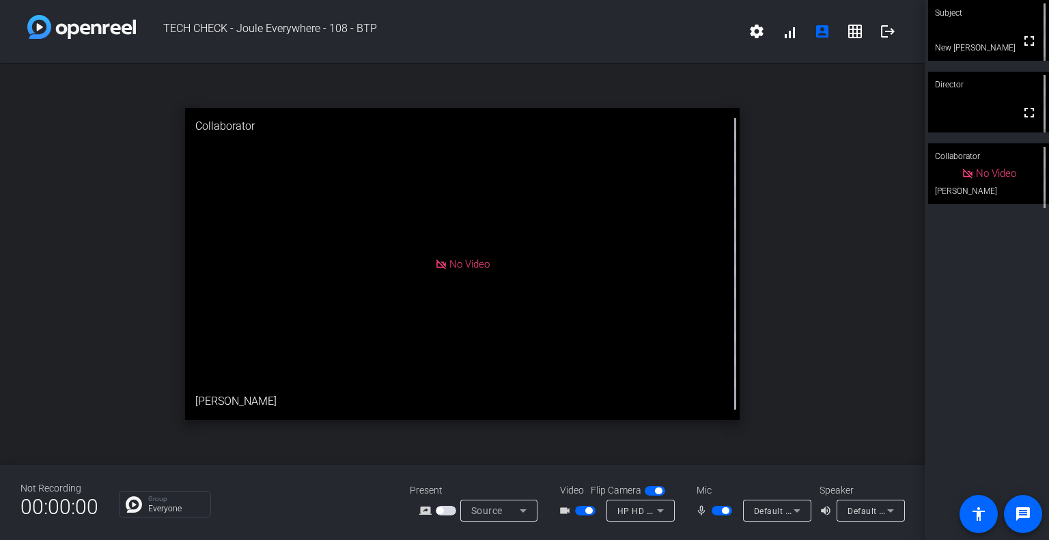
click at [790, 517] on icon at bounding box center [796, 510] width 16 height 16
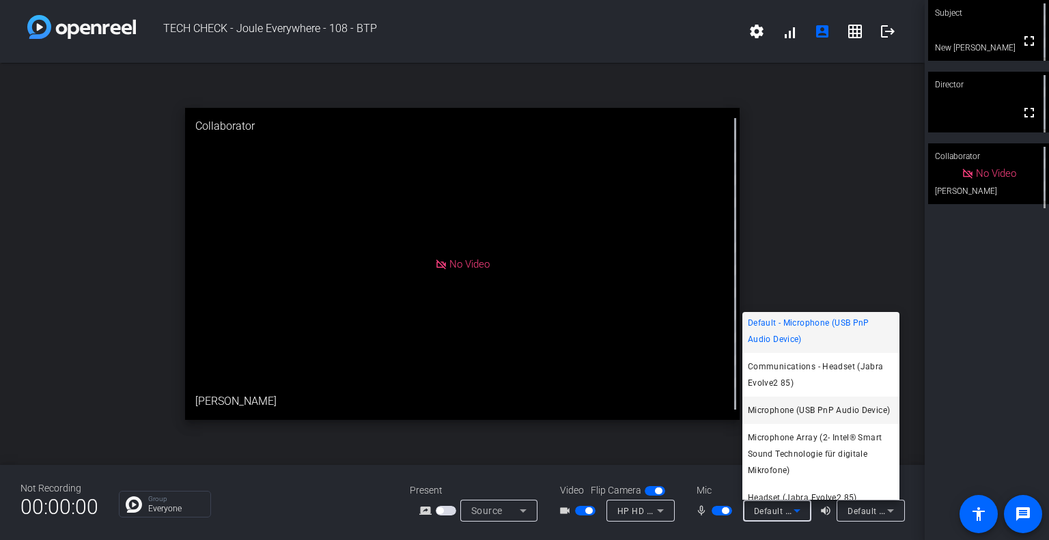
click at [831, 407] on span "Microphone (USB PnP Audio Device)" at bounding box center [818, 410] width 142 height 16
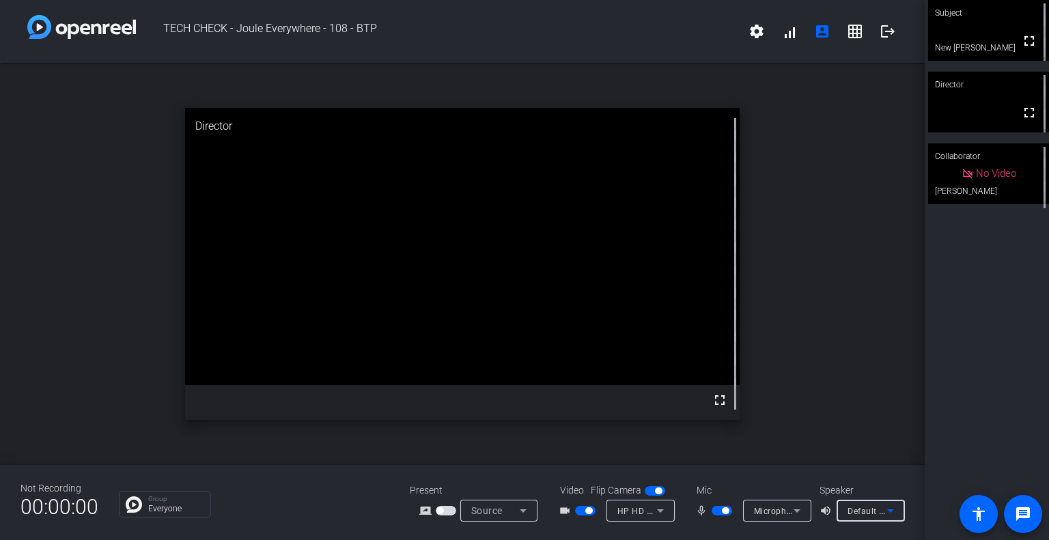
click at [858, 510] on span "Default - Headphones (Jabra Evolve2 85)" at bounding box center [929, 510] width 165 height 11
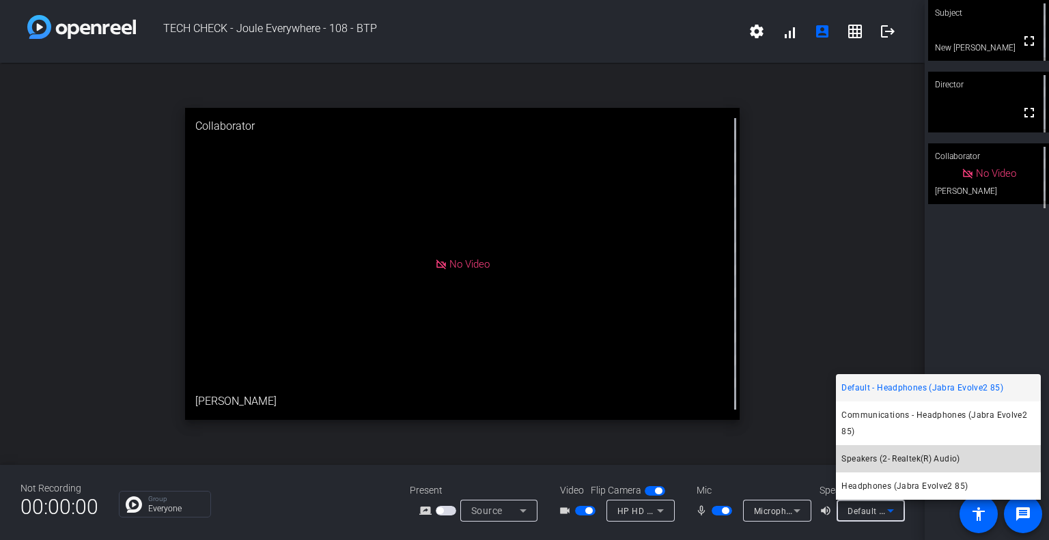
click at [916, 451] on span "Speakers (2- Realtek(R) Audio)" at bounding box center [900, 459] width 118 height 16
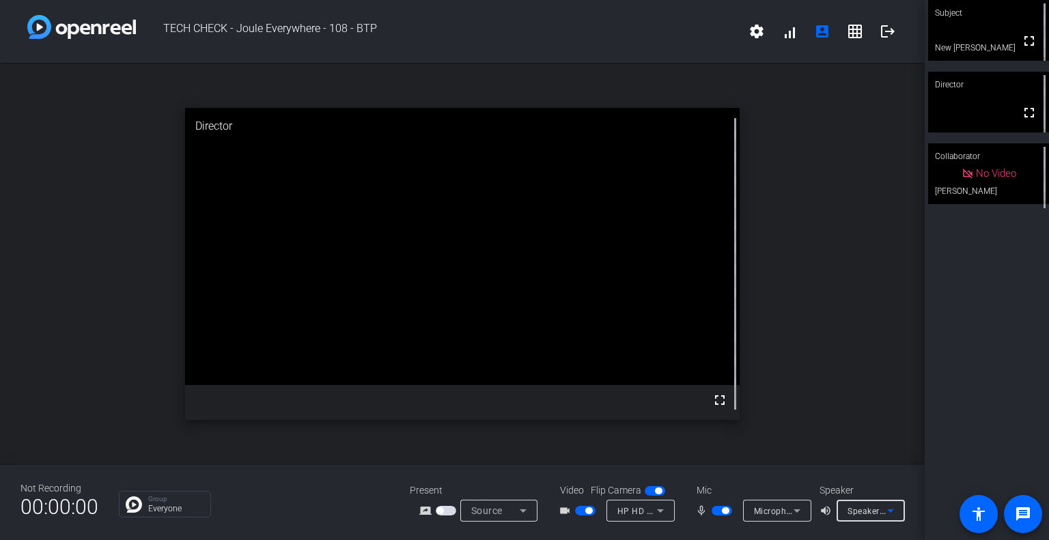
click at [874, 514] on span "Speakers (2- Realtek(R) Audio)" at bounding box center [907, 510] width 121 height 11
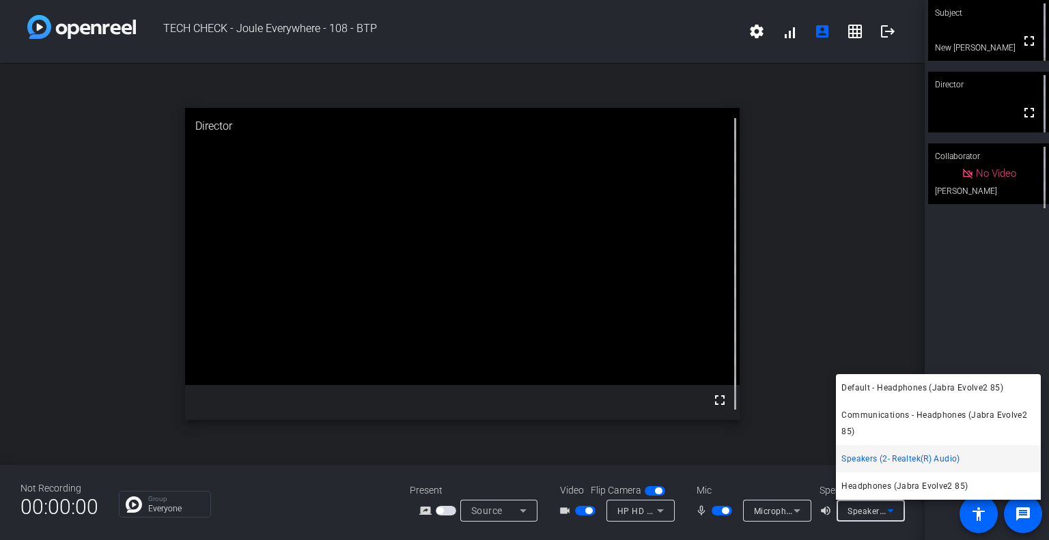
click at [1007, 268] on div at bounding box center [524, 270] width 1049 height 540
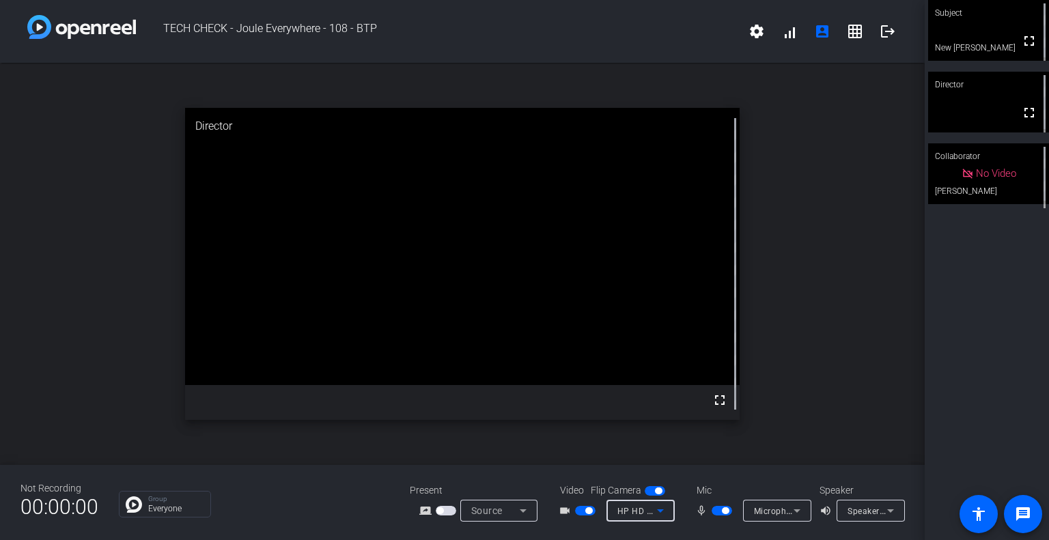
click at [665, 515] on icon at bounding box center [660, 510] width 16 height 16
click at [665, 520] on div at bounding box center [524, 270] width 1049 height 540
click at [642, 505] on div "HP HD Camera (0408:5445)" at bounding box center [637, 510] width 40 height 17
click at [642, 505] on div at bounding box center [524, 270] width 1049 height 540
click at [646, 513] on span "HP HD Camera (0408:5445)" at bounding box center [673, 510] width 113 height 11
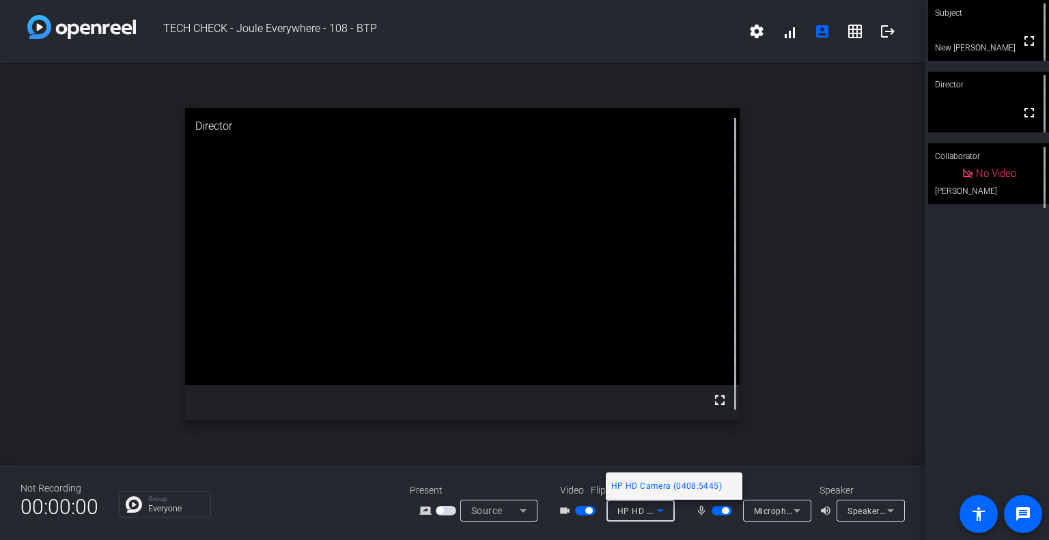
click at [646, 513] on div at bounding box center [524, 270] width 1049 height 540
click at [646, 513] on span "HP HD Camera (0408:5445)" at bounding box center [673, 510] width 113 height 11
click at [778, 507] on div at bounding box center [524, 270] width 1049 height 540
click at [666, 509] on icon at bounding box center [660, 510] width 16 height 16
click at [666, 460] on span "Elgato Facecam (0fd9:0078)" at bounding box center [667, 459] width 113 height 16
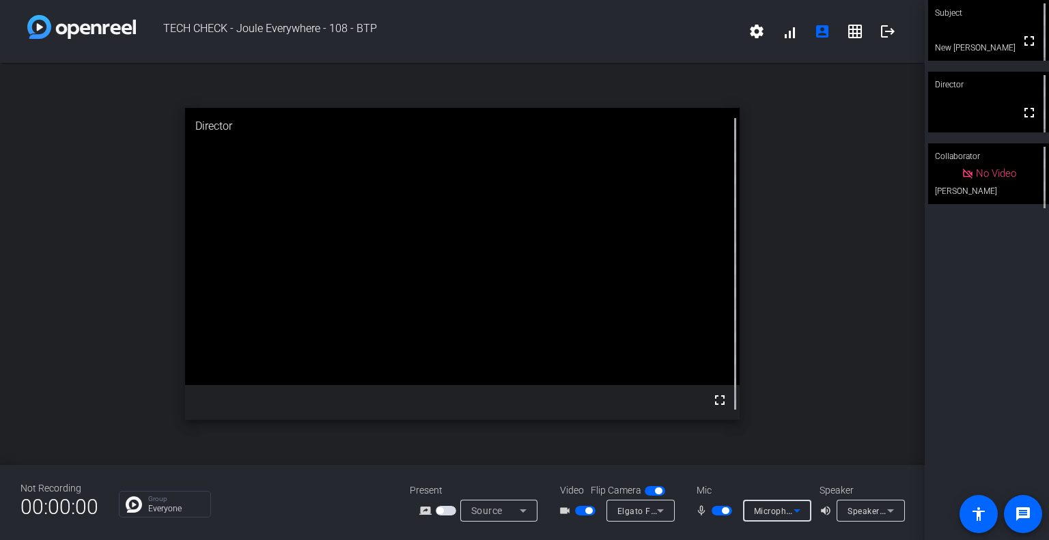
click at [783, 513] on span "Microphone (USB PnP Audio Device)" at bounding box center [826, 510] width 145 height 11
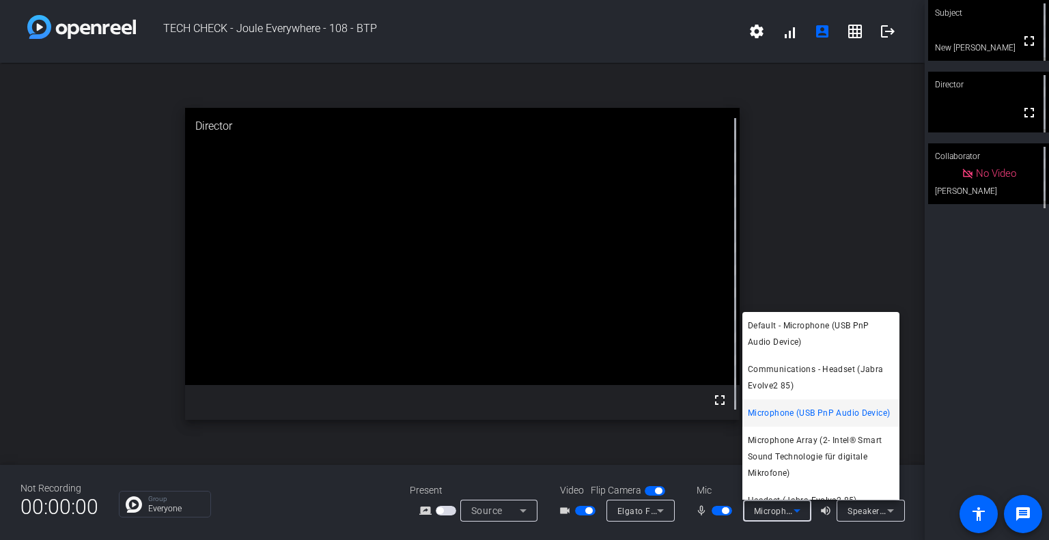
click at [867, 516] on div at bounding box center [524, 270] width 1049 height 540
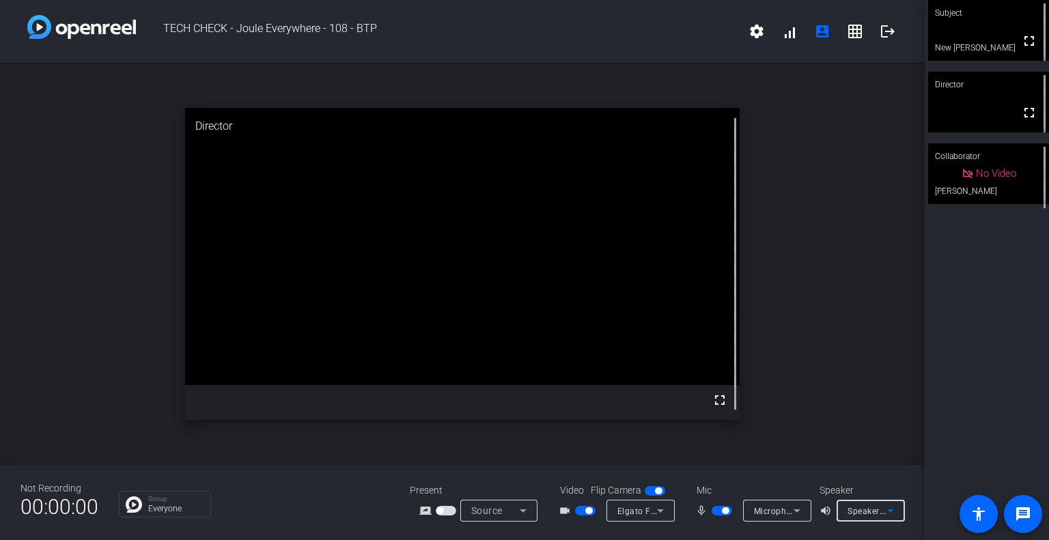
click at [867, 516] on div "Speakers (2- Realtek(R) Audio)" at bounding box center [867, 510] width 40 height 17
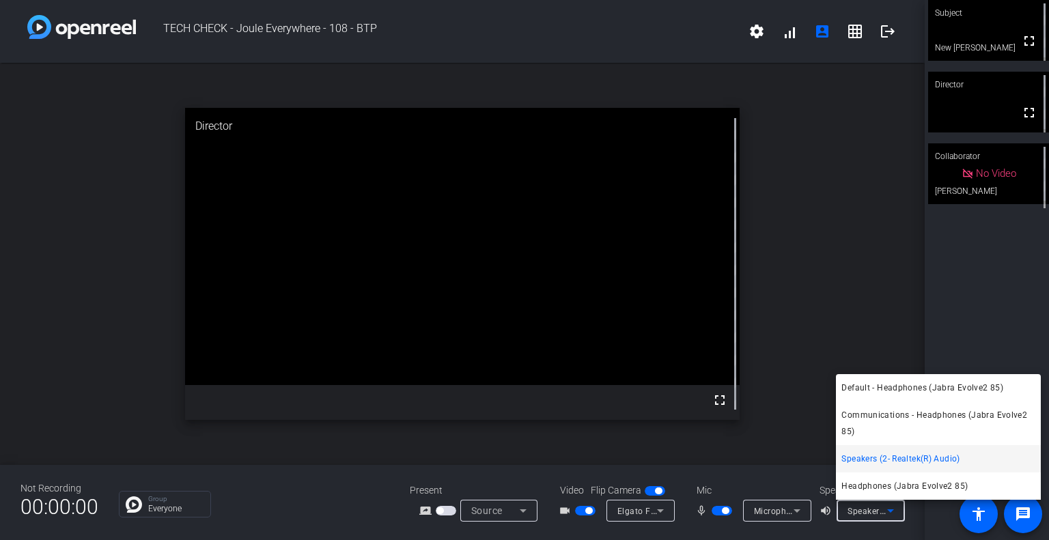
click at [884, 513] on div at bounding box center [524, 270] width 1049 height 540
